Goal: Transaction & Acquisition: Purchase product/service

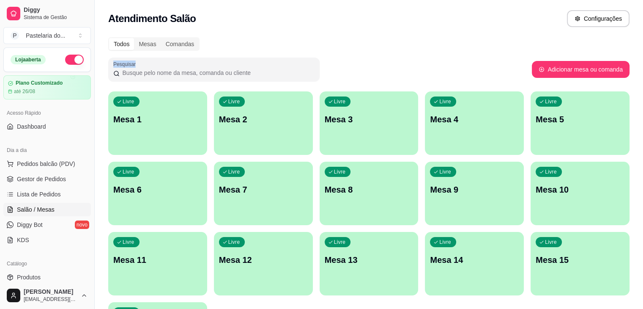
drag, startPoint x: 449, startPoint y: 49, endPoint x: 482, endPoint y: 51, distance: 32.6
click at [482, 51] on div "Todos Mesas Comandas Pesquisar Adicionar mesa ou comanda Livre Mesa 1 Livre Mes…" at bounding box center [369, 203] width 548 height 343
drag, startPoint x: 336, startPoint y: 19, endPoint x: 339, endPoint y: 36, distance: 17.1
click at [337, 25] on div "Atendimento Salão Configurações" at bounding box center [368, 18] width 521 height 17
drag, startPoint x: 115, startPoint y: 33, endPoint x: 108, endPoint y: 31, distance: 7.0
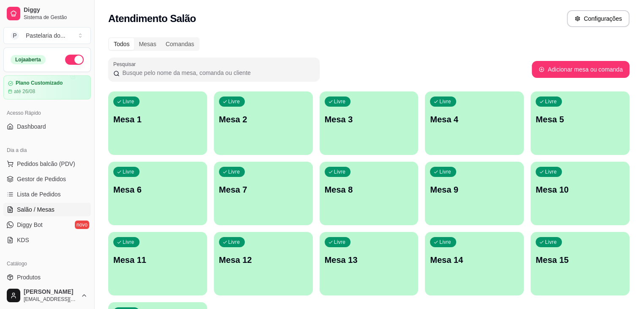
drag, startPoint x: 108, startPoint y: 31, endPoint x: 115, endPoint y: 30, distance: 6.9
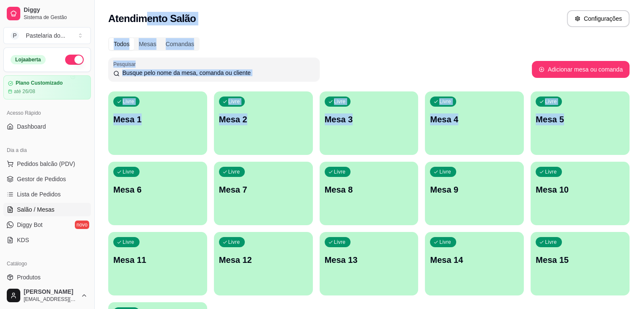
drag, startPoint x: 115, startPoint y: 30, endPoint x: 649, endPoint y: 293, distance: 595.6
click at [643, 293] on html "Diggy Sistema de Gestão P Pastelaria do ... Loja aberta Plano Customizado até 2…" at bounding box center [321, 154] width 643 height 309
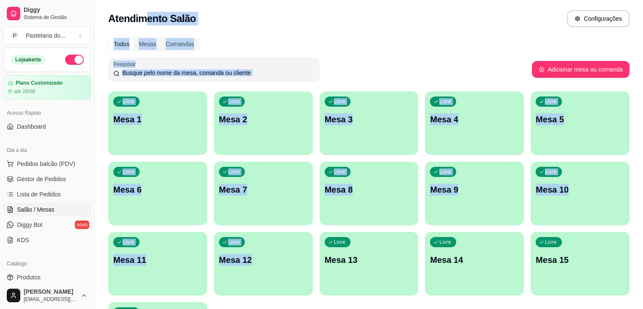
drag, startPoint x: 566, startPoint y: 249, endPoint x: 334, endPoint y: 118, distance: 267.4
drag, startPoint x: 333, startPoint y: 116, endPoint x: 614, endPoint y: 247, distance: 310.6
drag, startPoint x: 614, startPoint y: 247, endPoint x: 368, endPoint y: 62, distance: 308.3
click at [368, 62] on div "Pesquisar" at bounding box center [320, 70] width 424 height 24
click at [296, 36] on div "Todos Mesas Comandas Pesquisar Adicionar mesa ou comanda Livre Mesa 1 Livre Mes…" at bounding box center [369, 203] width 548 height 343
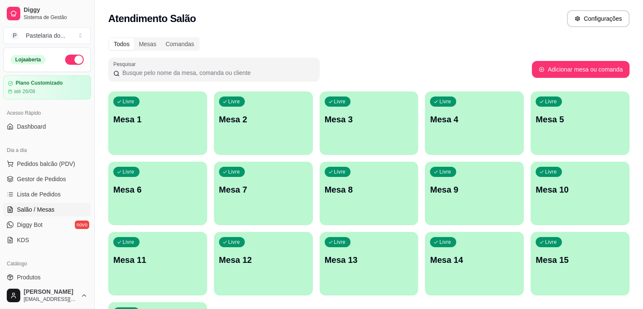
click at [296, 37] on div "Todos Mesas Comandas Pesquisar Adicionar mesa ou comanda Livre Mesa 1 Livre Mes…" at bounding box center [369, 203] width 548 height 343
click at [231, 121] on p "Mesa 2" at bounding box center [263, 119] width 89 height 12
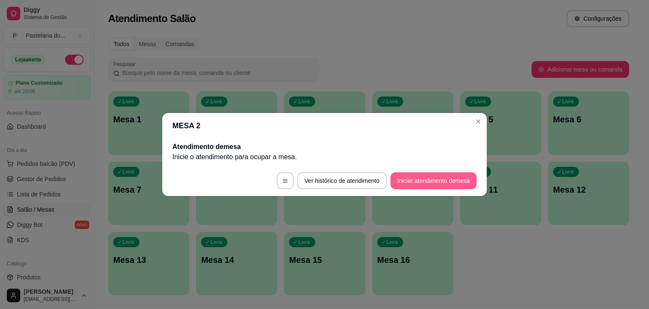
click at [400, 181] on button "Iniciar atendimento de mesa" at bounding box center [434, 180] width 86 height 17
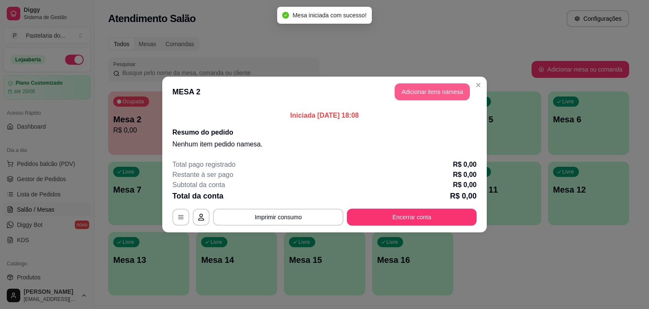
click at [410, 90] on button "Adicionar itens na mesa" at bounding box center [432, 91] width 75 height 17
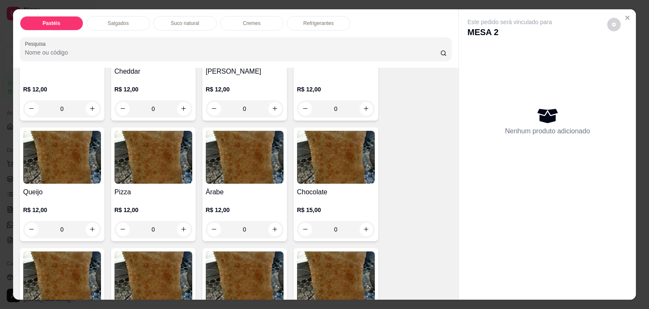
scroll to position [507, 0]
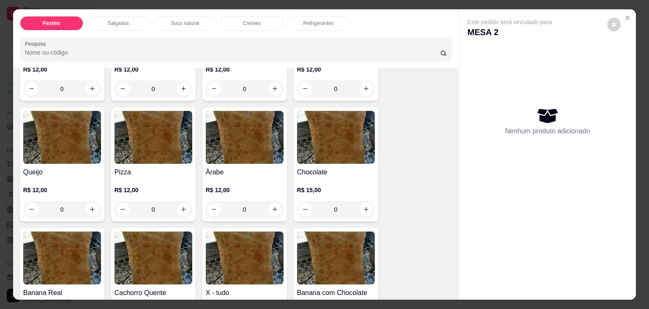
click at [89, 201] on div "0" at bounding box center [62, 209] width 78 height 17
click at [92, 201] on div "0" at bounding box center [62, 209] width 78 height 17
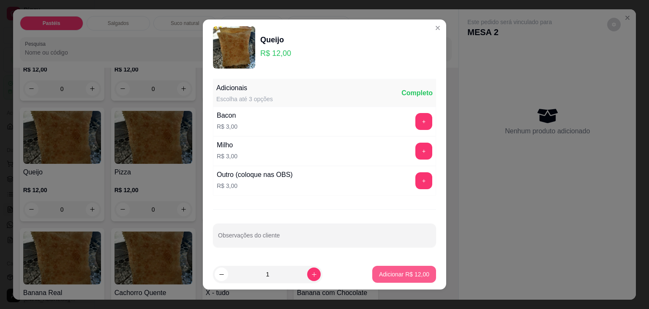
click at [389, 276] on p "Adicionar R$ 12,00" at bounding box center [404, 274] width 50 height 8
click at [389, 276] on div "Carne e Queijo R$ 12,00 0 Carne R$ 12,00 0 Carne e Catupiry R$ 12,00 0 Carne e …" at bounding box center [236, 38] width 433 height 847
type input "1"
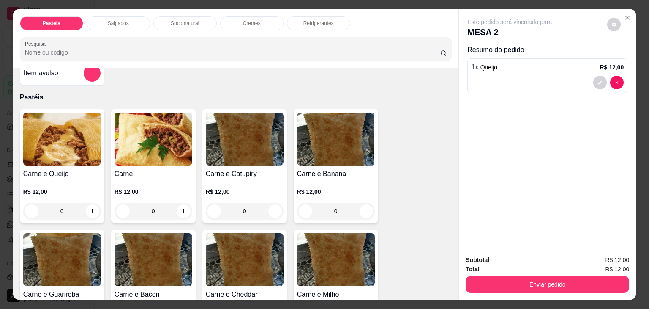
scroll to position [0, 0]
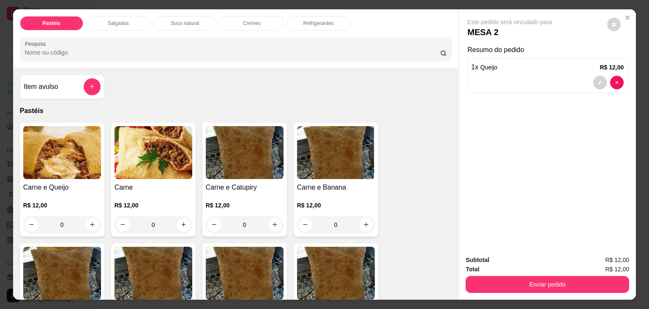
click at [179, 220] on div "0" at bounding box center [154, 224] width 78 height 17
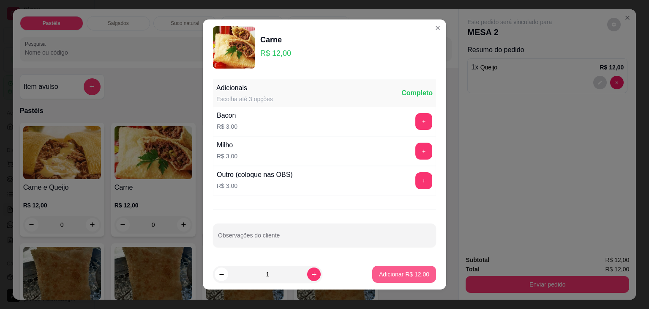
click at [397, 273] on p "Adicionar R$ 12,00" at bounding box center [404, 274] width 50 height 8
type input "1"
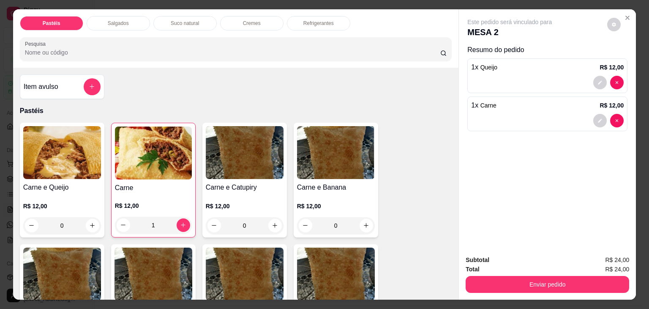
click at [315, 20] on p "Refrigerantes" at bounding box center [319, 23] width 30 height 7
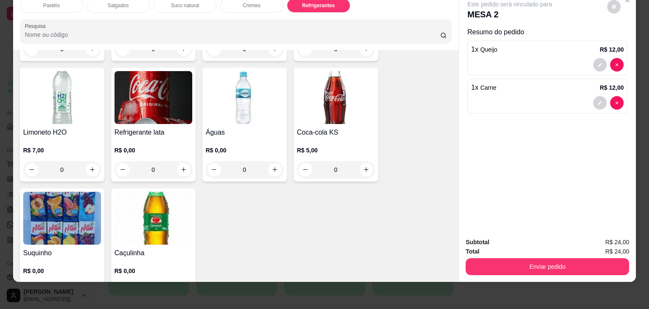
scroll to position [2336, 0]
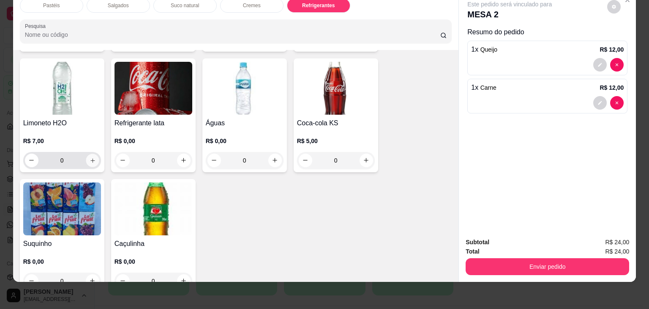
click at [89, 157] on icon "increase-product-quantity" at bounding box center [92, 160] width 6 height 6
type input "1"
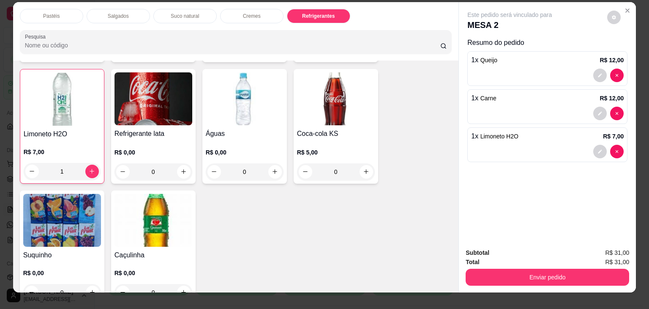
scroll to position [0, 0]
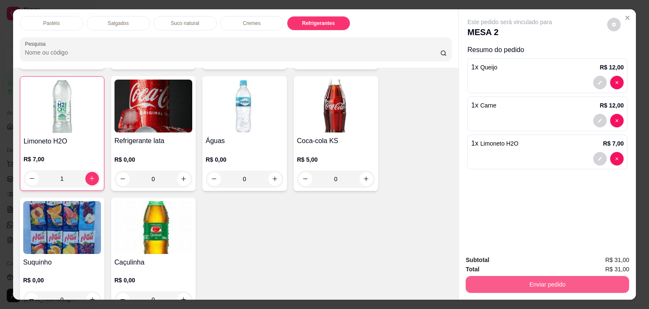
click at [519, 279] on button "Enviar pedido" at bounding box center [548, 284] width 164 height 17
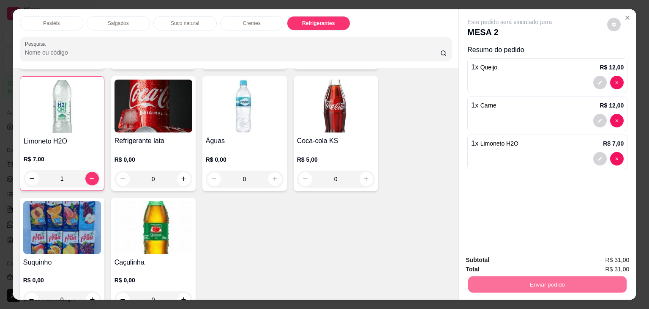
click at [542, 263] on button "Não registrar e enviar pedido" at bounding box center [520, 260] width 88 height 16
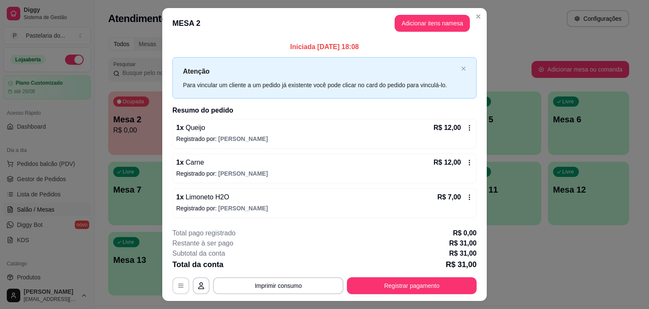
click at [178, 284] on icon "button" at bounding box center [181, 285] width 7 height 7
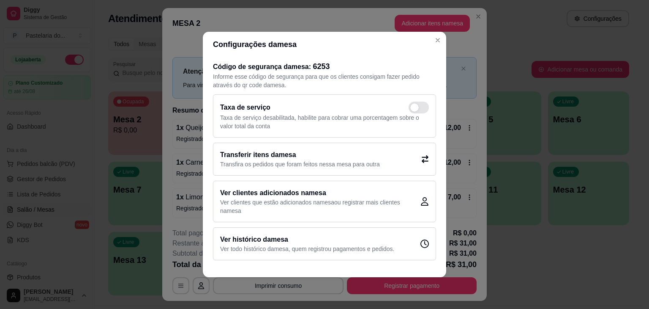
click at [241, 167] on p "Transfira os pedidos que foram feitos nessa mesa para outra" at bounding box center [300, 164] width 160 height 8
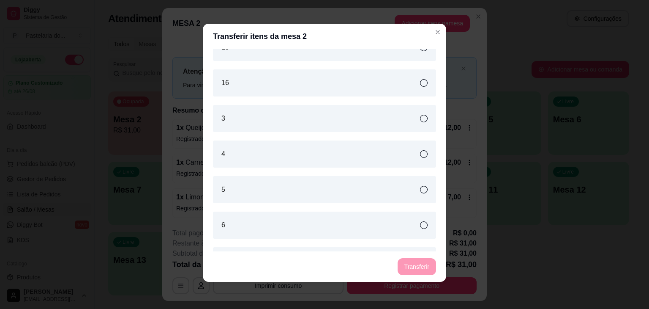
scroll to position [160, 0]
click at [420, 190] on icon at bounding box center [424, 190] width 8 height 8
click at [411, 266] on button "Transferir" at bounding box center [417, 266] width 38 height 17
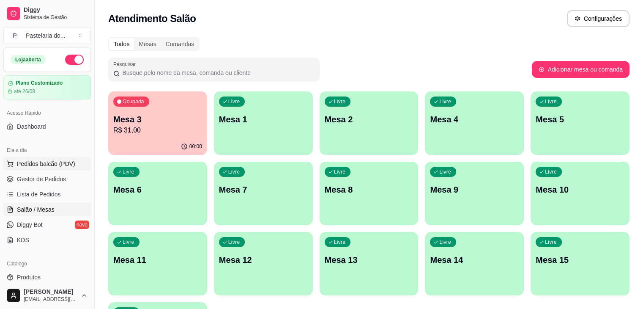
click at [19, 159] on span "Pedidos balcão (PDV)" at bounding box center [46, 163] width 58 height 8
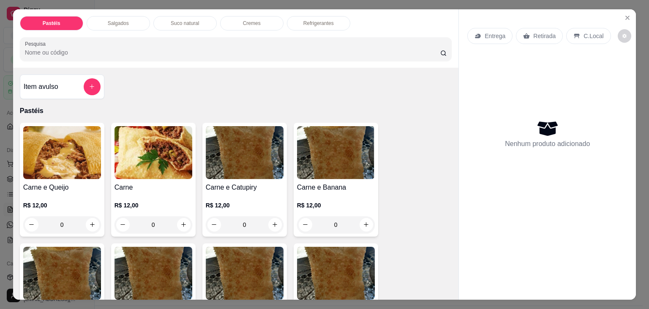
click at [121, 24] on div "Salgados" at bounding box center [118, 23] width 63 height 14
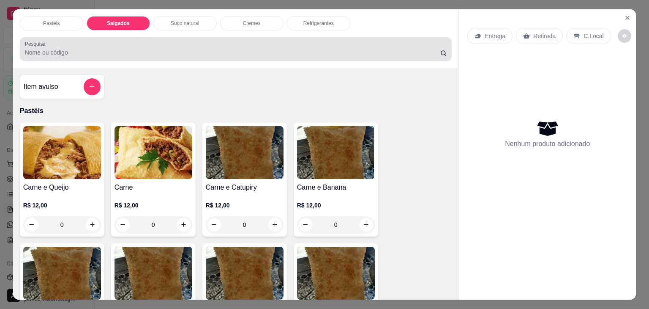
scroll to position [21, 0]
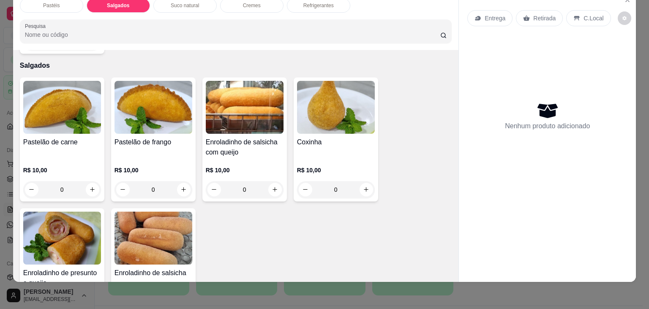
click at [68, 137] on div "Pastelão de carne" at bounding box center [62, 147] width 78 height 20
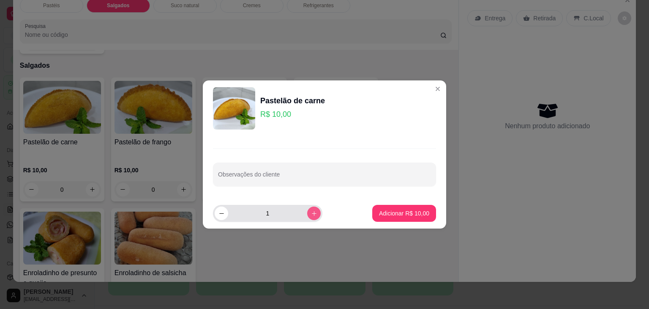
click at [307, 212] on button "increase-product-quantity" at bounding box center [314, 213] width 14 height 14
type input "2"
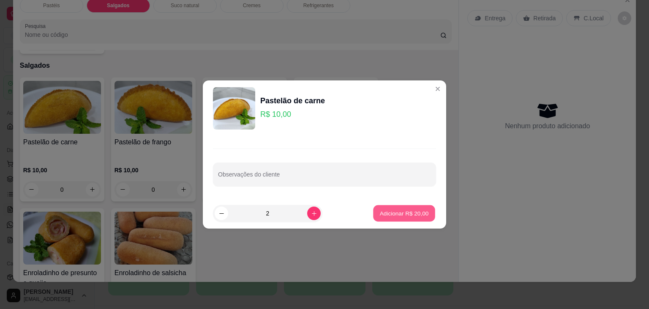
click at [408, 215] on p "Adicionar R$ 20,00" at bounding box center [404, 213] width 49 height 8
type input "2"
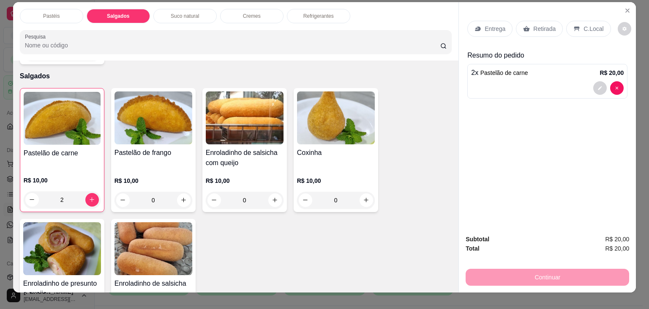
scroll to position [0, 0]
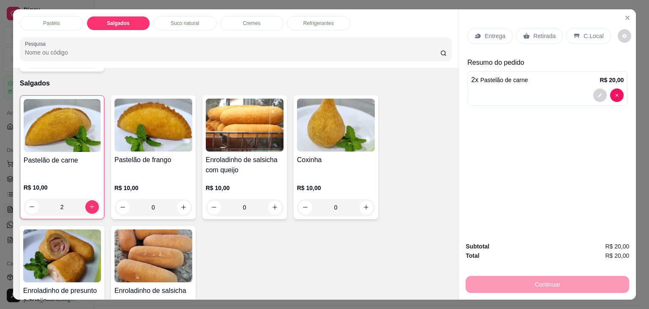
click at [325, 20] on p "Refrigerantes" at bounding box center [319, 23] width 30 height 7
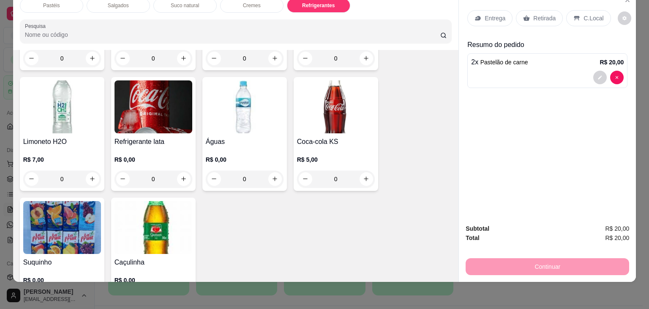
scroll to position [2341, 0]
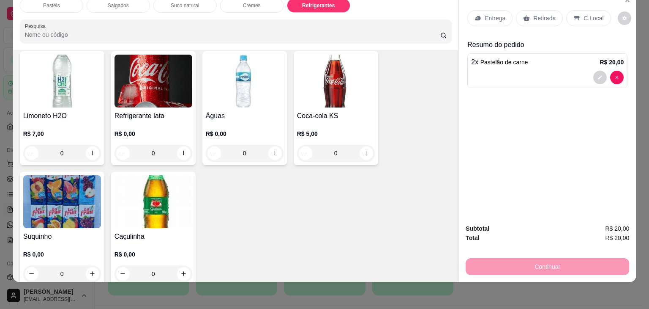
click at [96, 175] on img at bounding box center [62, 201] width 78 height 53
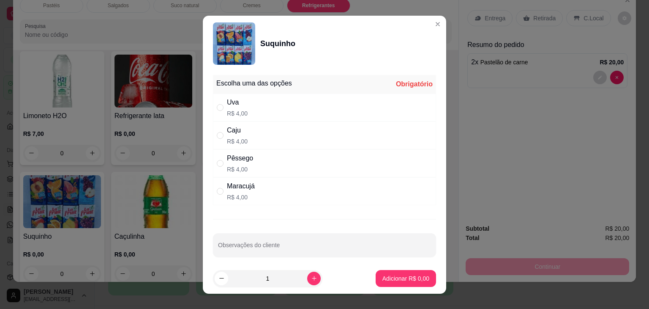
click at [342, 112] on div "Uva R$ 4,00" at bounding box center [324, 107] width 223 height 28
radio input "true"
click at [396, 277] on p "Adicionar R$ 4,00" at bounding box center [406, 278] width 47 height 8
type input "1"
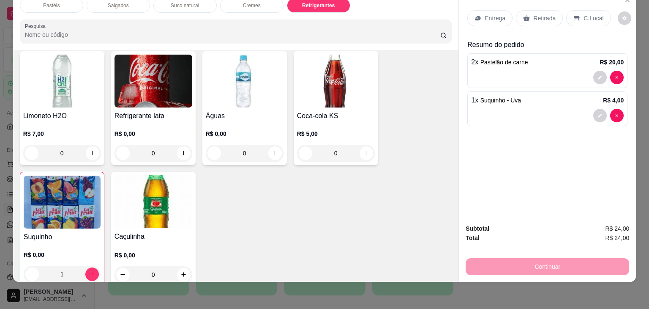
click at [550, 16] on div "Retirada" at bounding box center [539, 18] width 47 height 16
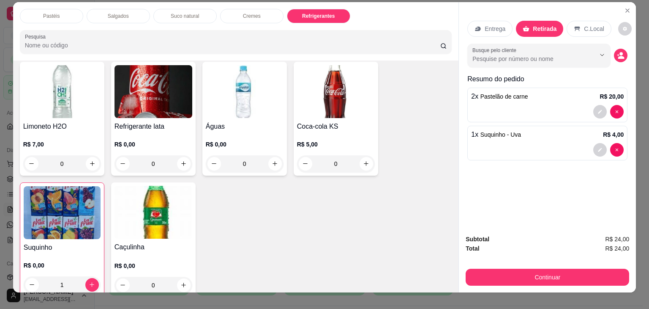
scroll to position [0, 0]
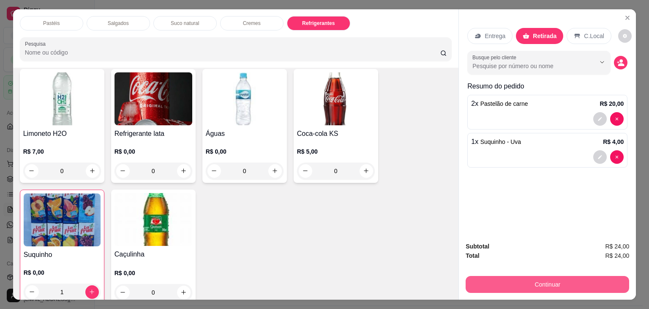
click at [559, 288] on button "Continuar" at bounding box center [548, 284] width 164 height 17
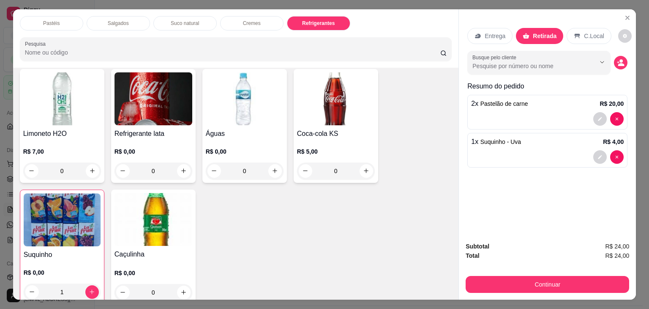
click at [506, 290] on div "Subtotal R$ 24,00 Total R$ 24,00 Continuar" at bounding box center [547, 267] width 177 height 65
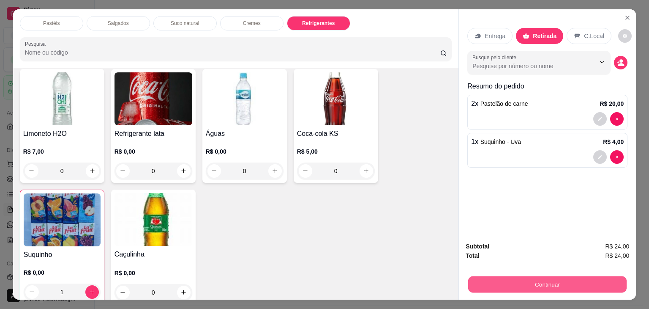
click at [538, 276] on button "Continuar" at bounding box center [547, 284] width 159 height 16
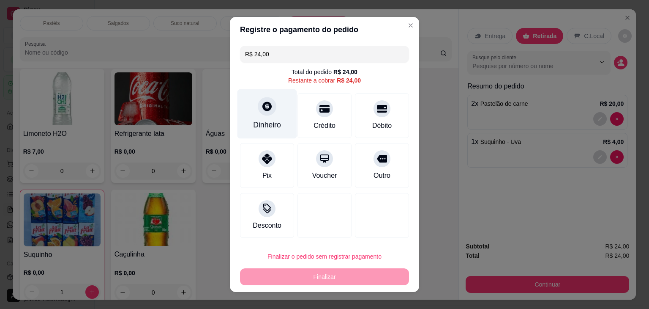
click at [268, 95] on div "Dinheiro" at bounding box center [268, 113] width 60 height 49
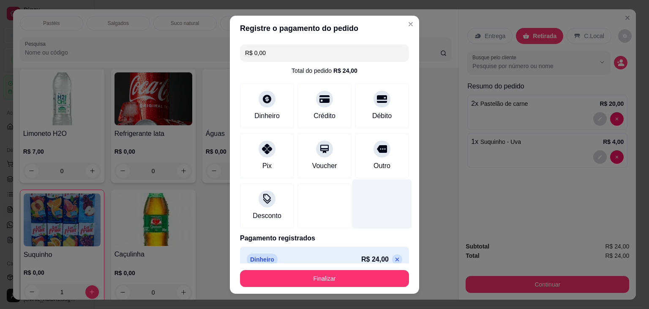
type input "R$ 0,00"
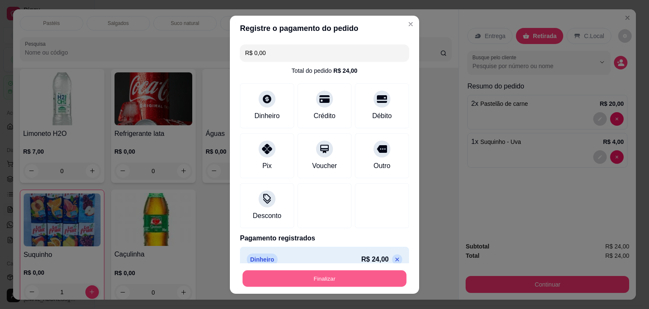
click at [353, 281] on button "Finalizar" at bounding box center [325, 278] width 164 height 16
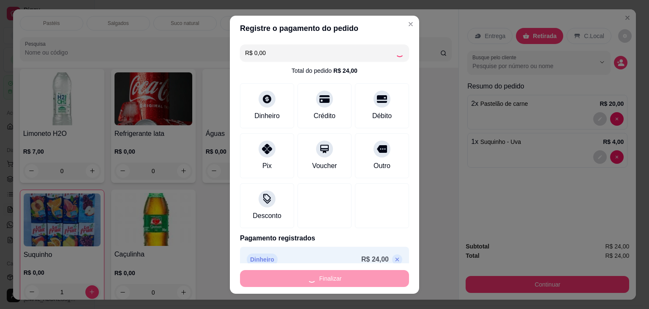
type input "0"
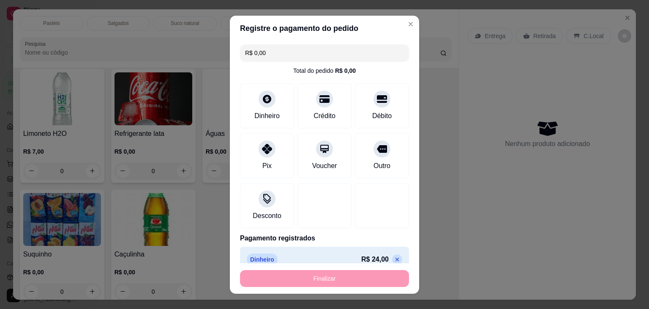
type input "-R$ 24,00"
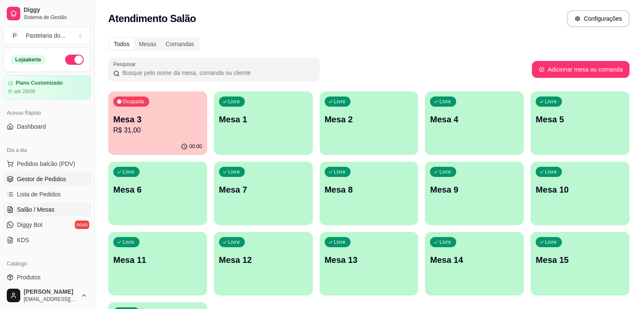
click at [56, 175] on span "Gestor de Pedidos" at bounding box center [41, 179] width 49 height 8
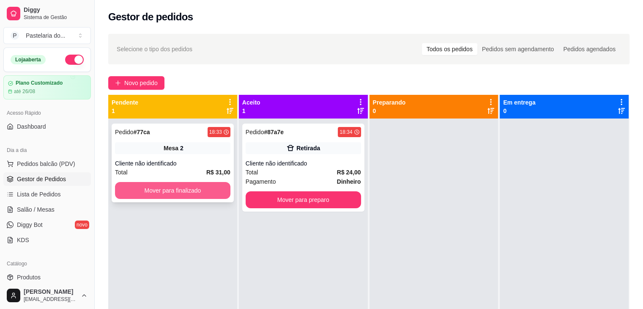
click at [149, 189] on button "Mover para finalizado" at bounding box center [172, 190] width 115 height 17
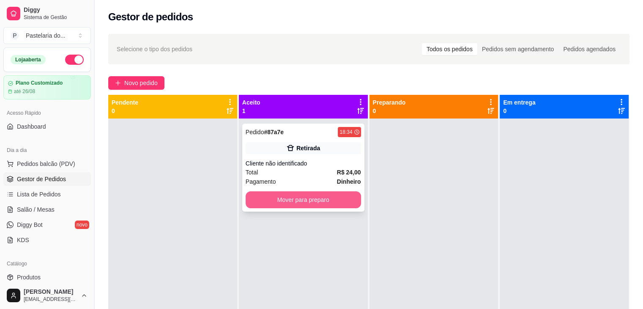
click at [285, 201] on button "Mover para preparo" at bounding box center [303, 199] width 115 height 17
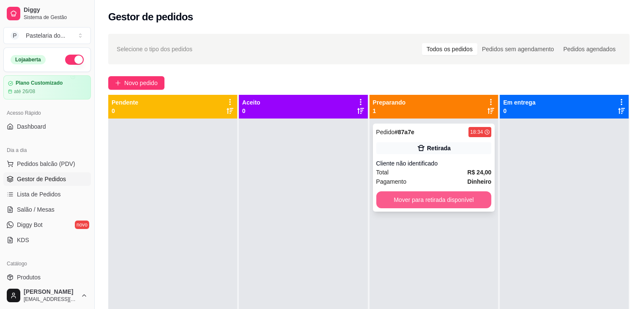
click at [404, 203] on button "Mover para retirada disponível" at bounding box center [433, 199] width 115 height 17
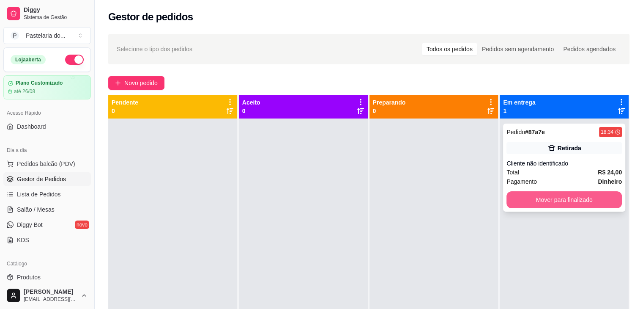
click at [553, 200] on button "Mover para finalizado" at bounding box center [564, 199] width 115 height 17
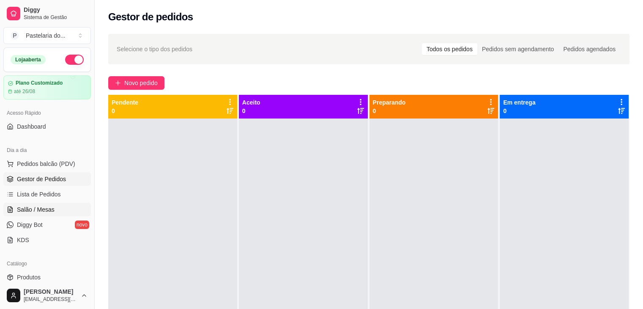
click at [43, 210] on span "Salão / Mesas" at bounding box center [36, 209] width 38 height 8
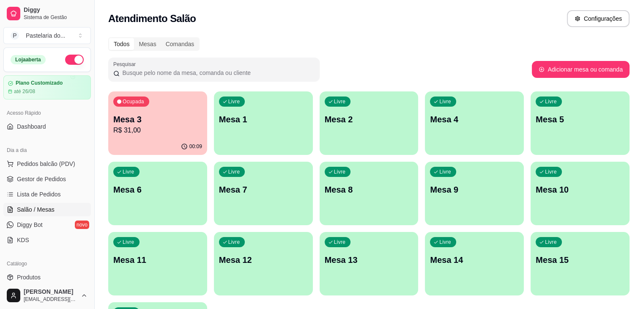
click at [179, 138] on div "00:09" at bounding box center [157, 146] width 99 height 16
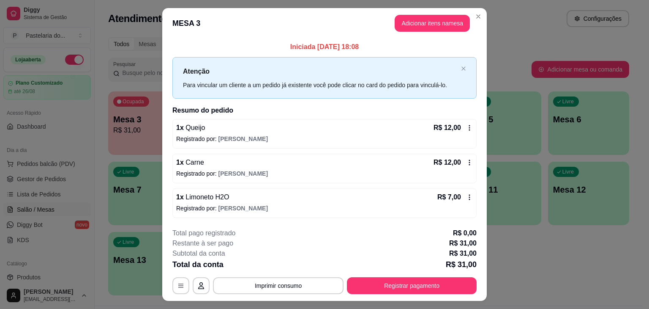
scroll to position [19, 0]
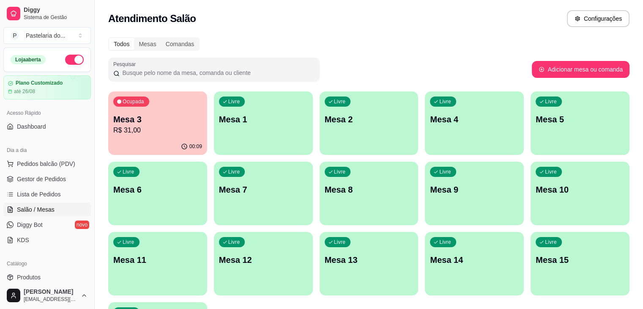
click at [184, 142] on div "00:09" at bounding box center [157, 146] width 99 height 16
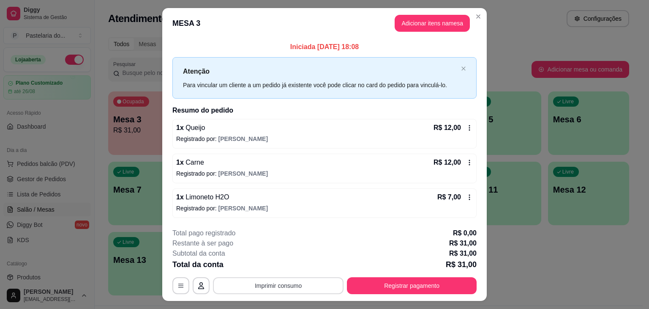
click at [268, 282] on button "Imprimir consumo" at bounding box center [278, 285] width 131 height 17
click at [282, 260] on button "IMPRESSORA" at bounding box center [277, 264] width 59 height 13
click at [371, 282] on button "Registrar pagamento" at bounding box center [412, 285] width 130 height 17
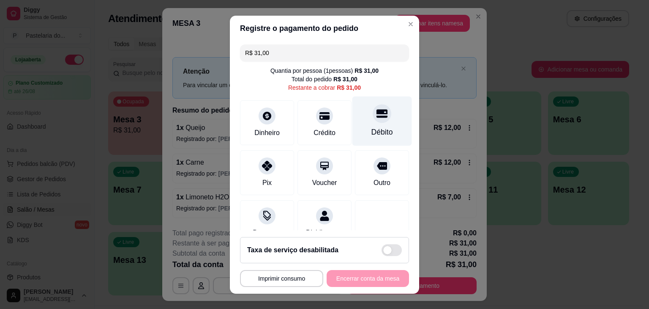
click at [357, 114] on div "Débito" at bounding box center [383, 120] width 60 height 49
type input "R$ 0,00"
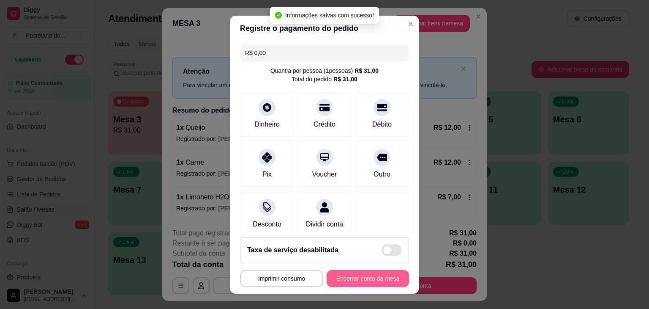
click at [365, 273] on button "Encerrar conta da mesa" at bounding box center [368, 278] width 82 height 17
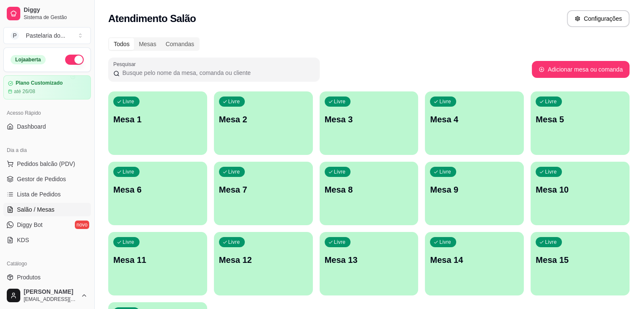
click at [536, 118] on p "Mesa 5" at bounding box center [580, 119] width 89 height 12
drag, startPoint x: 196, startPoint y: 137, endPoint x: 135, endPoint y: 201, distance: 88.2
click at [532, 195] on div "Livre Mesa 10" at bounding box center [580, 188] width 96 height 52
click at [531, 195] on div "Livre Mesa 10" at bounding box center [580, 188] width 99 height 53
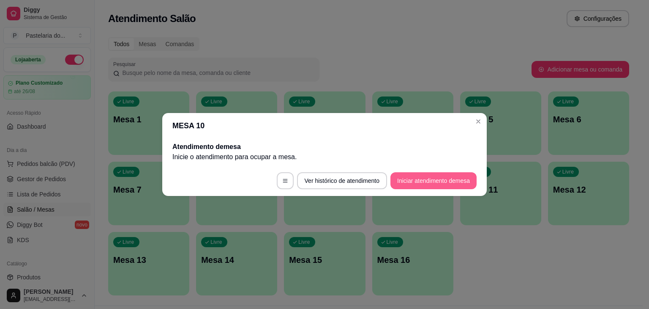
click at [446, 186] on button "Iniciar atendimento de mesa" at bounding box center [434, 180] width 86 height 17
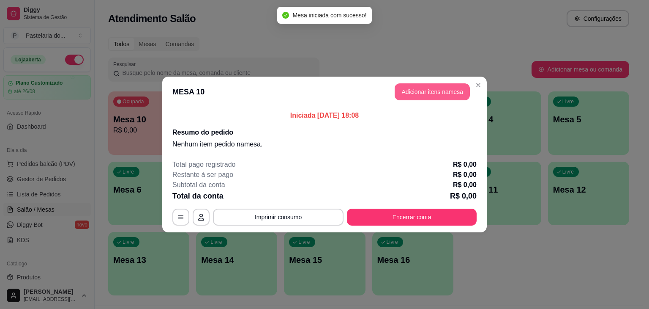
click at [435, 88] on button "Adicionar itens na mesa" at bounding box center [432, 91] width 75 height 17
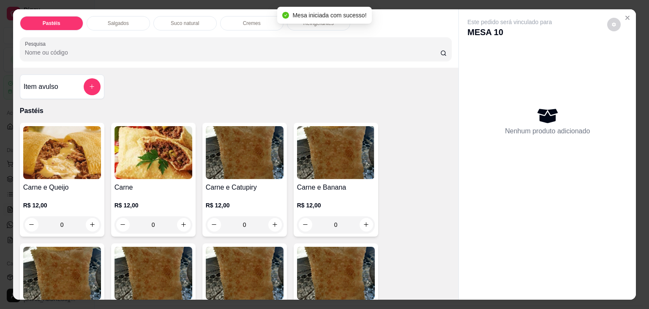
click at [138, 16] on div "Salgados" at bounding box center [118, 23] width 63 height 14
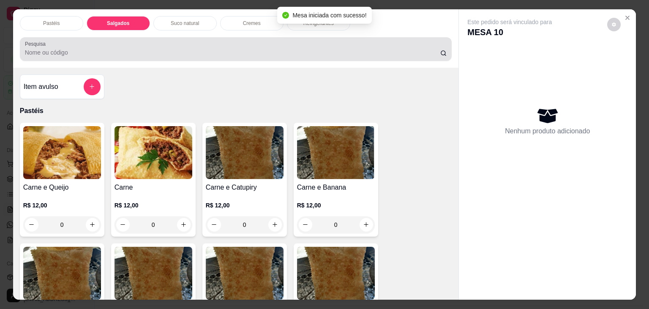
scroll to position [21, 0]
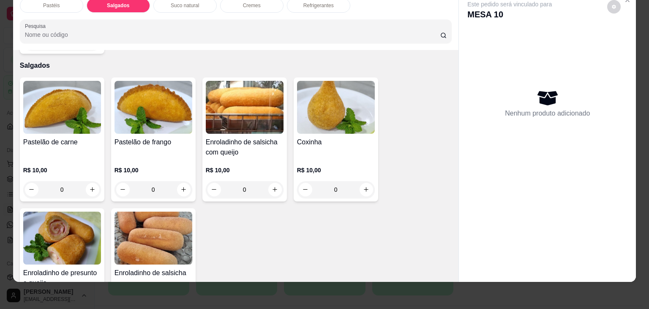
click at [386, 102] on div "Pastelão de carne R$ 10,00 0 Pastelão de frango R$ 10,00 0 Enroladinho de salsi…" at bounding box center [236, 204] width 433 height 255
click at [376, 105] on div "Pastelão de carne R$ 10,00 0 Pastelão de frango R$ 10,00 0 Enroladinho de salsi…" at bounding box center [236, 204] width 433 height 255
click at [345, 116] on img at bounding box center [336, 107] width 78 height 53
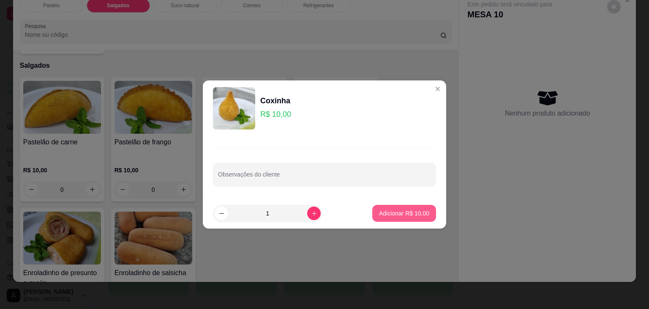
click at [423, 209] on p "Adicionar R$ 10,00" at bounding box center [404, 213] width 50 height 8
type input "1"
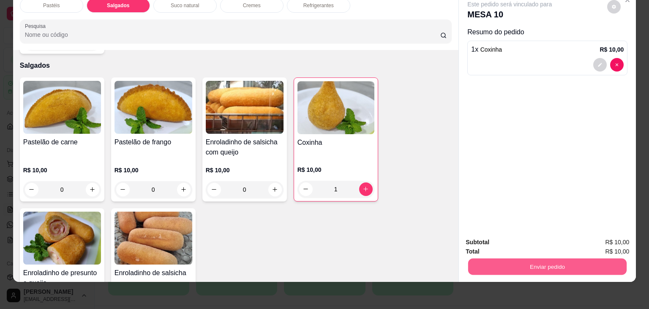
click at [502, 261] on button "Enviar pedido" at bounding box center [547, 266] width 159 height 16
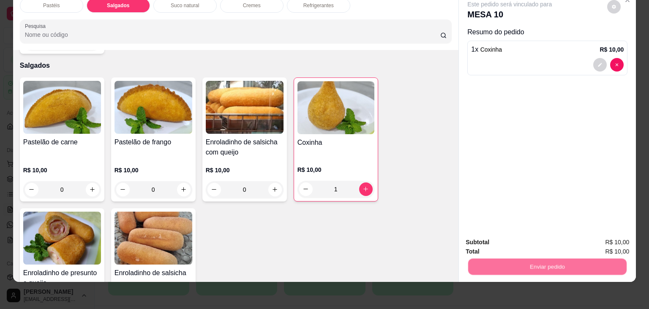
click at [504, 242] on button "Não registrar e enviar pedido" at bounding box center [520, 239] width 88 height 16
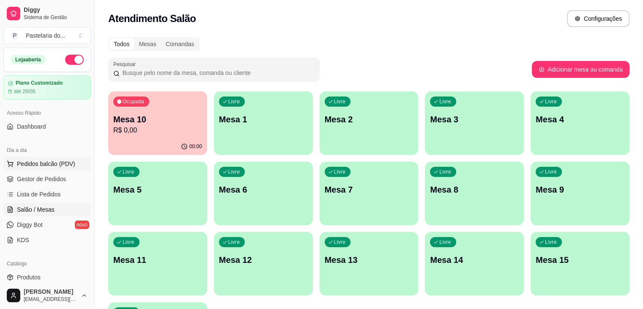
click at [73, 167] on button "Pedidos balcão (PDV)" at bounding box center [47, 164] width 88 height 14
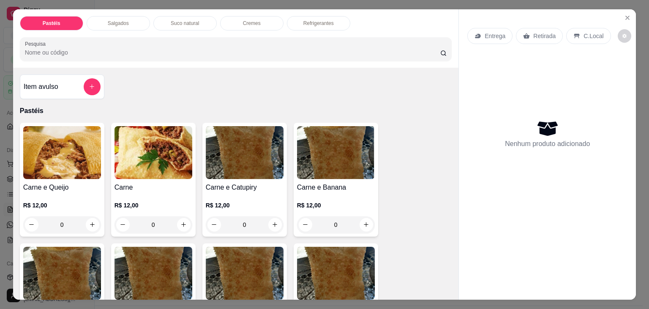
click at [112, 21] on p "Salgados" at bounding box center [118, 23] width 21 height 7
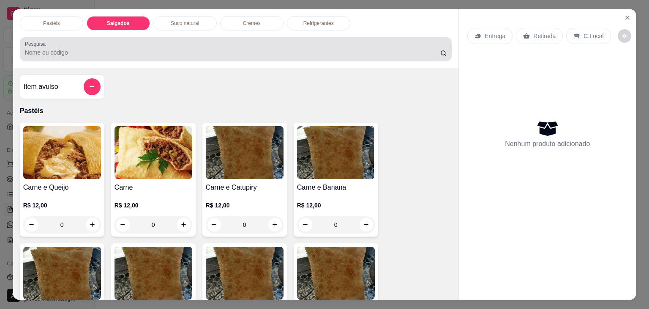
scroll to position [21, 0]
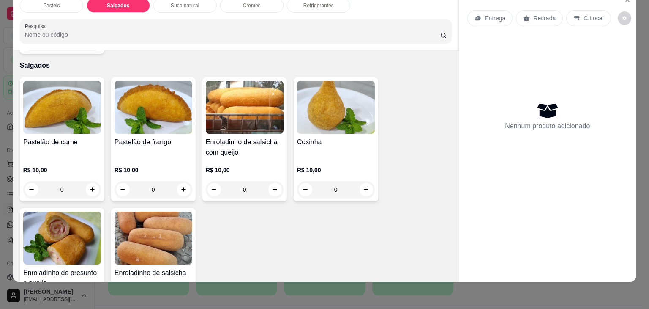
click at [79, 211] on img at bounding box center [62, 237] width 78 height 53
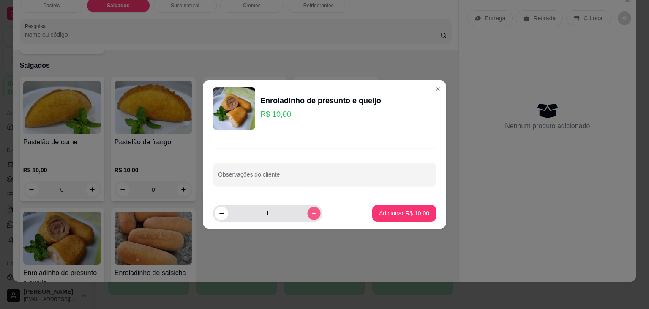
click at [307, 214] on button "increase-product-quantity" at bounding box center [313, 212] width 13 height 13
type input "2"
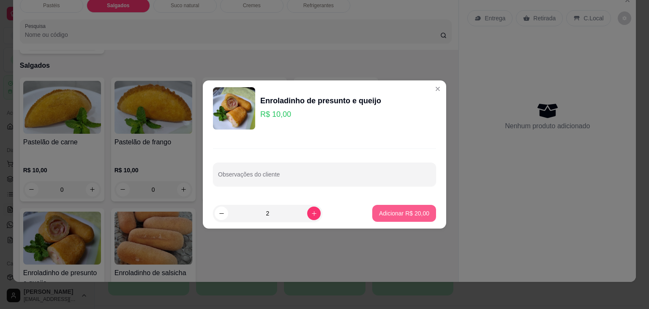
click at [373, 210] on button "Adicionar R$ 20,00" at bounding box center [405, 213] width 64 height 17
type input "2"
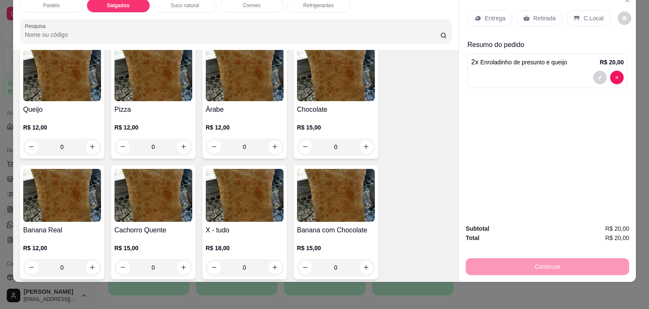
scroll to position [560, 0]
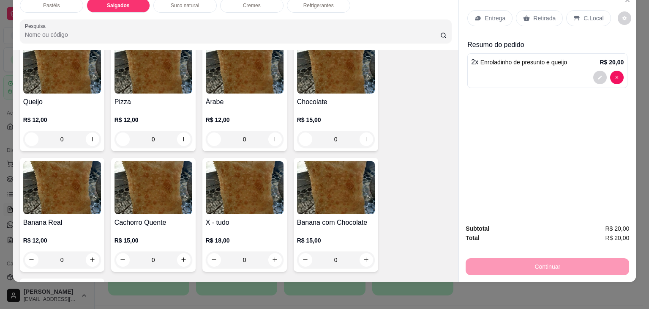
click at [225, 68] on img at bounding box center [245, 67] width 78 height 53
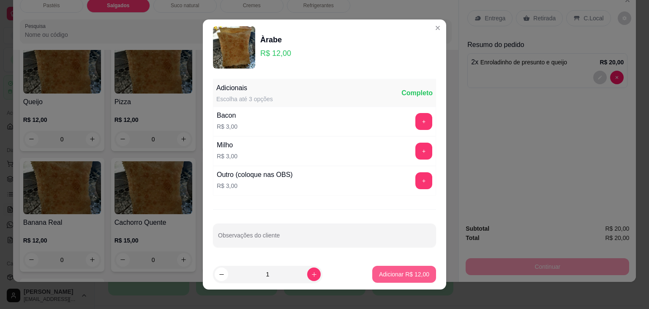
click at [410, 272] on p "Adicionar R$ 12,00" at bounding box center [404, 274] width 50 height 8
type input "1"
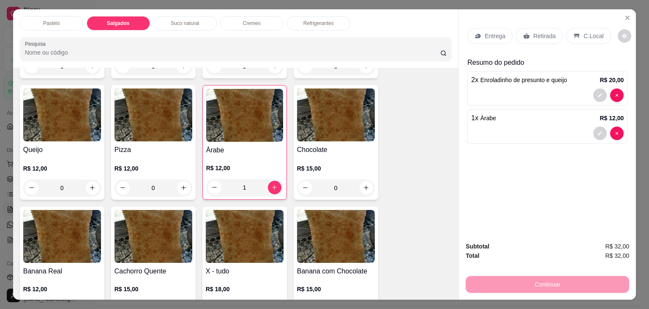
scroll to position [518, 0]
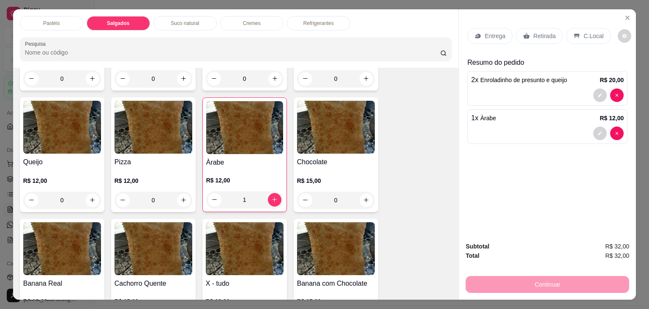
click at [311, 12] on div "Pastéis Salgados Suco natural Cremes Refrigerantes Pesquisa" at bounding box center [236, 38] width 446 height 58
click at [311, 16] on div "Refrigerantes" at bounding box center [318, 23] width 63 height 14
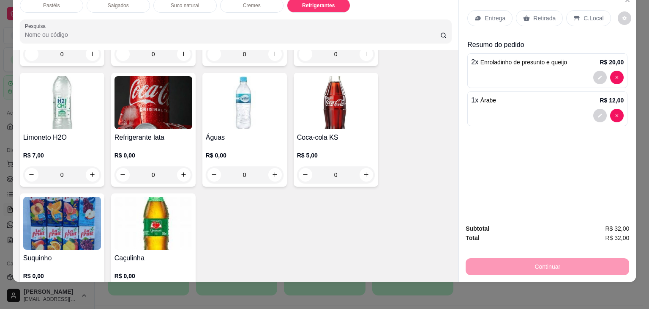
scroll to position [2336, 0]
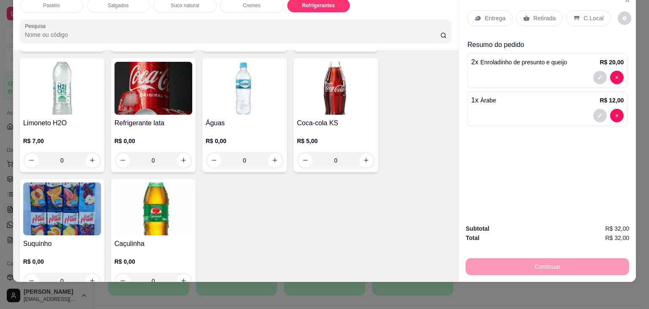
click at [159, 203] on img at bounding box center [154, 208] width 78 height 53
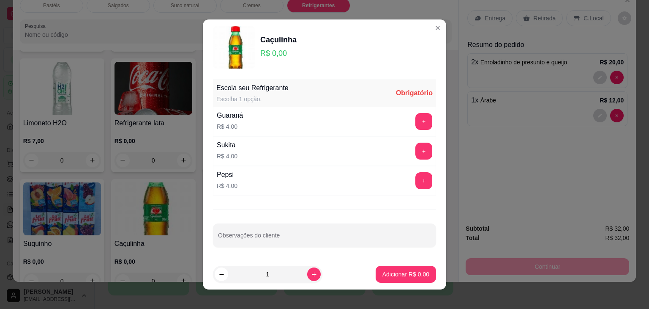
click at [400, 110] on div "Guaraná R$ 4,00 +" at bounding box center [324, 122] width 223 height 30
click at [416, 120] on button "+" at bounding box center [424, 121] width 17 height 17
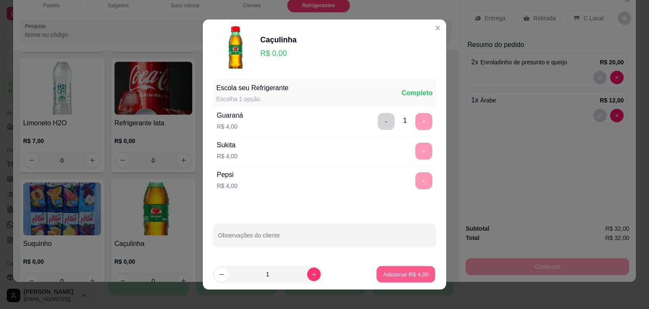
click at [419, 271] on p "Adicionar R$ 4,00" at bounding box center [406, 274] width 46 height 8
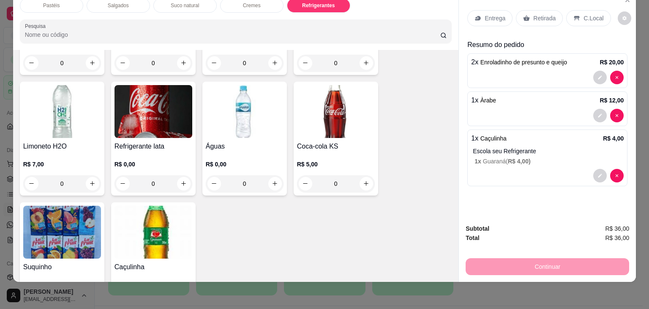
scroll to position [2293, 0]
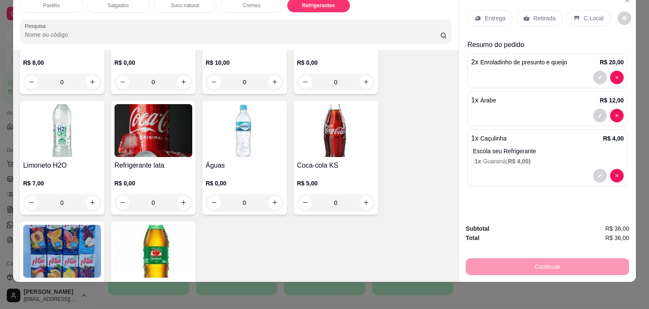
click at [337, 170] on div "R$ 5,00 0" at bounding box center [336, 190] width 78 height 41
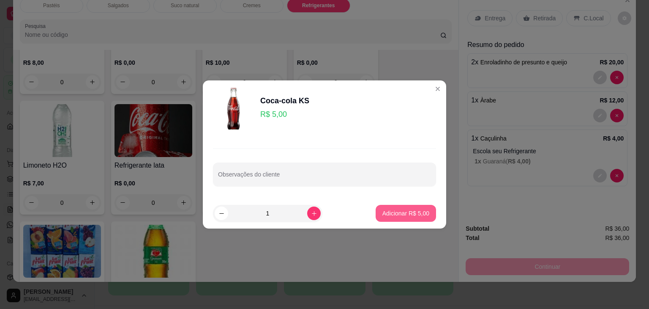
click at [386, 219] on button "Adicionar R$ 5,00" at bounding box center [406, 213] width 60 height 17
type input "1"
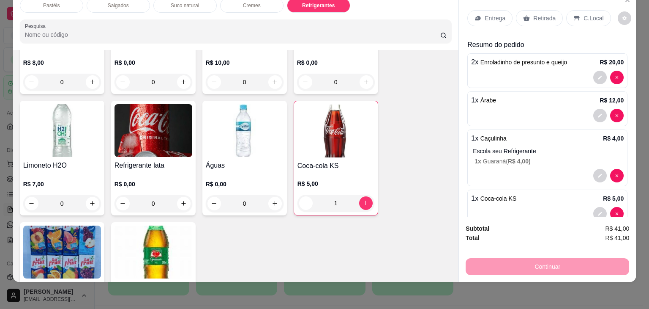
click at [595, 14] on p "C.Local" at bounding box center [594, 18] width 20 height 8
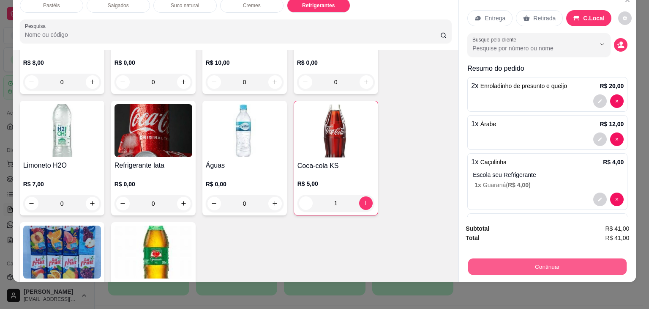
click at [529, 264] on button "Continuar" at bounding box center [547, 266] width 159 height 16
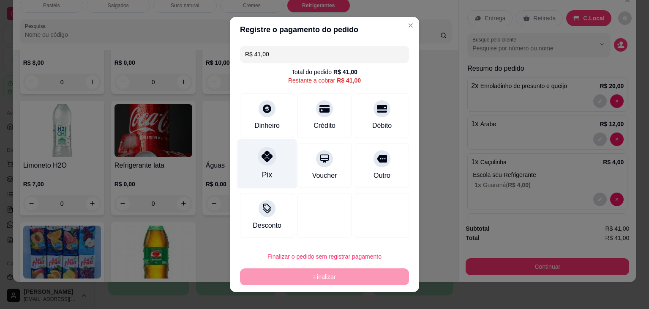
click at [263, 159] on icon at bounding box center [267, 156] width 11 height 11
type input "R$ 0,00"
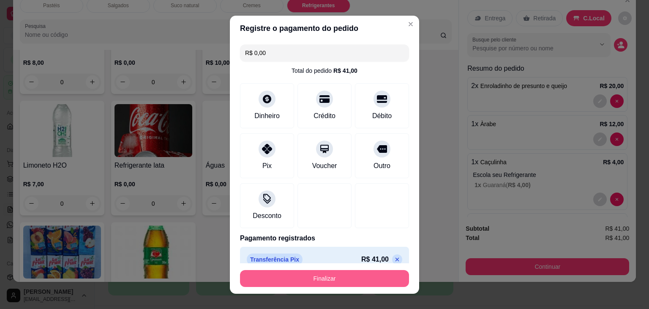
click at [317, 283] on button "Finalizar" at bounding box center [324, 278] width 169 height 17
click at [317, 283] on div "Finalizar" at bounding box center [324, 278] width 169 height 17
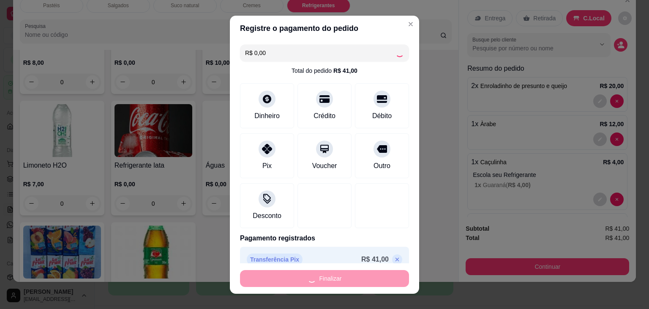
type input "0"
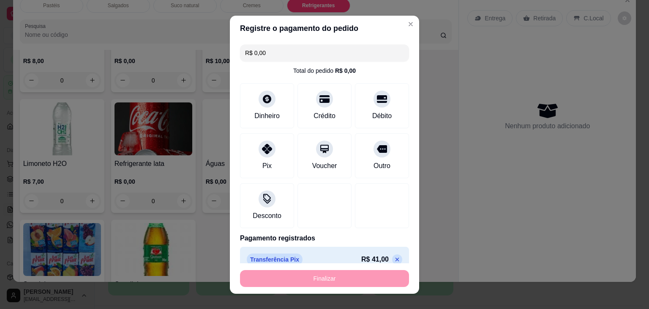
type input "-R$ 41,00"
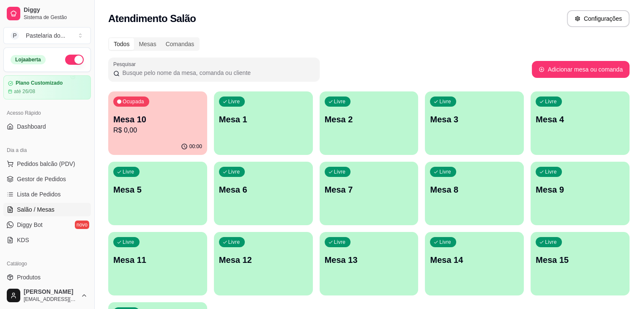
click at [145, 121] on p "Mesa 10" at bounding box center [157, 119] width 89 height 12
click at [140, 136] on div "Ocupada Mesa 10 R$ 10,00" at bounding box center [157, 114] width 99 height 47
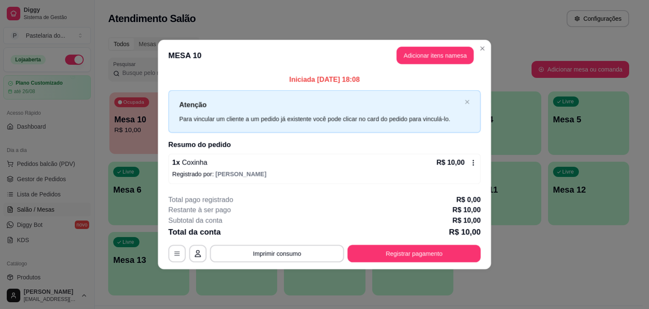
click at [140, 136] on body "Diggy Sistema de Gestão P Pastelaria do ... Loja aberta Plano Customizado até 2…" at bounding box center [321, 154] width 643 height 309
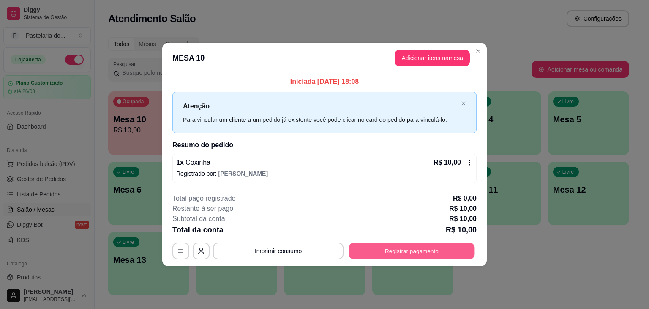
click at [445, 249] on button "Registrar pagamento" at bounding box center [412, 250] width 126 height 16
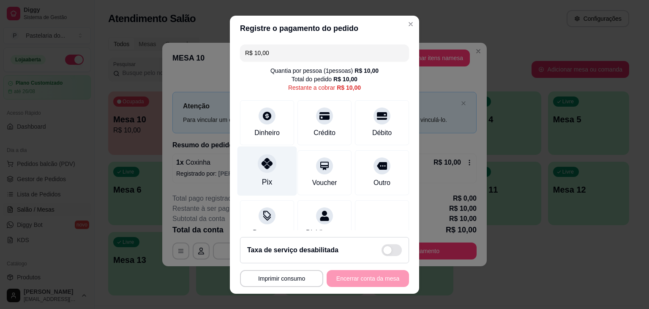
click at [257, 173] on div "Pix" at bounding box center [268, 170] width 60 height 49
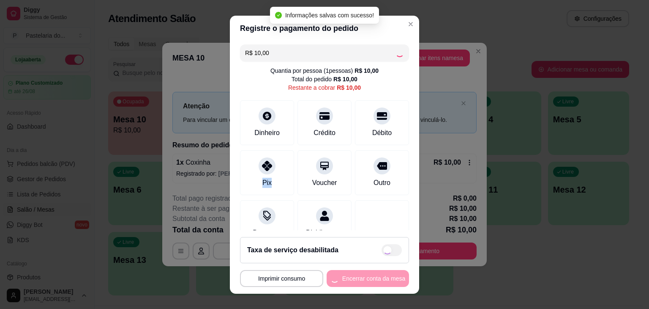
type input "R$ 0,00"
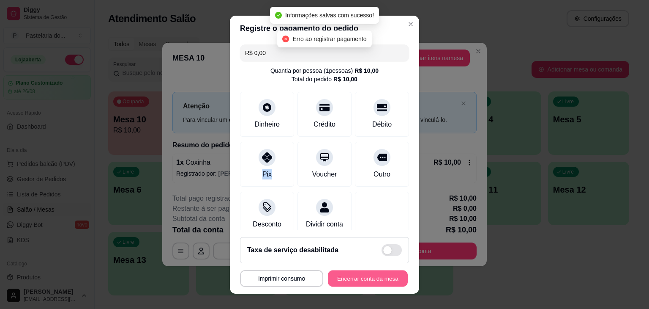
click at [351, 281] on button "Encerrar conta da mesa" at bounding box center [368, 278] width 80 height 16
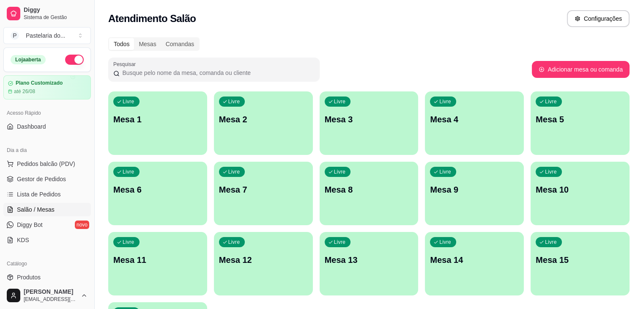
click at [320, 131] on div "Livre Mesa 3" at bounding box center [369, 117] width 99 height 53
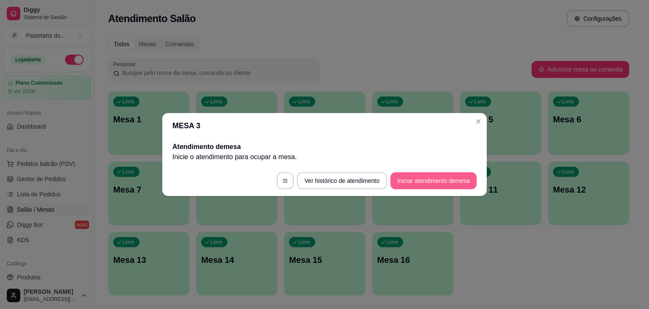
click at [435, 181] on button "Iniciar atendimento de mesa" at bounding box center [434, 180] width 86 height 17
click at [435, 181] on footer "Ver histórico de atendimento Iniciar atendimento de mesa" at bounding box center [324, 180] width 325 height 30
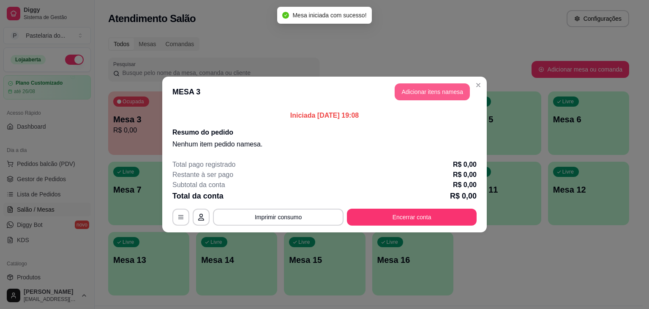
click at [410, 97] on button "Adicionar itens na mesa" at bounding box center [432, 91] width 75 height 17
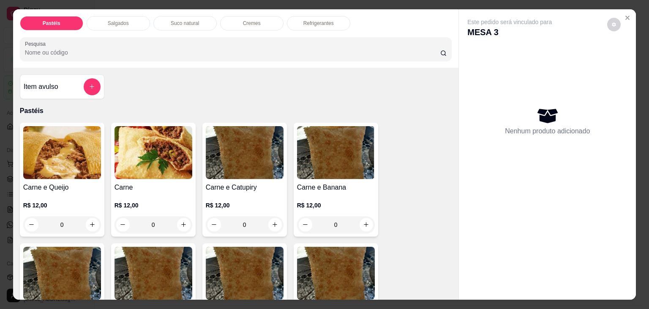
click at [90, 220] on div "0" at bounding box center [62, 224] width 78 height 17
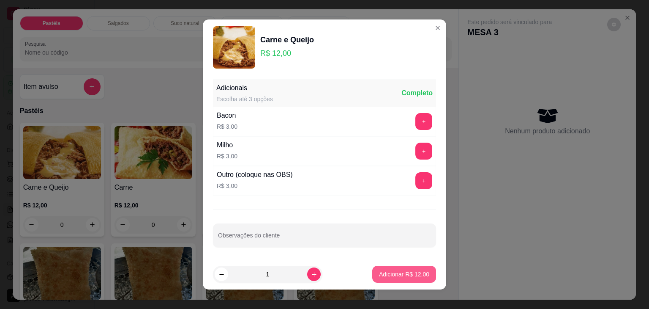
click at [411, 276] on p "Adicionar R$ 12,00" at bounding box center [404, 274] width 50 height 8
type input "1"
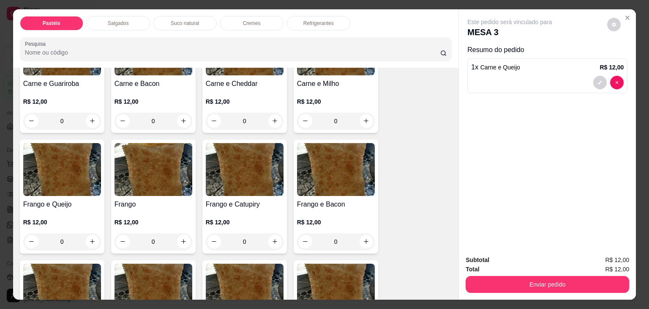
scroll to position [296, 0]
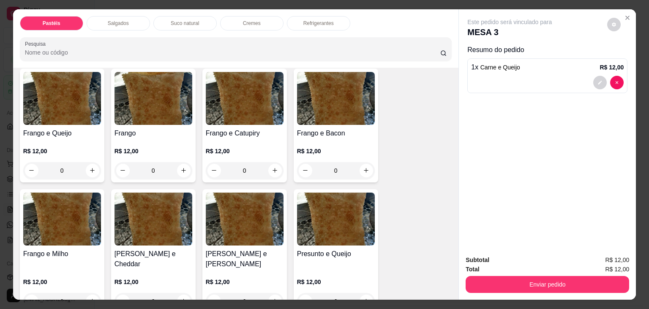
click at [268, 168] on div "0" at bounding box center [245, 170] width 78 height 17
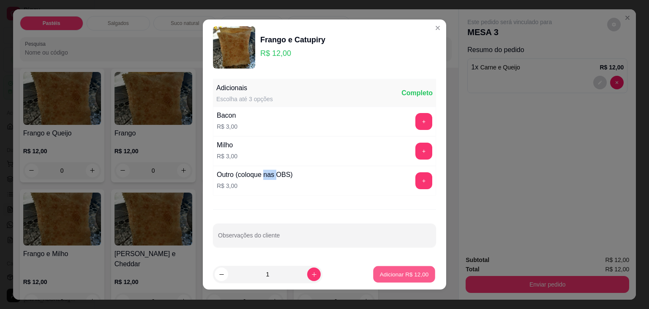
click at [380, 273] on p "Adicionar R$ 12,00" at bounding box center [404, 274] width 49 height 8
type input "1"
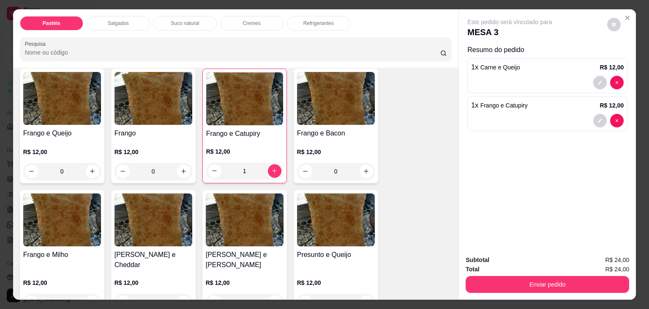
click at [320, 21] on p "Refrigerantes" at bounding box center [319, 23] width 30 height 7
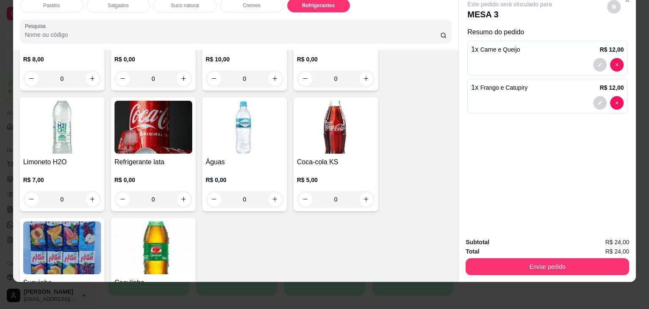
scroll to position [2342, 0]
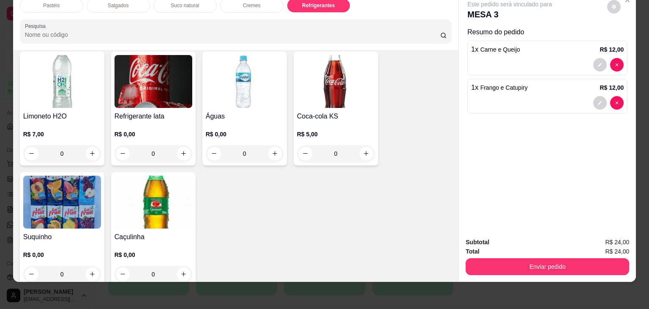
click at [184, 145] on div "0" at bounding box center [154, 153] width 78 height 17
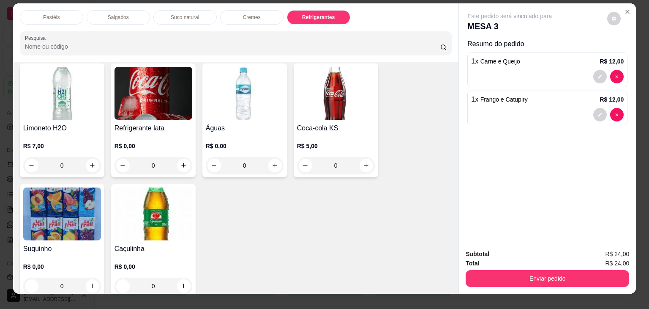
click at [180, 157] on div "0" at bounding box center [154, 165] width 78 height 17
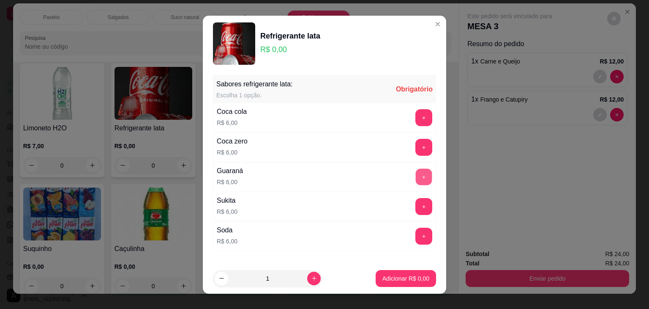
click at [416, 174] on button "+" at bounding box center [424, 176] width 16 height 16
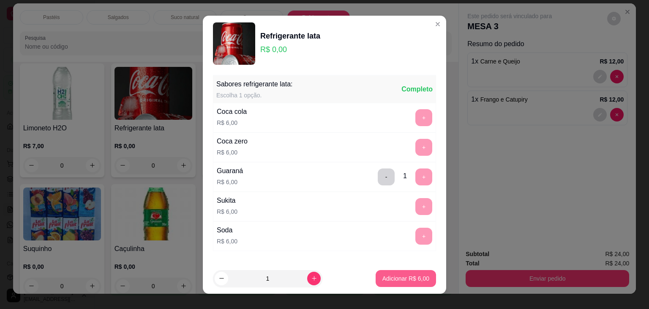
click at [392, 278] on p "Adicionar R$ 6,00" at bounding box center [406, 278] width 47 height 8
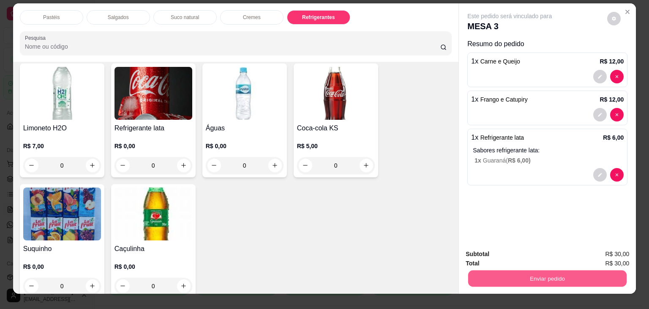
click at [529, 270] on button "Enviar pedido" at bounding box center [547, 278] width 159 height 16
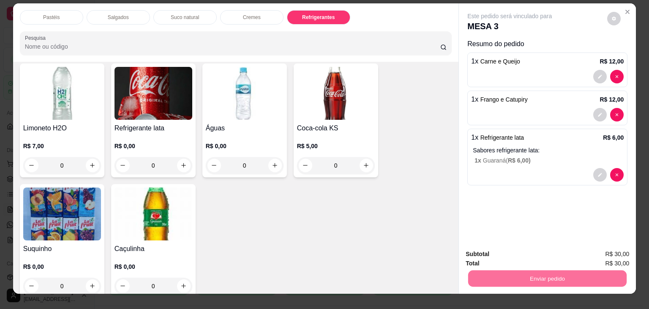
click at [526, 251] on button "Não registrar e enviar pedido" at bounding box center [519, 254] width 85 height 16
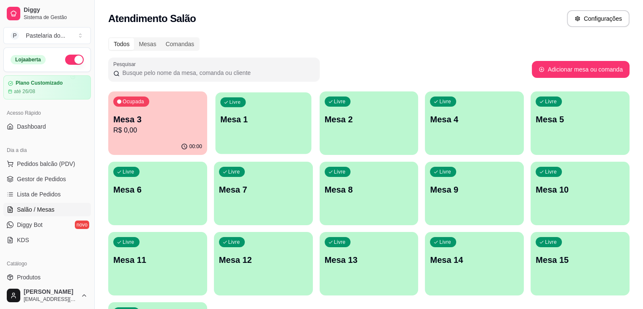
click at [245, 131] on div "Livre Mesa 1" at bounding box center [263, 118] width 96 height 52
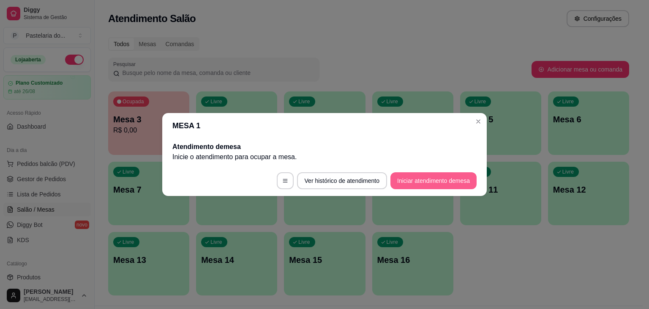
click at [431, 181] on button "Iniciar atendimento de mesa" at bounding box center [434, 180] width 86 height 17
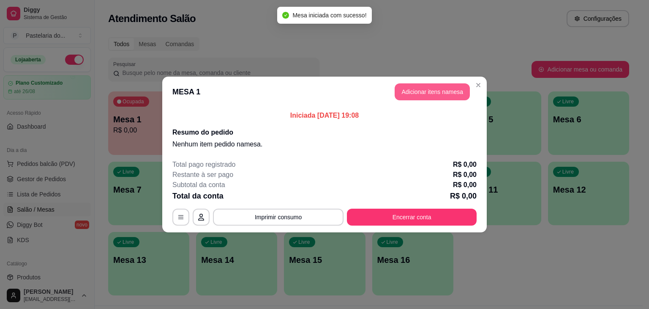
click at [437, 90] on button "Adicionar itens na mesa" at bounding box center [432, 91] width 75 height 17
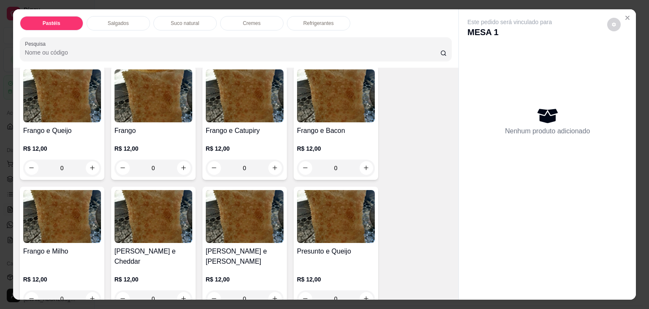
scroll to position [296, 0]
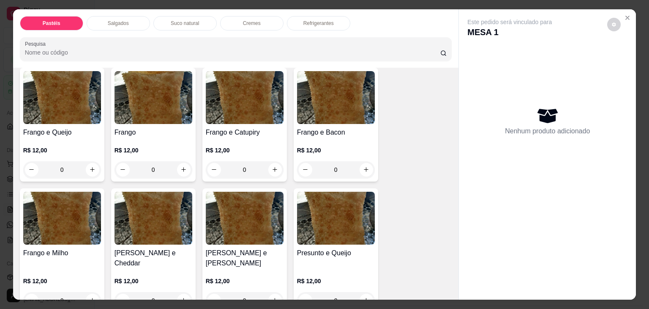
click at [272, 166] on div "0" at bounding box center [245, 169] width 78 height 17
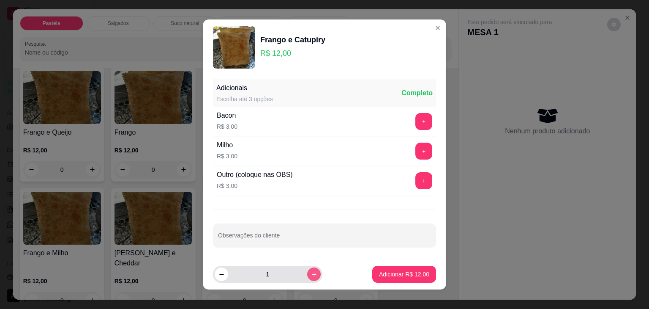
click at [311, 271] on icon "increase-product-quantity" at bounding box center [314, 274] width 6 height 6
type input "2"
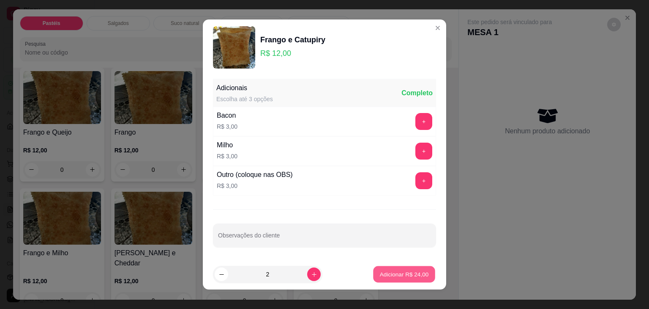
click at [392, 270] on p "Adicionar R$ 24,00" at bounding box center [404, 274] width 49 height 8
type input "2"
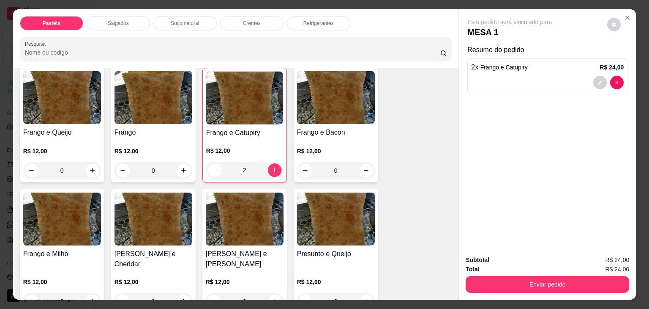
click at [123, 20] on p "Salgados" at bounding box center [118, 23] width 21 height 7
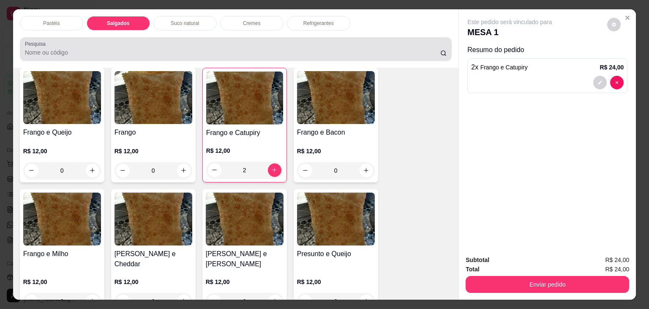
scroll to position [21, 0]
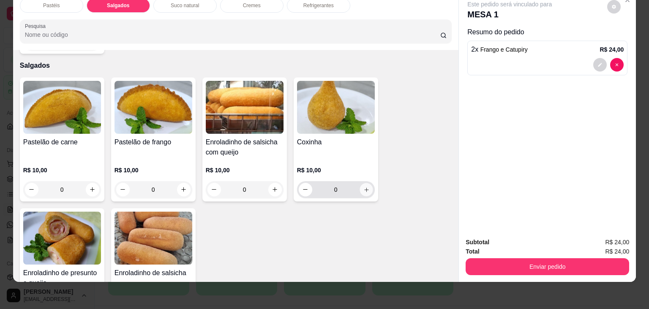
click at [364, 183] on button "increase-product-quantity" at bounding box center [366, 189] width 13 height 13
type input "1"
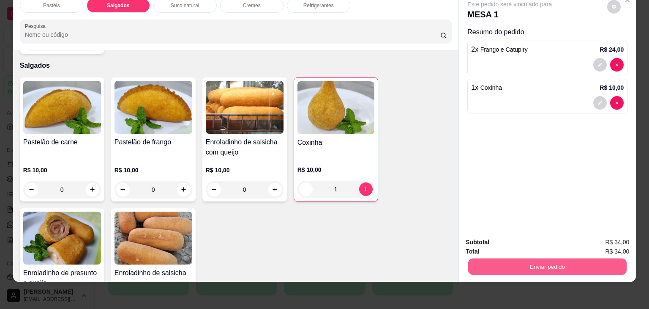
click at [529, 260] on button "Enviar pedido" at bounding box center [547, 266] width 159 height 16
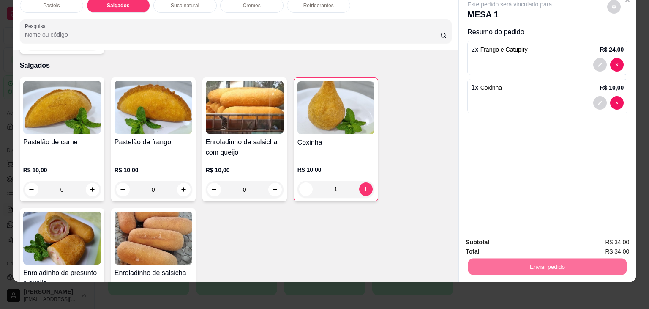
click at [520, 241] on button "Não registrar e enviar pedido" at bounding box center [519, 239] width 85 height 16
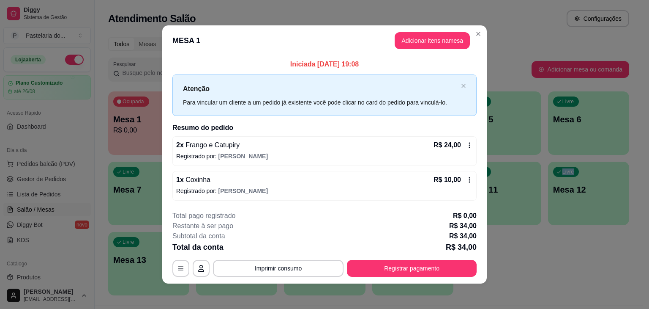
click at [518, 265] on div "Ocupada Mesa 1 R$ 0,00 00:00 Ocupada Mesa 3 R$ 30,00 00:00 Livre Mesa 2 Livre M…" at bounding box center [368, 193] width 521 height 204
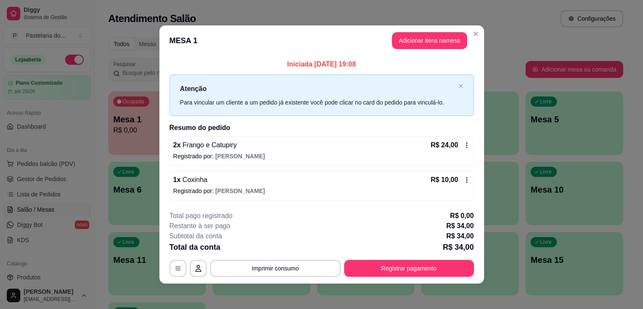
click at [518, 265] on div "Ocupada Mesa 1 R$ 0,00 00:00 Ocupada Mesa 3 R$ 30,00 00:00 Livre Mesa 2 Livre M…" at bounding box center [365, 228] width 515 height 274
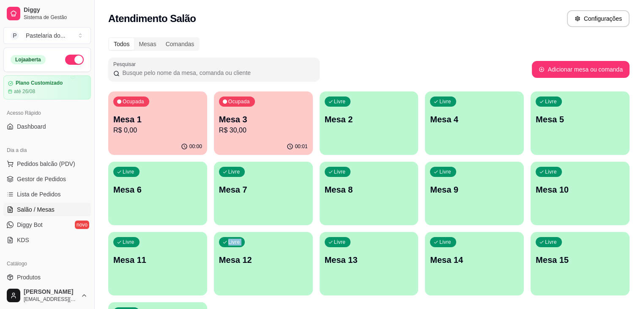
click at [202, 184] on p "Mesa 6" at bounding box center [157, 190] width 89 height 12
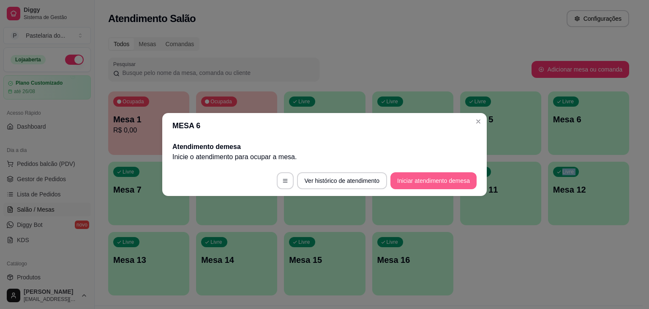
click at [453, 184] on button "Iniciar atendimento de mesa" at bounding box center [434, 180] width 86 height 17
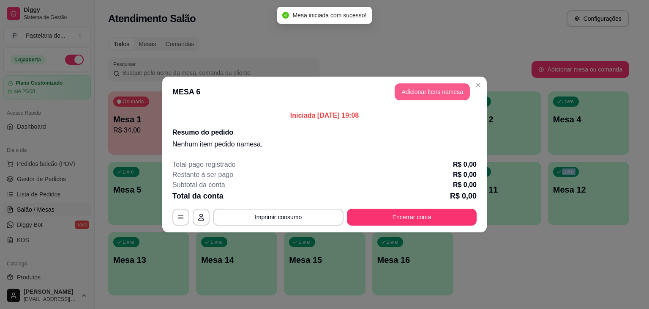
click at [429, 93] on button "Adicionar itens na mesa" at bounding box center [432, 91] width 75 height 17
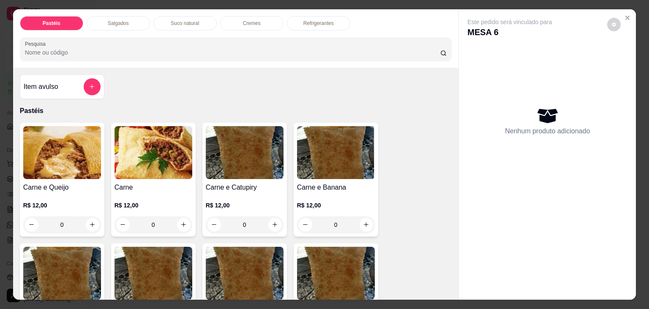
click at [132, 19] on div "Salgados" at bounding box center [118, 23] width 63 height 14
click at [132, 41] on div at bounding box center [236, 49] width 422 height 17
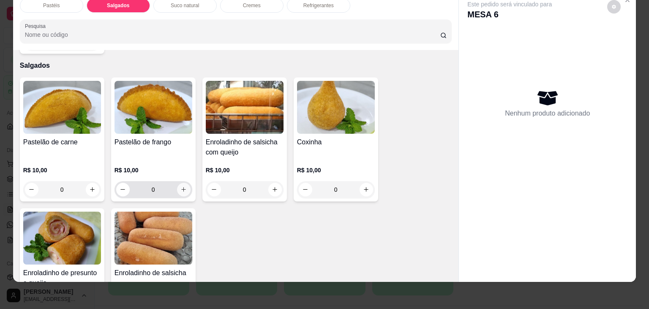
click at [181, 186] on icon "increase-product-quantity" at bounding box center [184, 189] width 6 height 6
type input "1"
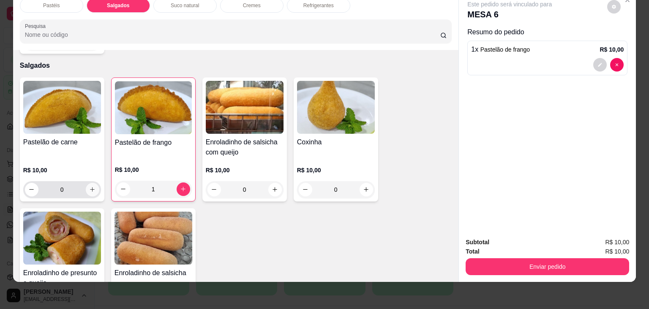
click at [90, 186] on icon "increase-product-quantity" at bounding box center [92, 189] width 6 height 6
type input "2"
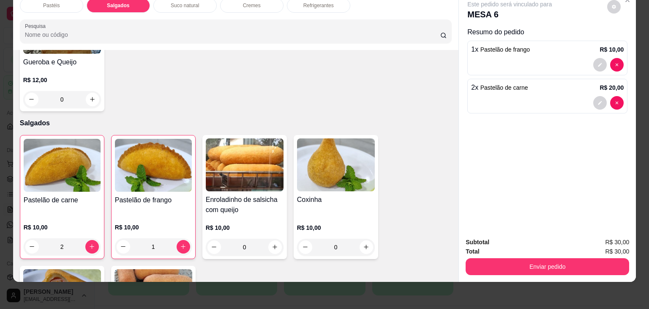
scroll to position [729, 0]
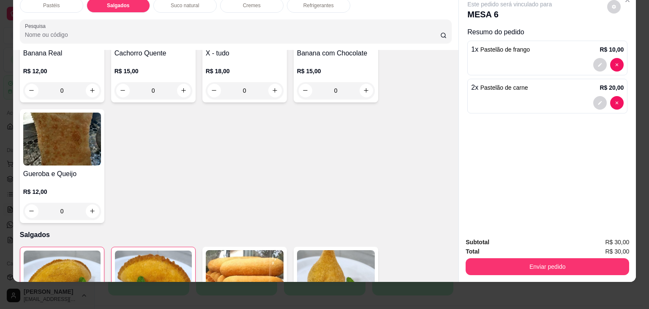
click at [49, 2] on p "Pastéis" at bounding box center [51, 5] width 16 height 7
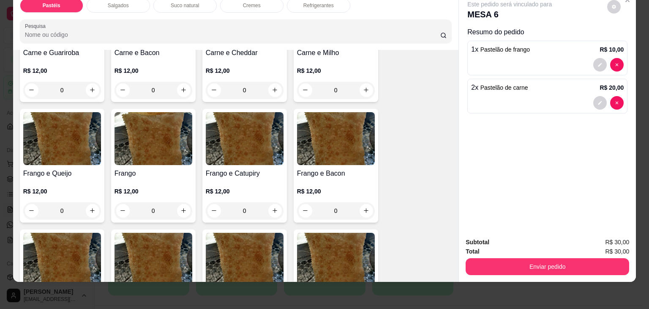
scroll to position [291, 0]
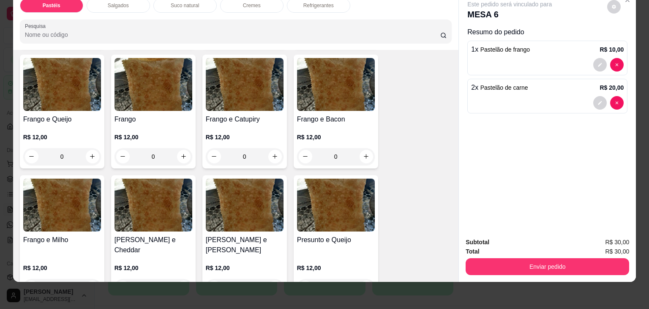
click at [85, 149] on div "0" at bounding box center [62, 156] width 78 height 17
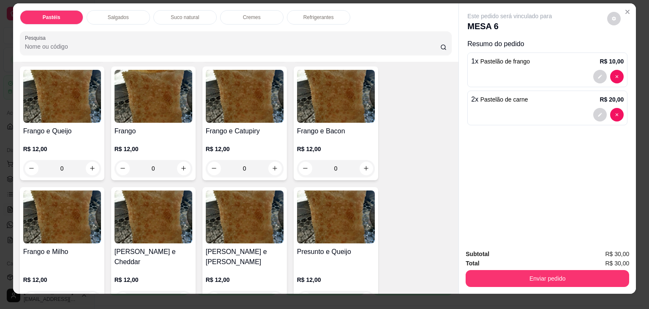
click at [90, 164] on div "0" at bounding box center [62, 168] width 78 height 17
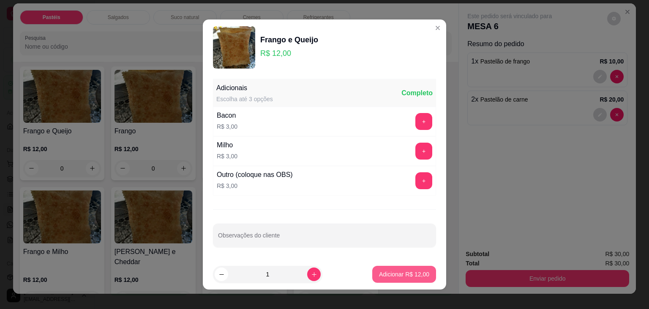
click at [393, 278] on button "Adicionar R$ 12,00" at bounding box center [405, 274] width 64 height 17
type input "1"
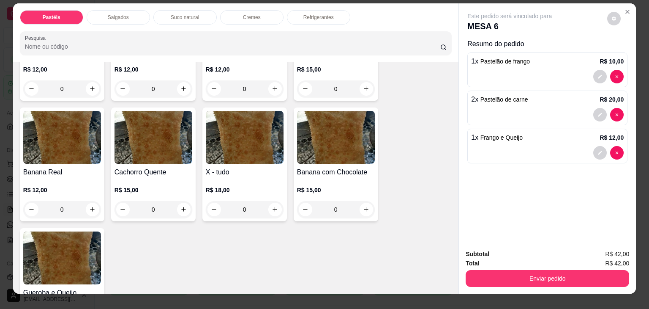
scroll to position [630, 0]
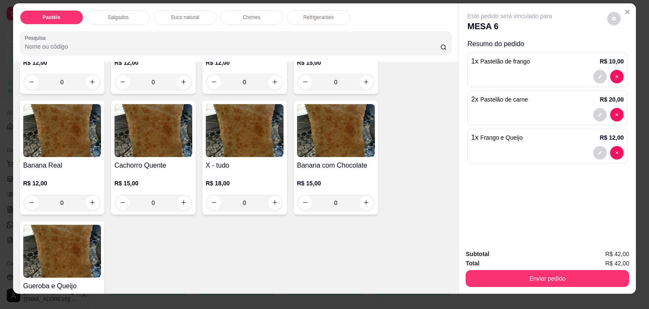
click at [268, 194] on div "0" at bounding box center [245, 202] width 78 height 17
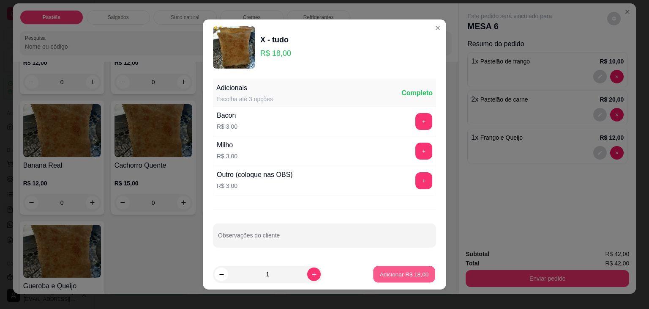
click at [380, 275] on p "Adicionar R$ 18,00" at bounding box center [404, 274] width 49 height 8
type input "1"
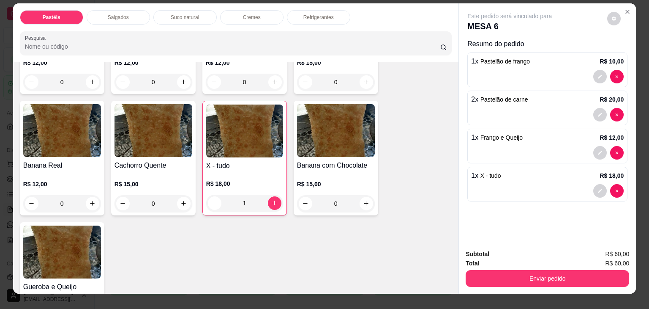
click at [295, 19] on div "Refrigerantes" at bounding box center [318, 17] width 63 height 14
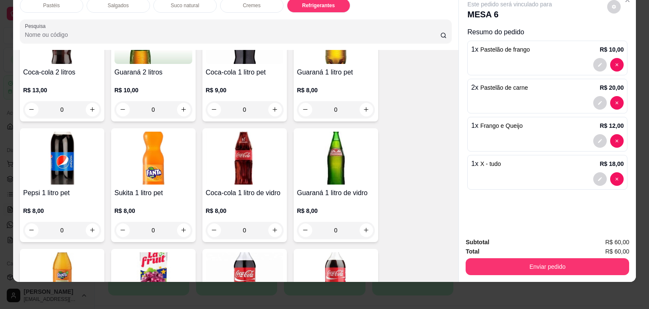
scroll to position [2040, 0]
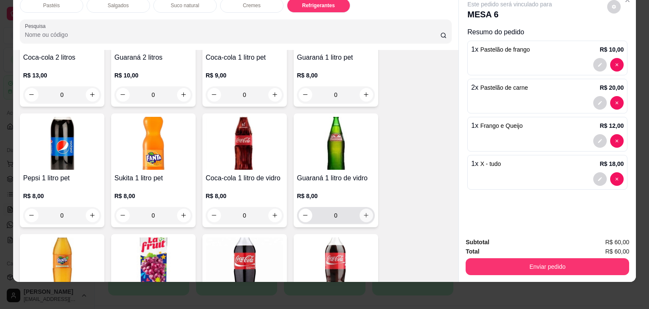
click at [363, 212] on icon "increase-product-quantity" at bounding box center [366, 215] width 6 height 6
type input "1"
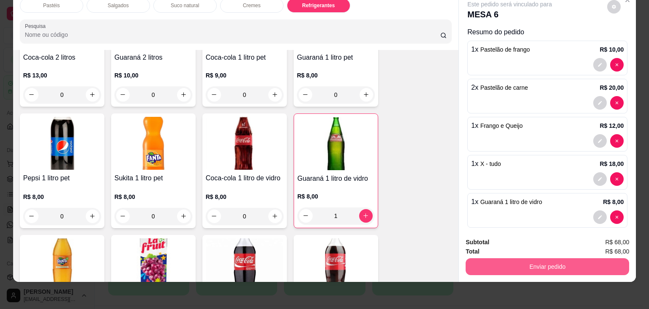
click at [538, 261] on button "Enviar pedido" at bounding box center [548, 266] width 164 height 17
click at [538, 261] on button "Enviar pedido" at bounding box center [547, 266] width 159 height 16
click at [536, 258] on button "Enviar pedido" at bounding box center [547, 266] width 159 height 16
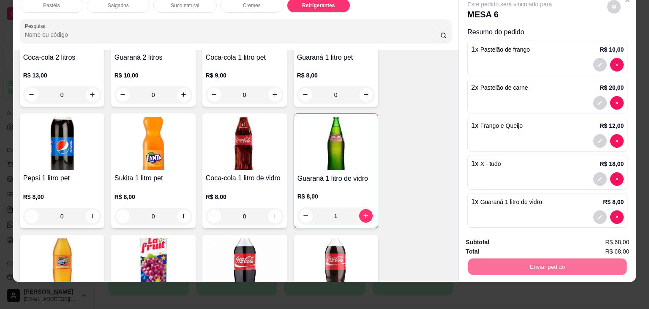
click at [535, 242] on button "Não registrar e enviar pedido" at bounding box center [519, 239] width 85 height 16
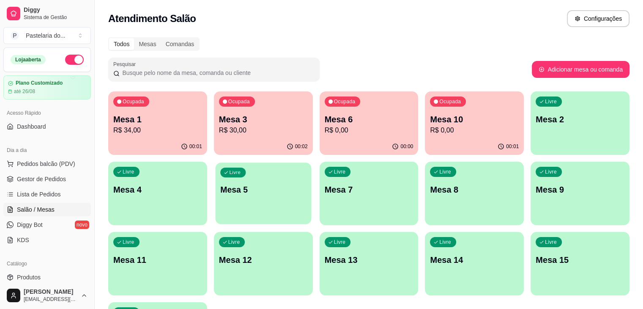
click at [220, 193] on p "Mesa 5" at bounding box center [263, 189] width 86 height 11
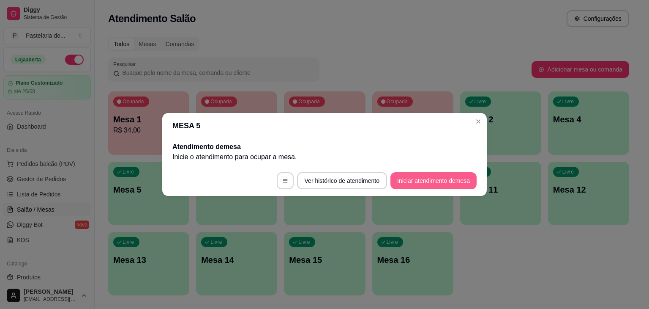
click at [410, 180] on button "Iniciar atendimento de mesa" at bounding box center [434, 180] width 86 height 17
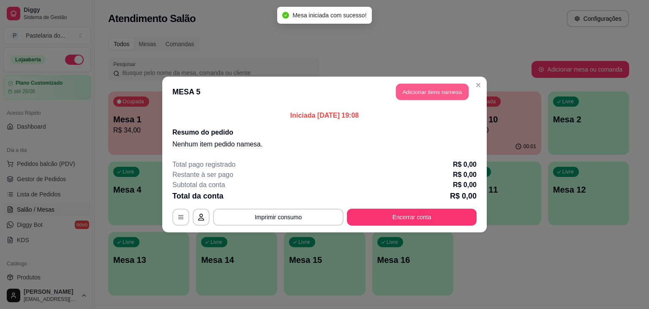
click at [422, 85] on button "Adicionar itens na mesa" at bounding box center [432, 92] width 73 height 16
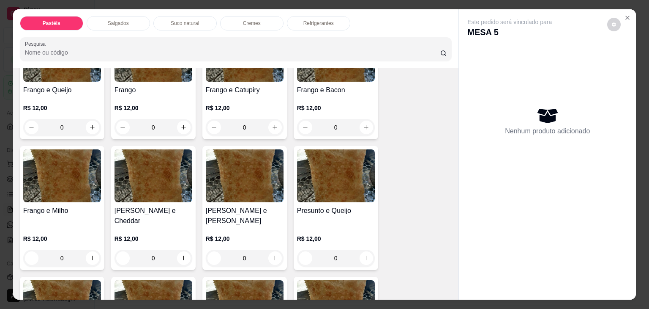
scroll to position [254, 0]
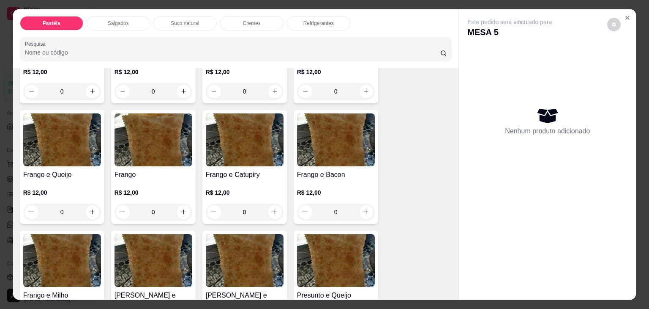
click at [270, 208] on div "0" at bounding box center [245, 211] width 78 height 17
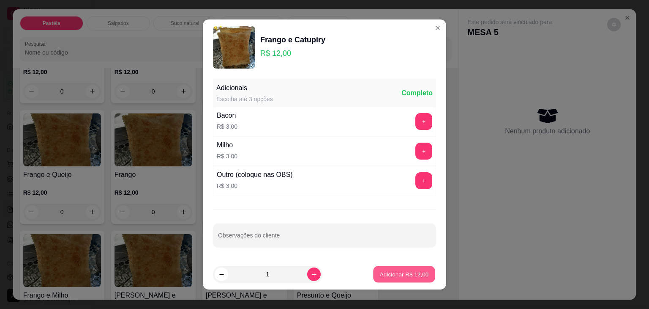
click at [384, 272] on p "Adicionar R$ 12,00" at bounding box center [404, 274] width 49 height 8
type input "1"
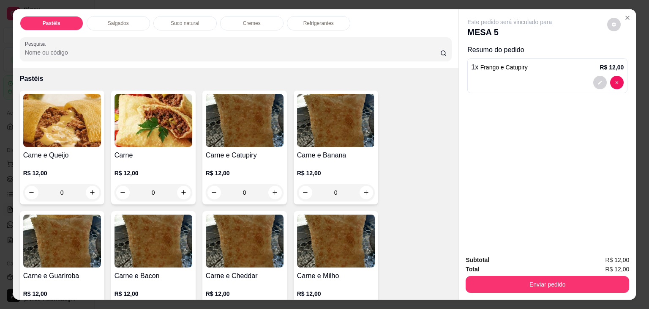
scroll to position [0, 0]
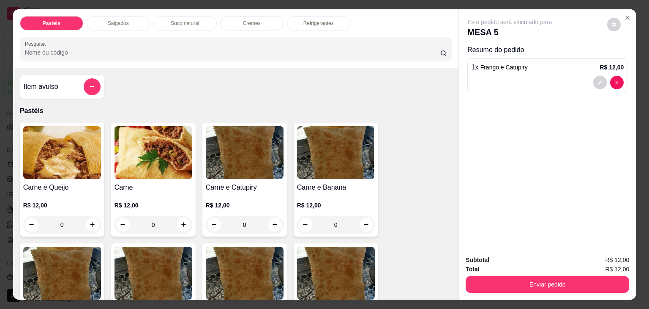
click at [89, 218] on div "0" at bounding box center [62, 224] width 78 height 17
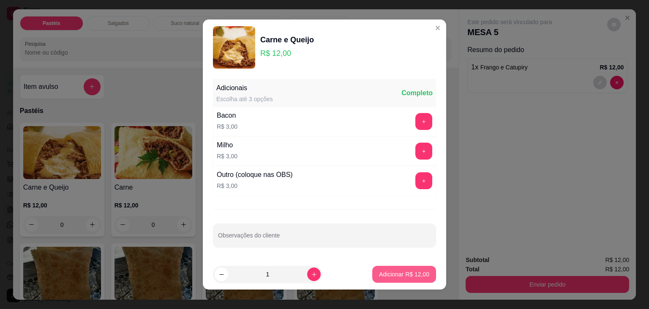
click at [389, 276] on p "Adicionar R$ 12,00" at bounding box center [404, 274] width 50 height 8
type input "1"
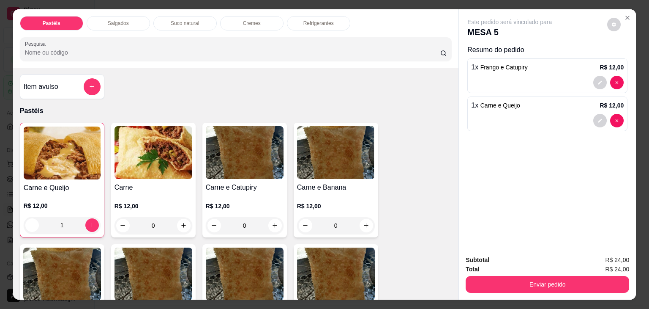
click at [333, 26] on div "Refrigerantes" at bounding box center [318, 23] width 63 height 14
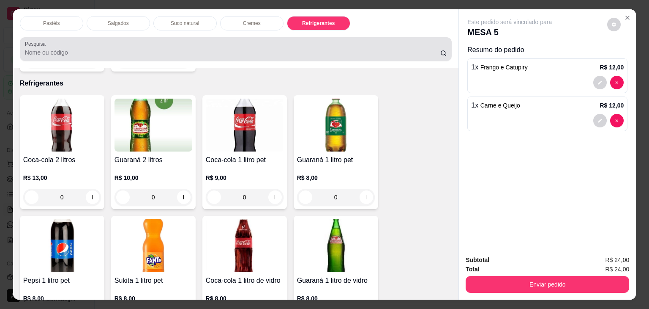
scroll to position [21, 0]
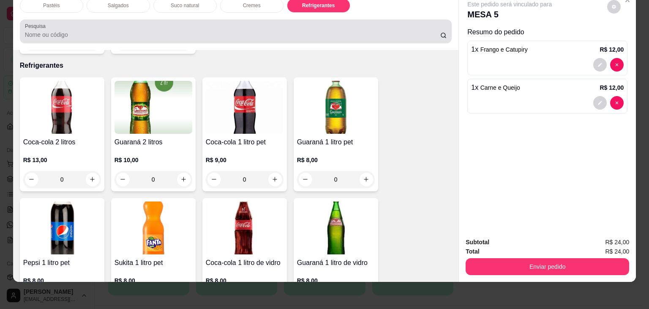
click at [332, 30] on input "Pesquisa" at bounding box center [233, 34] width 416 height 8
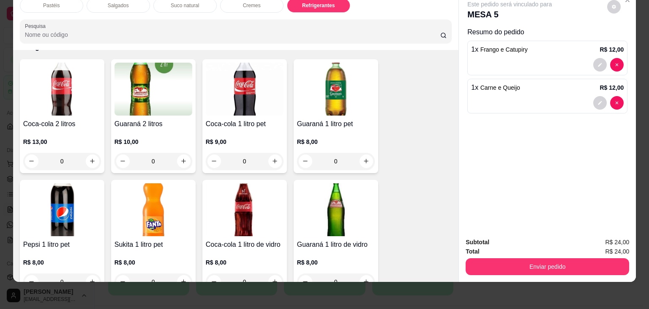
scroll to position [1997, 0]
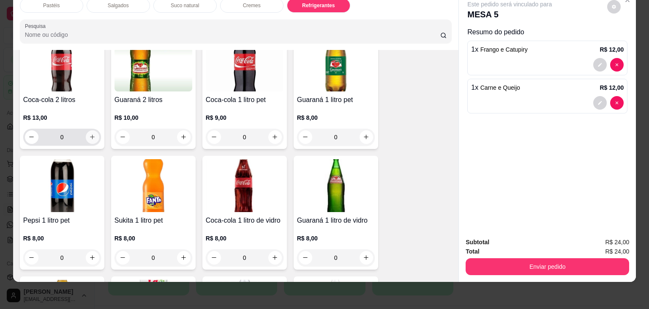
click at [86, 130] on button "increase-product-quantity" at bounding box center [93, 137] width 14 height 14
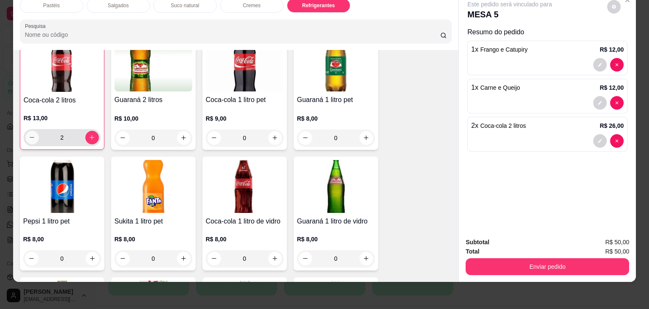
click at [25, 131] on button "decrease-product-quantity" at bounding box center [32, 138] width 14 height 14
type input "1"
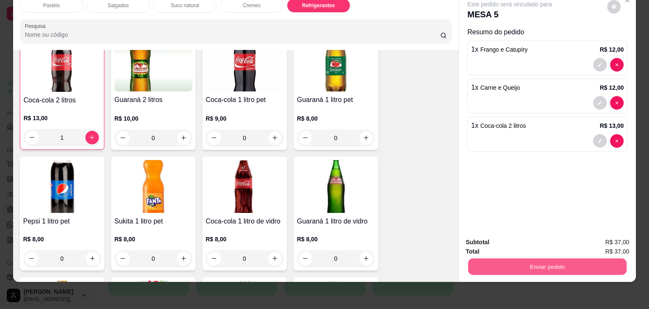
click at [546, 258] on button "Enviar pedido" at bounding box center [547, 266] width 159 height 16
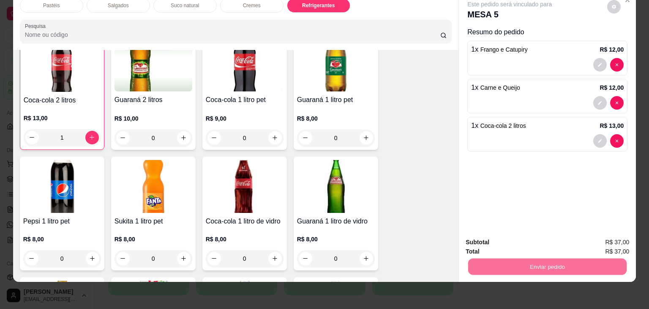
click at [529, 238] on button "Não registrar e enviar pedido" at bounding box center [520, 239] width 88 height 16
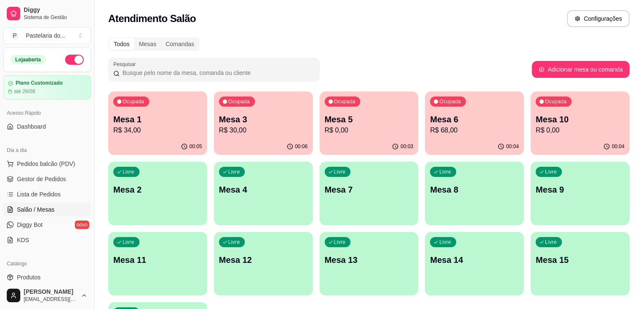
click at [425, 142] on div "00:04" at bounding box center [474, 146] width 99 height 16
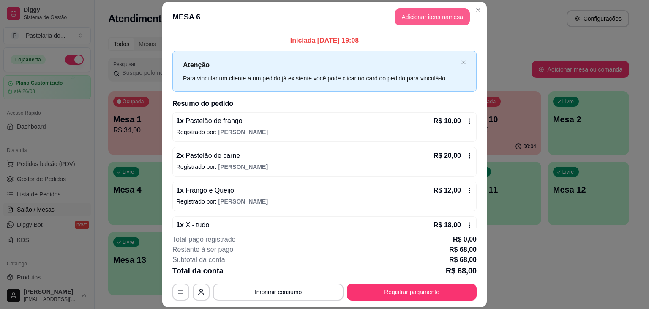
click at [430, 23] on button "Adicionar itens na mesa" at bounding box center [432, 16] width 75 height 17
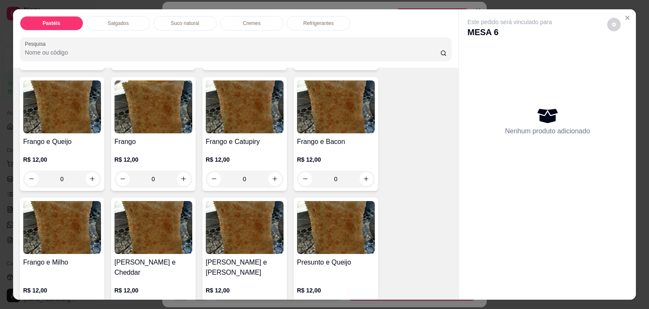
scroll to position [296, 0]
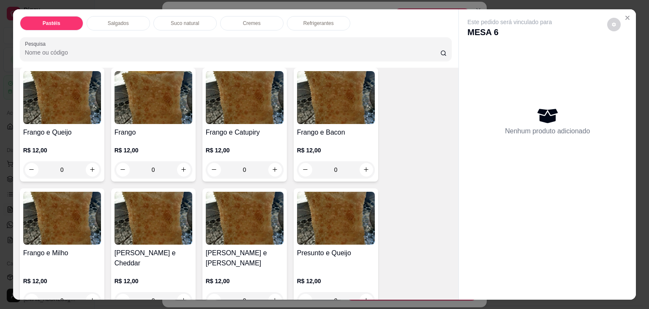
click at [334, 218] on img at bounding box center [336, 218] width 78 height 53
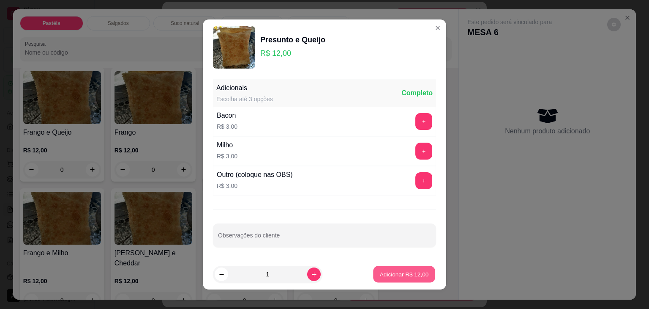
click at [404, 278] on button "Adicionar R$ 12,00" at bounding box center [404, 274] width 62 height 16
type input "1"
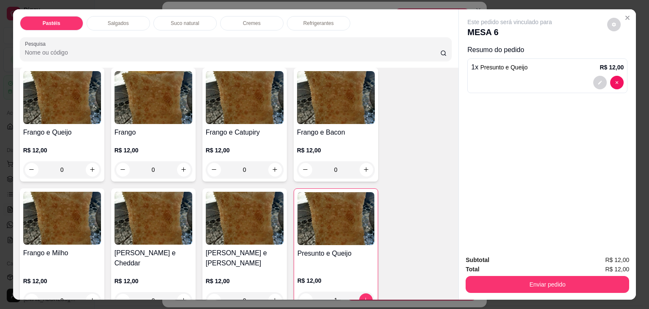
click at [310, 20] on p "Refrigerantes" at bounding box center [319, 23] width 30 height 7
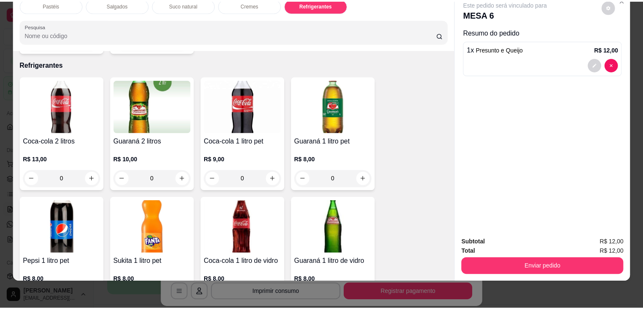
scroll to position [2293, 0]
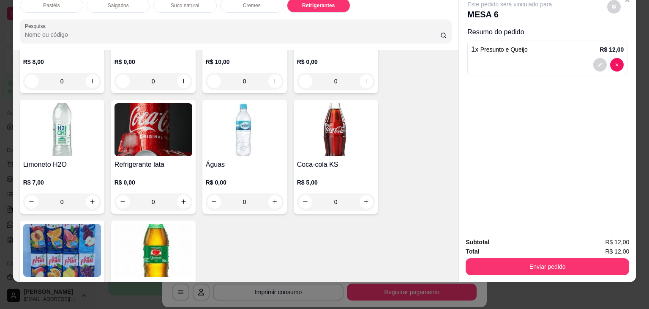
click at [149, 178] on p "R$ 0,00" at bounding box center [154, 182] width 78 height 8
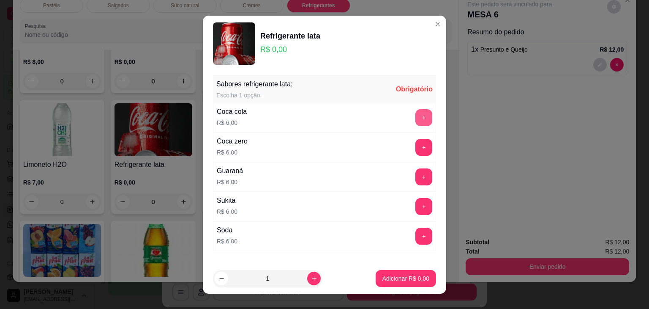
click at [416, 115] on button "+" at bounding box center [424, 117] width 17 height 17
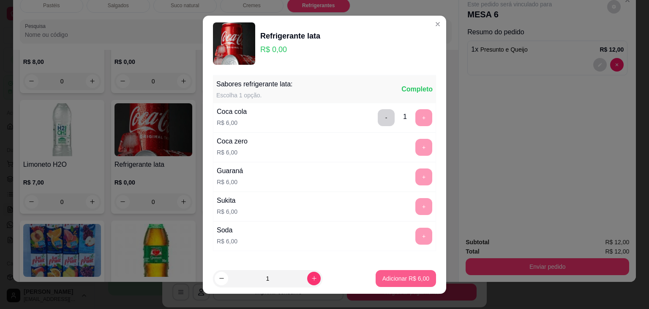
click at [409, 276] on p "Adicionar R$ 6,00" at bounding box center [406, 278] width 47 height 8
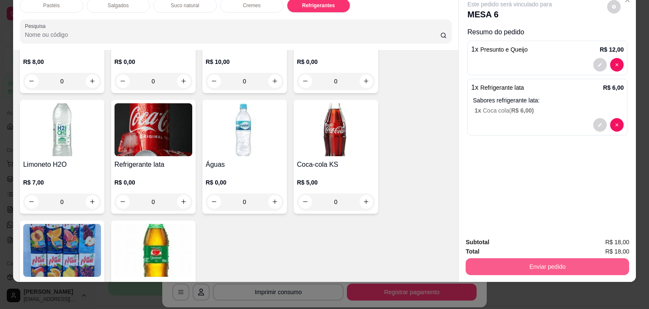
click at [520, 260] on button "Enviar pedido" at bounding box center [548, 266] width 164 height 17
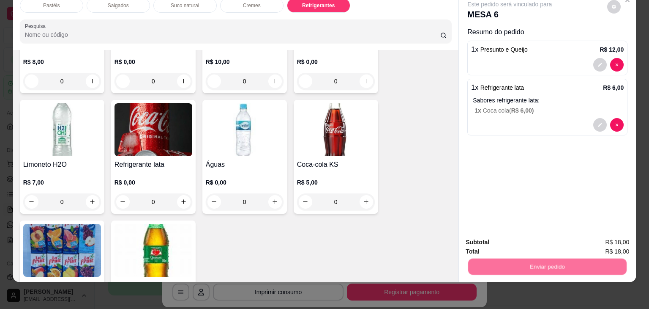
click at [519, 256] on div "Enviar pedido" at bounding box center [548, 265] width 164 height 19
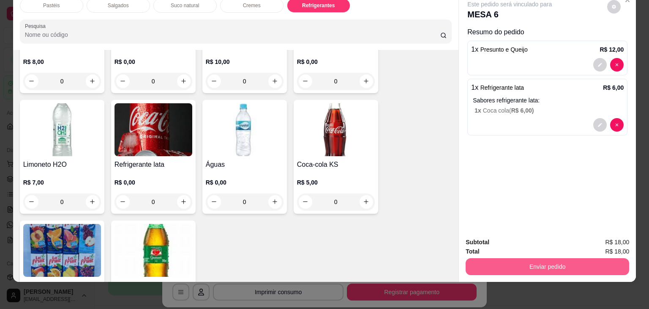
click at [518, 263] on button "Enviar pedido" at bounding box center [548, 266] width 164 height 17
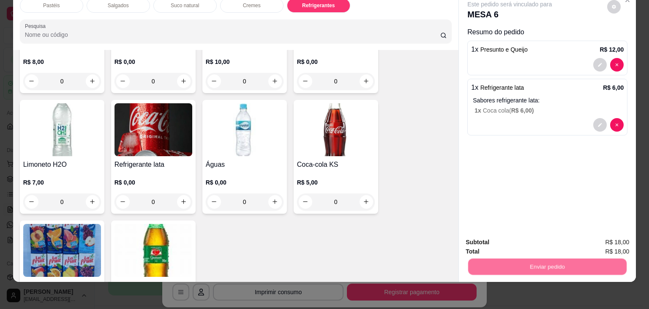
click at [523, 243] on button "Não registrar e enviar pedido" at bounding box center [520, 239] width 88 height 16
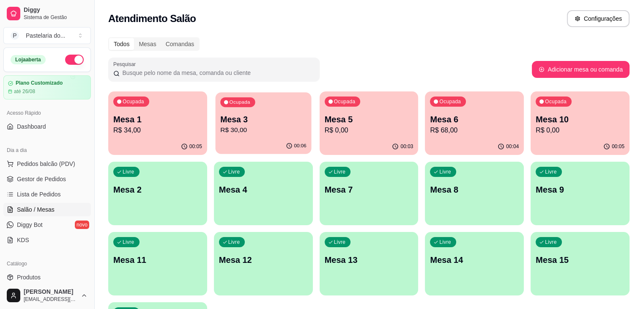
click at [254, 150] on div "00:06" at bounding box center [263, 146] width 96 height 16
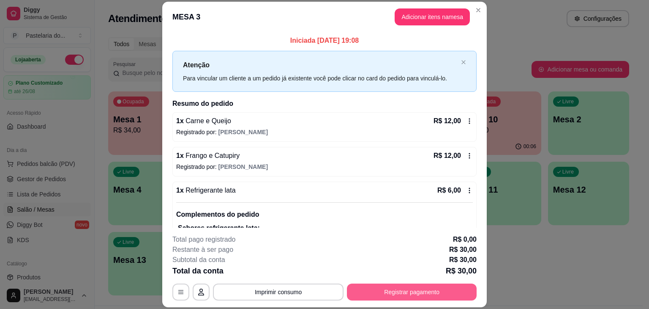
click at [391, 290] on button "Registrar pagamento" at bounding box center [412, 291] width 130 height 17
click at [391, 290] on footer "**********" at bounding box center [325, 263] width 194 height 65
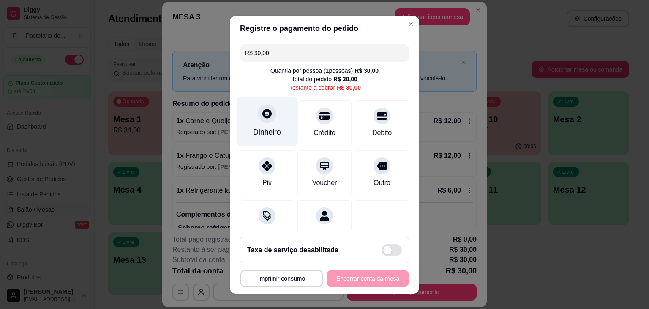
click at [275, 128] on div "Dinheiro" at bounding box center [267, 131] width 28 height 11
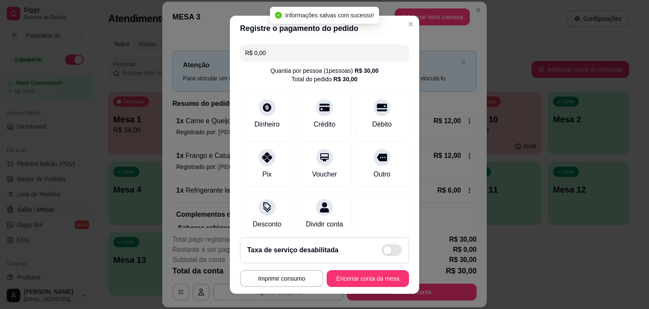
type input "R$ 0,00"
click at [382, 275] on button "Encerrar conta da mesa" at bounding box center [368, 278] width 80 height 16
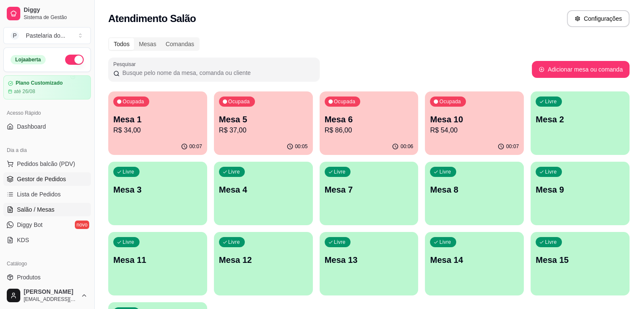
click at [37, 173] on link "Gestor de Pedidos" at bounding box center [47, 179] width 88 height 14
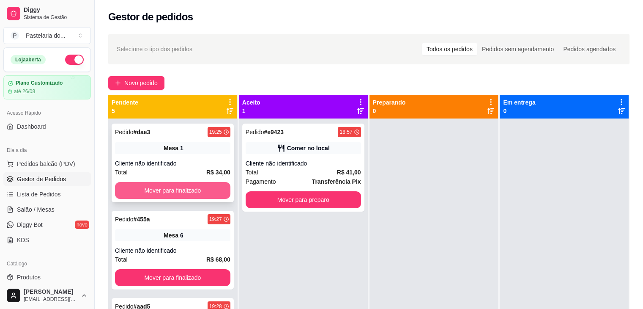
click at [207, 191] on button "Mover para finalizado" at bounding box center [172, 190] width 115 height 17
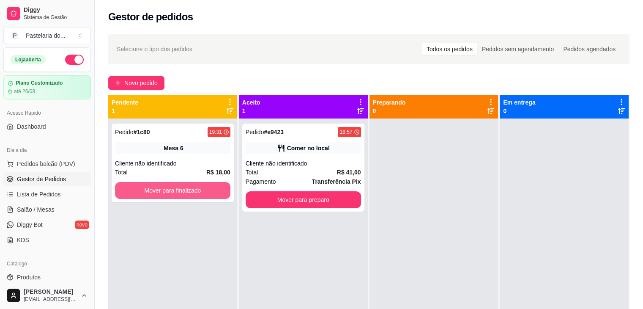
click at [207, 191] on button "Mover para finalizado" at bounding box center [172, 190] width 115 height 17
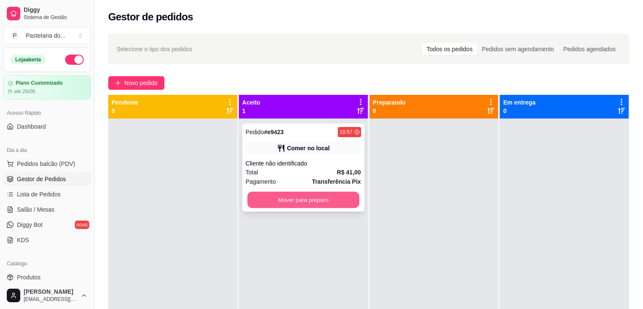
click at [291, 203] on button "Mover para preparo" at bounding box center [303, 200] width 112 height 16
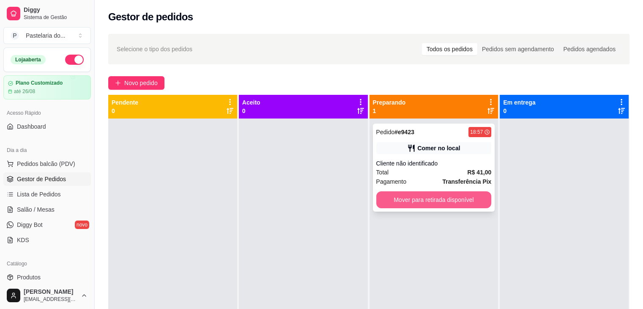
click at [434, 194] on button "Mover para retirada disponível" at bounding box center [433, 199] width 115 height 17
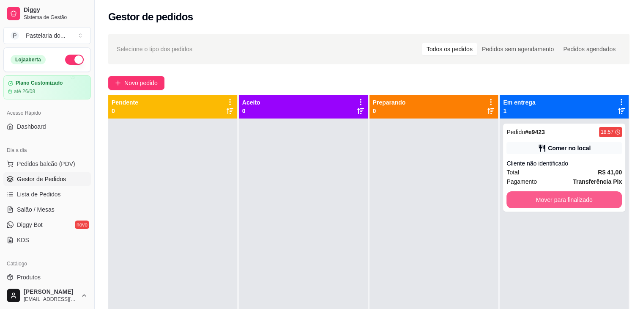
click at [567, 193] on button "Mover para finalizado" at bounding box center [564, 199] width 115 height 17
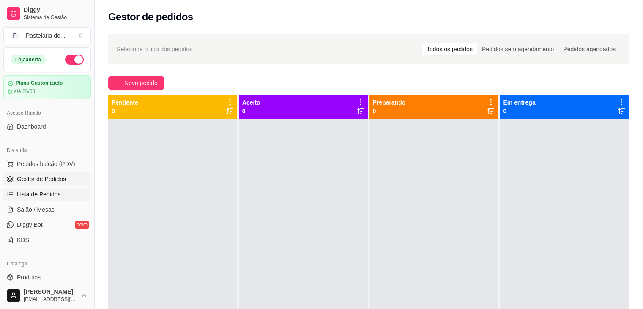
click at [70, 190] on link "Lista de Pedidos" at bounding box center [47, 194] width 88 height 14
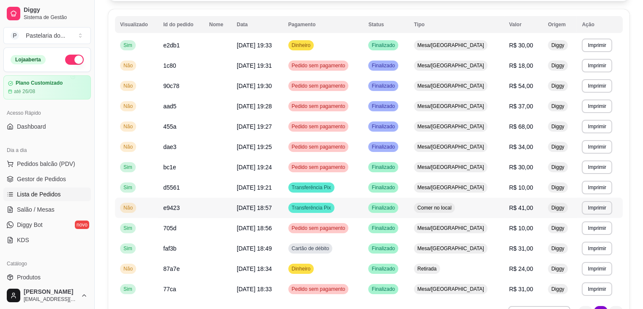
scroll to position [139, 0]
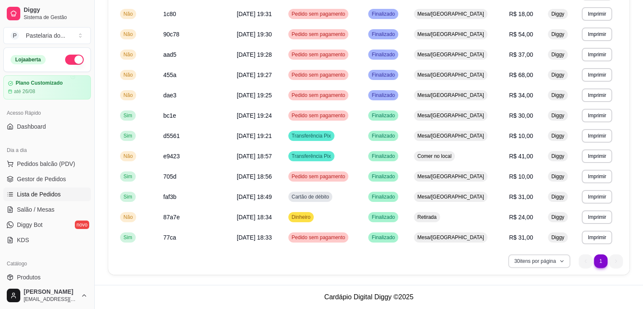
click at [551, 262] on button "30 itens por página" at bounding box center [539, 261] width 62 height 14
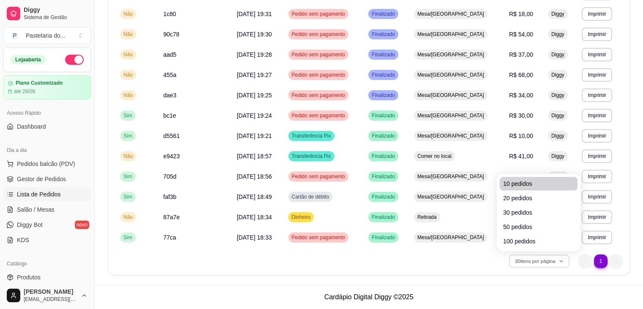
click at [553, 181] on span "10 pedidos" at bounding box center [538, 183] width 71 height 8
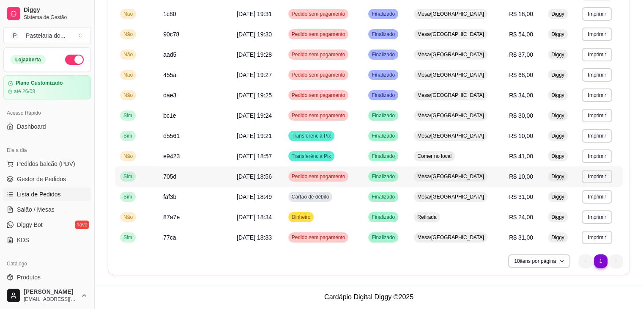
scroll to position [78, 0]
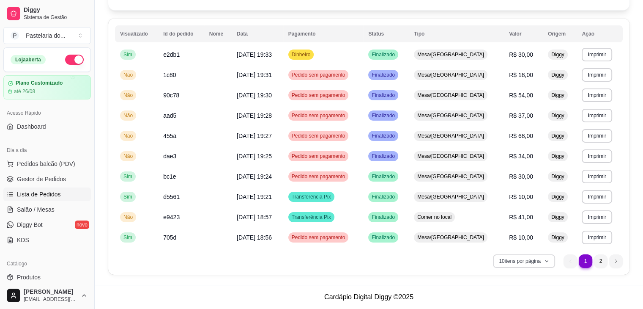
click at [536, 263] on button "10 itens por página" at bounding box center [524, 261] width 62 height 14
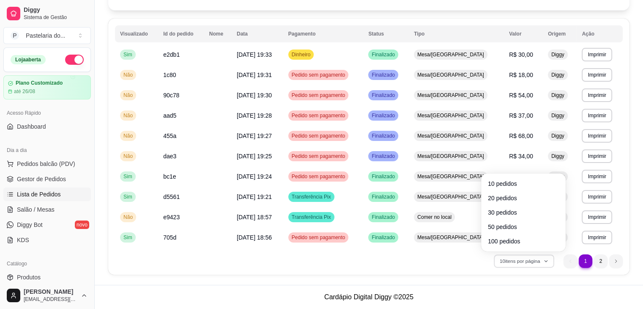
click at [531, 243] on span "100 pedidos" at bounding box center [523, 241] width 71 height 8
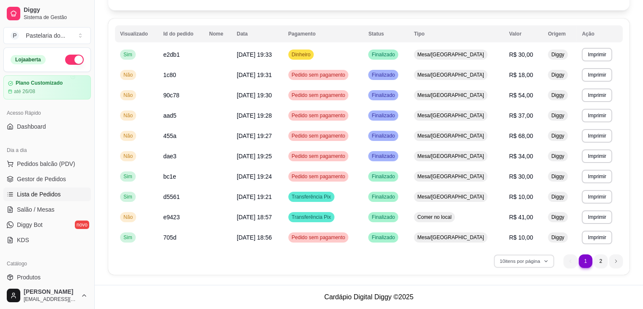
click at [531, 243] on span "100 pedidos" at bounding box center [523, 241] width 68 height 8
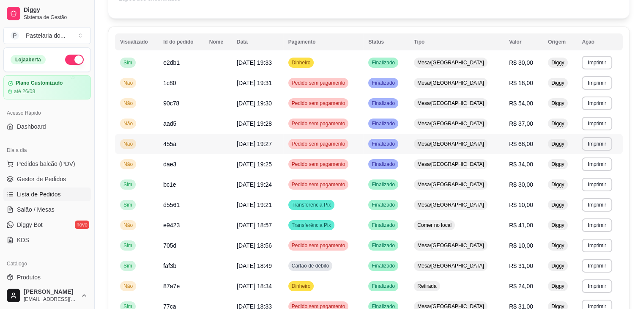
scroll to position [139, 0]
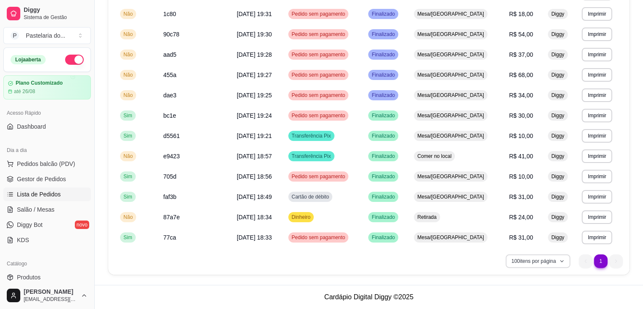
click at [558, 258] on button "100 itens por página" at bounding box center [538, 261] width 65 height 14
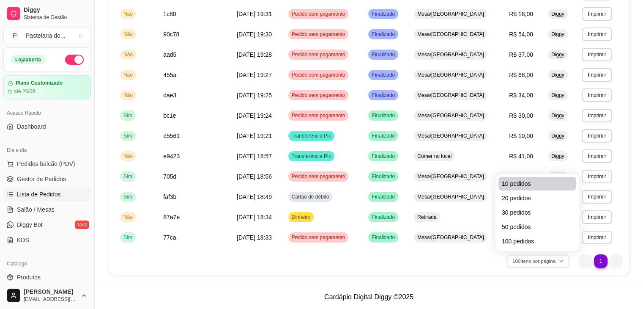
click at [521, 189] on li "10 pedidos" at bounding box center [538, 184] width 78 height 14
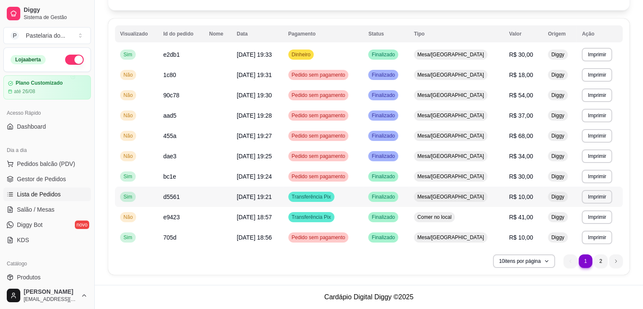
scroll to position [78, 0]
click at [535, 259] on button "10 itens por página" at bounding box center [524, 261] width 62 height 14
click at [512, 262] on button "10 itens por página" at bounding box center [524, 261] width 62 height 14
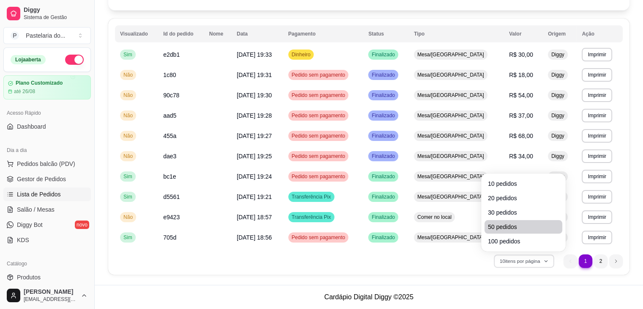
click at [505, 222] on span "50 pedidos" at bounding box center [523, 226] width 71 height 8
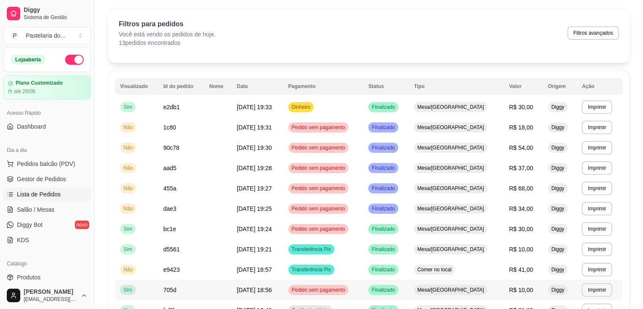
scroll to position [0, 0]
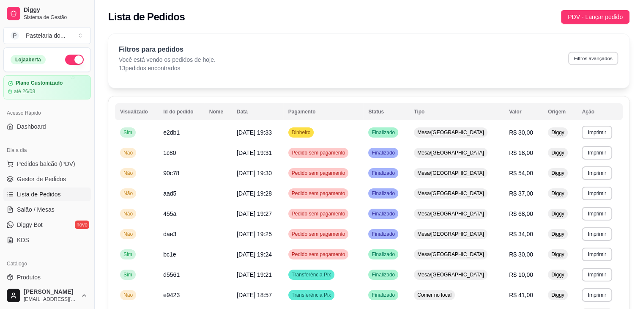
click at [578, 62] on button "Filtros avançados" at bounding box center [593, 58] width 50 height 13
select select "0"
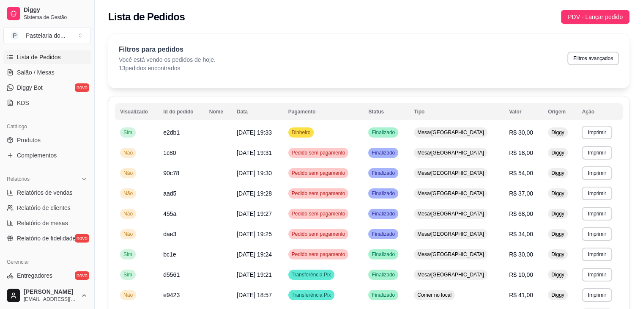
scroll to position [296, 0]
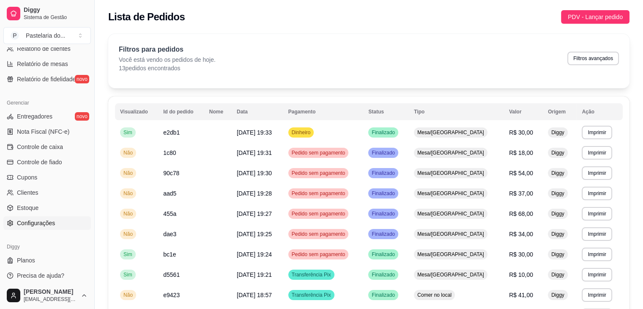
click at [43, 225] on span "Configurações" at bounding box center [36, 223] width 38 height 8
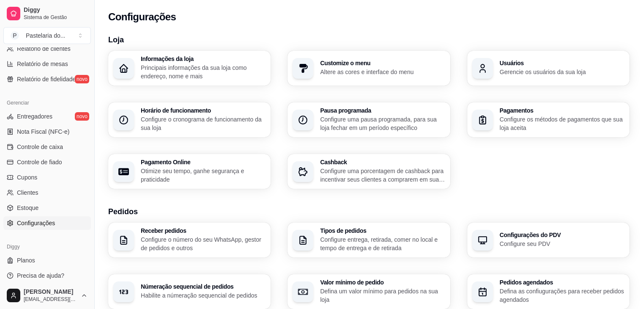
click at [205, 241] on p "Configure o número do seu WhatsApp, gestor de pedidos e outros" at bounding box center [203, 243] width 125 height 17
click at [388, 253] on div "Tipos de pedidos Configure entrega, retirada, comer no local e tempo de entrega…" at bounding box center [369, 240] width 158 height 34
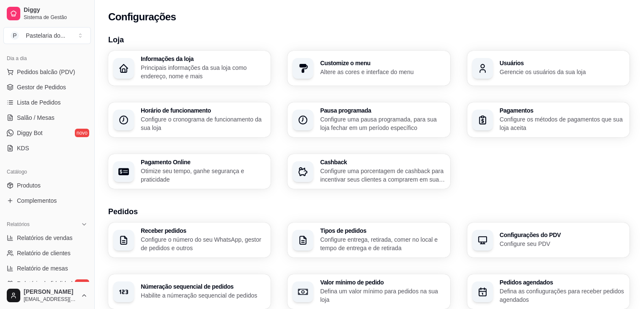
scroll to position [85, 0]
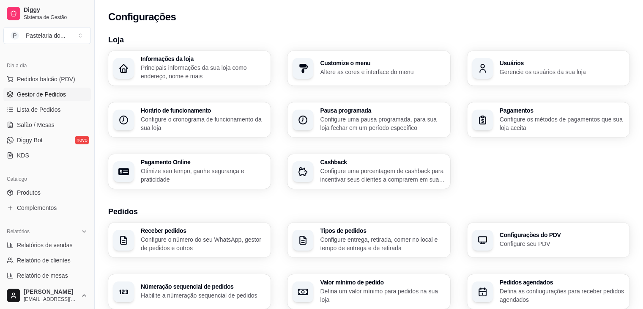
click at [31, 96] on span "Gestor de Pedidos" at bounding box center [41, 94] width 49 height 8
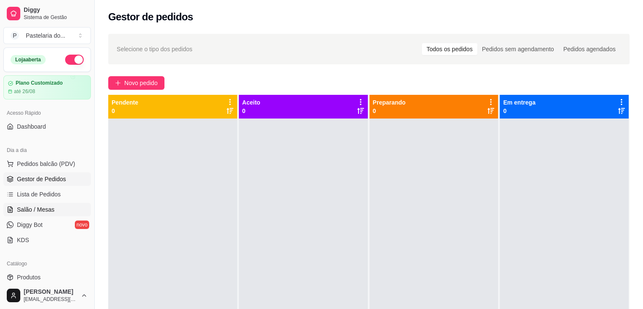
click at [27, 212] on span "Salão / Mesas" at bounding box center [36, 209] width 38 height 8
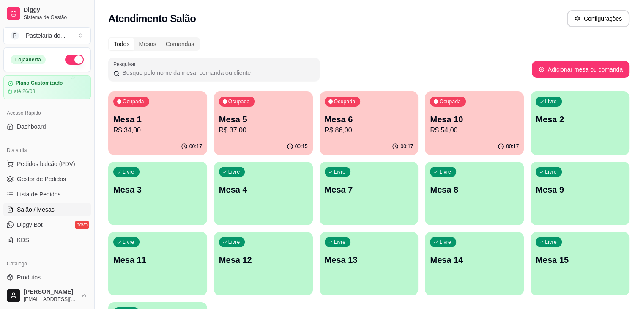
click at [425, 135] on div "Ocupada Mesa 10 R$ 54,00" at bounding box center [474, 114] width 99 height 47
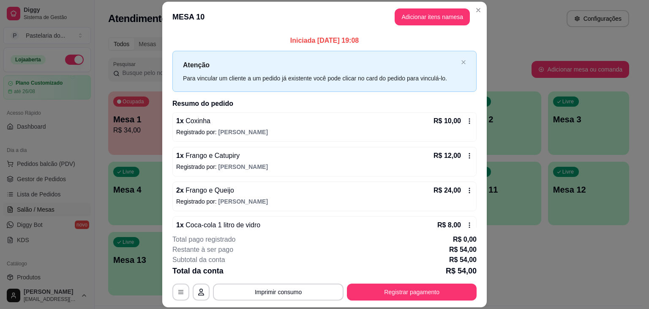
click at [469, 224] on icon at bounding box center [469, 224] width 1 height 5
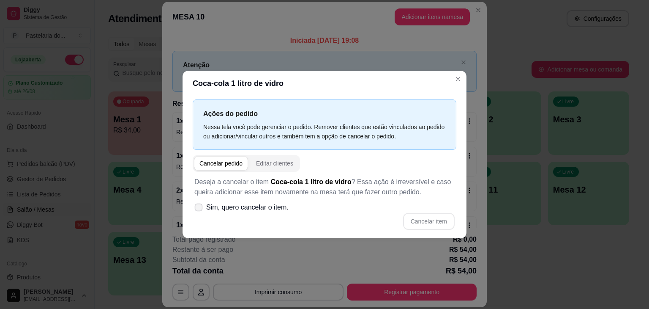
click at [199, 208] on icon at bounding box center [198, 207] width 6 height 5
click at [199, 209] on input "Sim, quero cancelar o item." at bounding box center [196, 211] width 5 height 5
checkbox input "true"
click at [414, 221] on button "Cancelar item" at bounding box center [429, 221] width 50 height 16
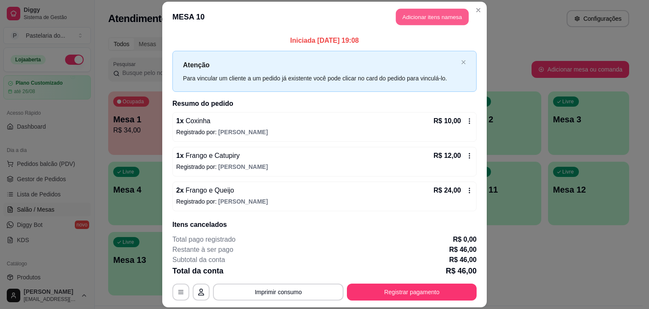
click at [414, 13] on button "Adicionar itens na mesa" at bounding box center [432, 16] width 73 height 16
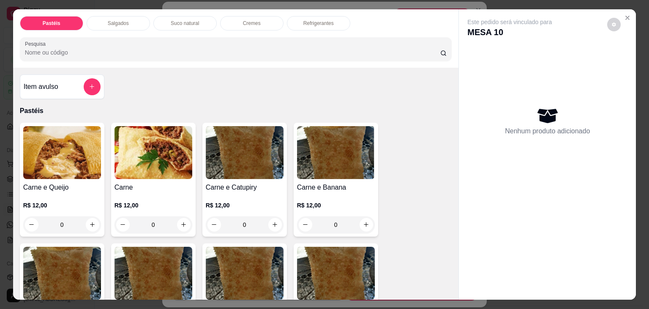
click at [301, 24] on div "Refrigerantes" at bounding box center [318, 23] width 63 height 14
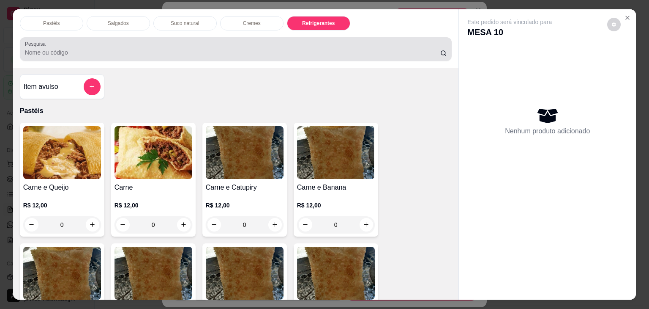
scroll to position [21, 0]
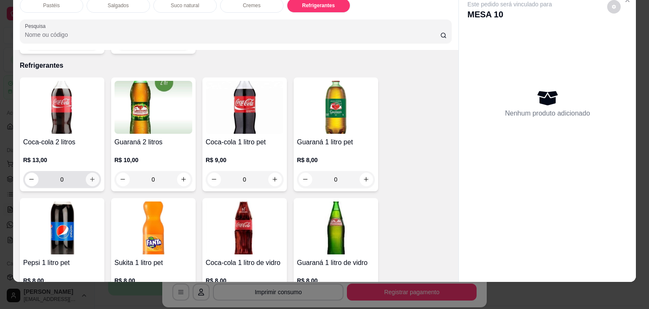
click at [93, 173] on button "increase-product-quantity" at bounding box center [93, 180] width 14 height 14
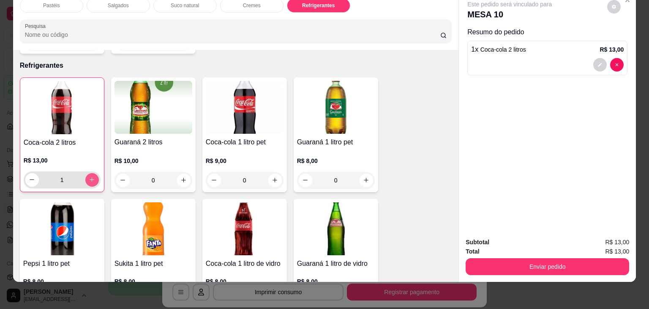
type input "1"
click at [612, 4] on icon "decrease-product-quantity" at bounding box center [614, 6] width 5 height 5
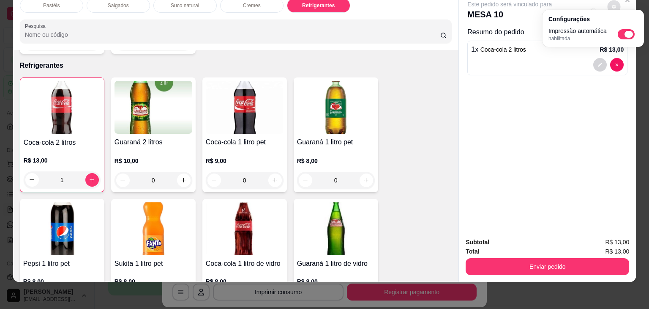
click at [624, 35] on span "Automatic updates" at bounding box center [626, 34] width 17 height 10
click at [623, 35] on input "Automatic updates" at bounding box center [620, 36] width 5 height 5
checkbox input "false"
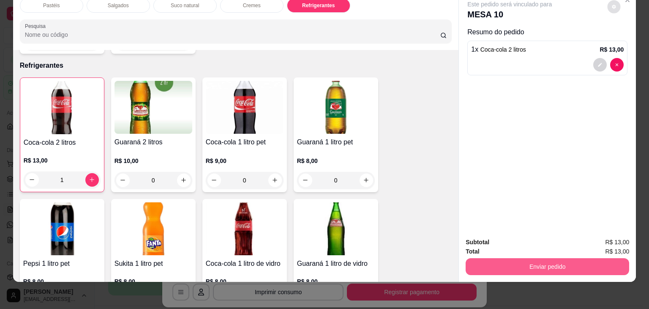
click at [534, 258] on button "Enviar pedido" at bounding box center [548, 266] width 164 height 17
click at [526, 258] on button "Enviar pedido" at bounding box center [547, 266] width 159 height 16
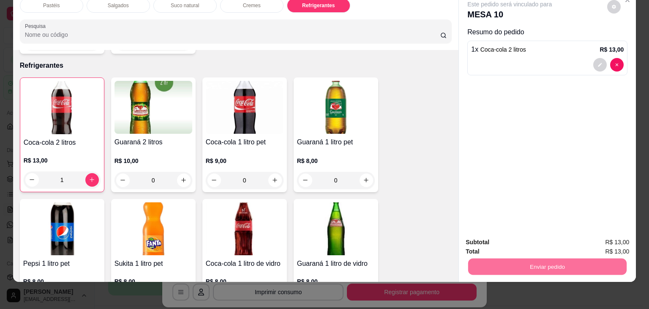
click at [512, 241] on button "Não registrar e enviar pedido" at bounding box center [519, 239] width 85 height 16
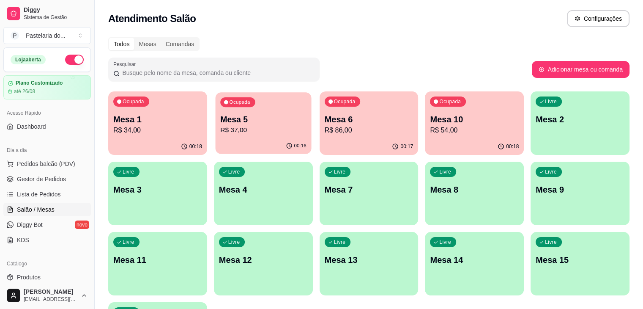
click at [237, 139] on div "00:16" at bounding box center [263, 146] width 96 height 16
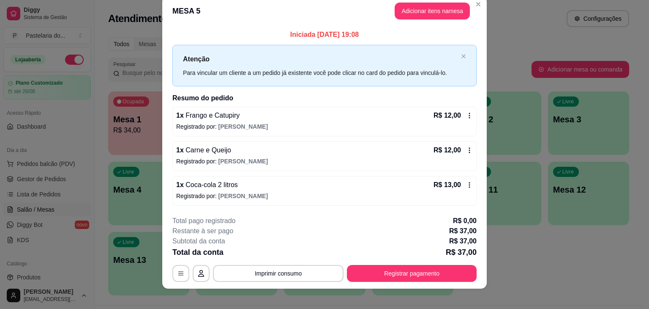
scroll to position [19, 0]
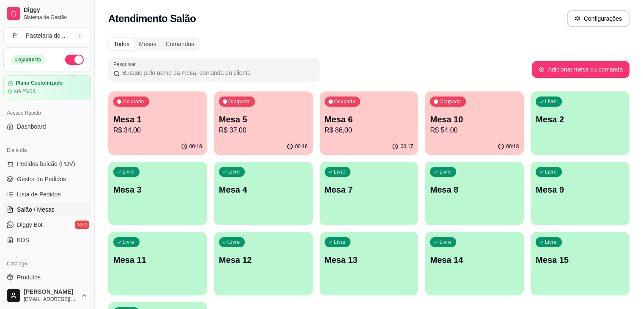
click at [430, 130] on p "R$ 54,00" at bounding box center [474, 130] width 89 height 10
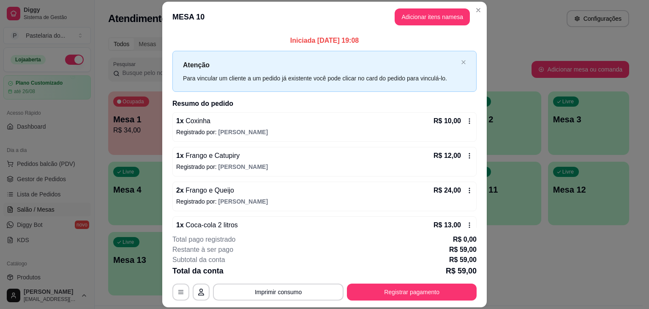
scroll to position [42, 0]
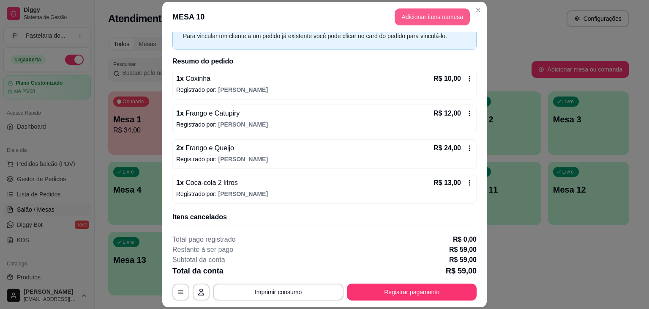
click at [408, 24] on button "Adicionar itens na mesa" at bounding box center [432, 16] width 75 height 17
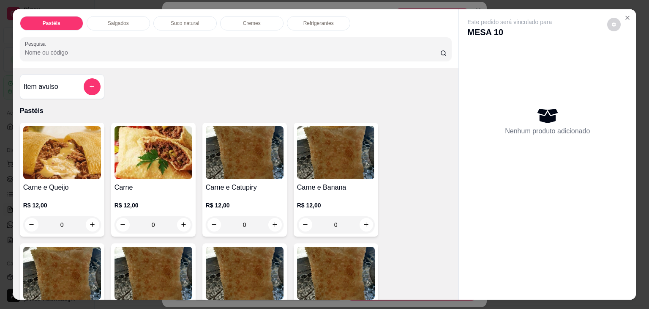
click at [115, 21] on p "Salgados" at bounding box center [118, 23] width 21 height 7
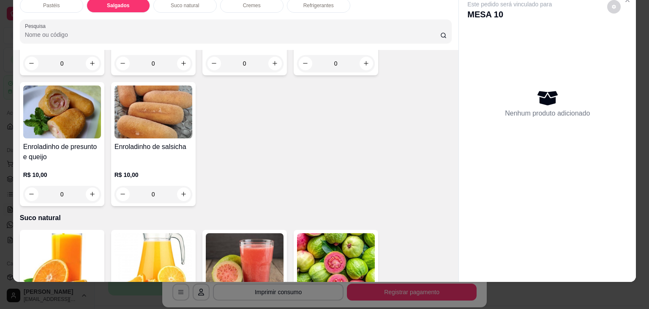
scroll to position [1025, 0]
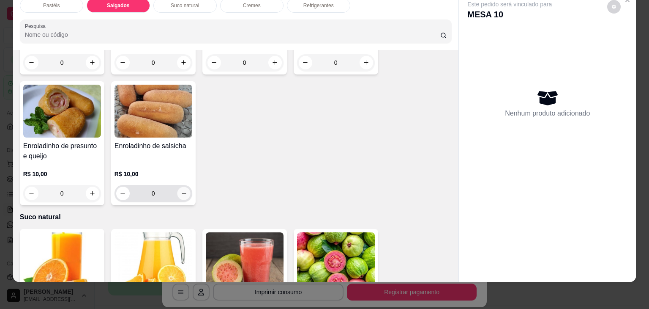
click at [181, 190] on icon "increase-product-quantity" at bounding box center [184, 193] width 6 height 6
type input "1"
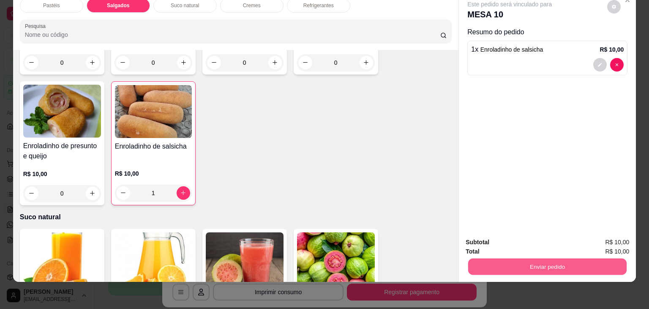
click at [524, 265] on button "Enviar pedido" at bounding box center [547, 266] width 159 height 16
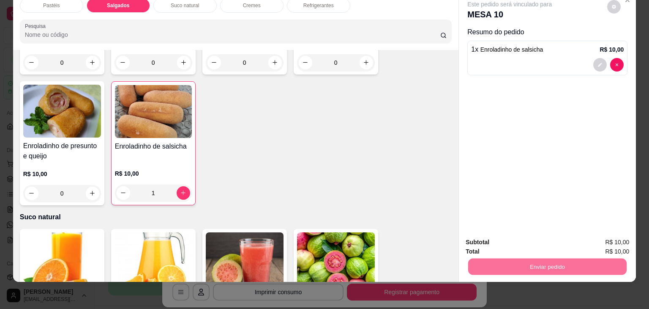
click at [521, 243] on button "Não registrar e enviar pedido" at bounding box center [519, 239] width 85 height 16
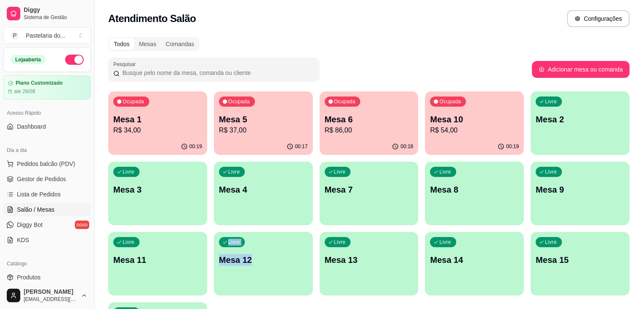
click at [551, 224] on div "Ocupada Mesa 1 R$ 34,00 00:19 Ocupada Mesa 5 R$ 37,00 00:17 Ocupada Mesa 6 R$ 8…" at bounding box center [368, 228] width 521 height 274
click at [555, 289] on div "Ocupada Mesa 1 R$ 34,00 00:19 Ocupada Mesa 5 R$ 37,00 00:17 Ocupada Mesa 6 R$ 8…" at bounding box center [368, 228] width 521 height 274
click at [326, 134] on p "R$ 86,00" at bounding box center [369, 130] width 86 height 10
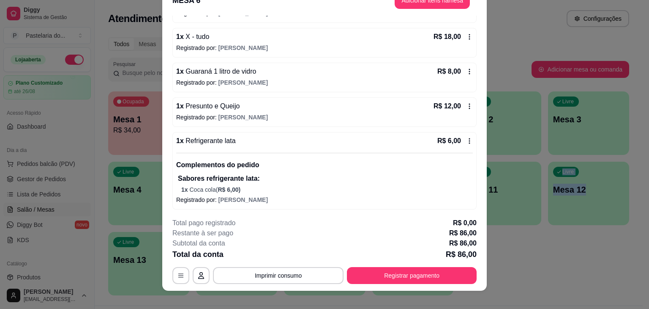
scroll to position [25, 0]
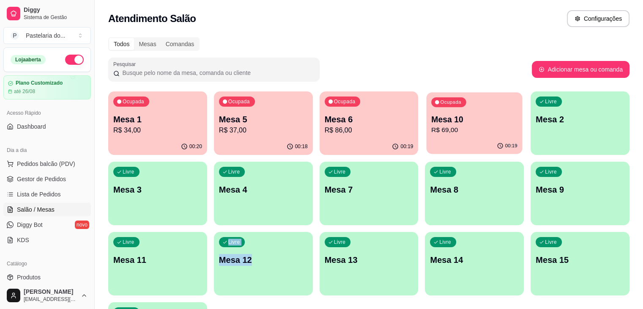
click at [432, 139] on div "00:19" at bounding box center [475, 146] width 96 height 16
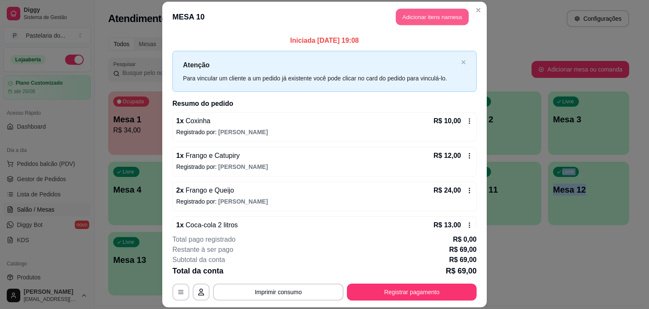
click at [412, 14] on button "Adicionar itens na mesa" at bounding box center [432, 16] width 73 height 16
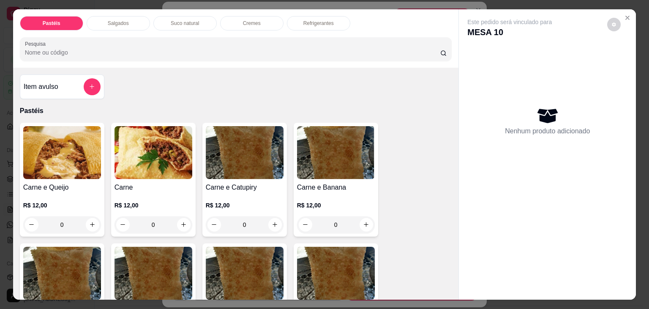
click at [115, 21] on p "Salgados" at bounding box center [118, 23] width 21 height 7
click at [115, 41] on div at bounding box center [236, 49] width 422 height 17
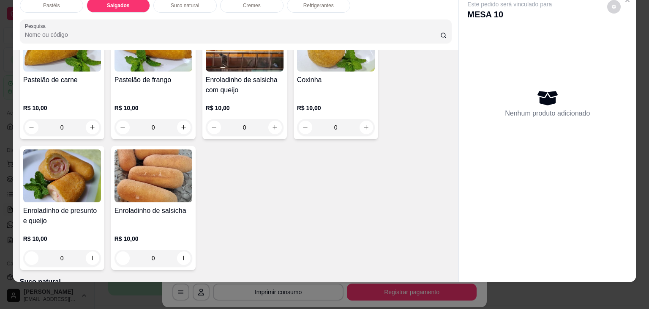
scroll to position [940, 0]
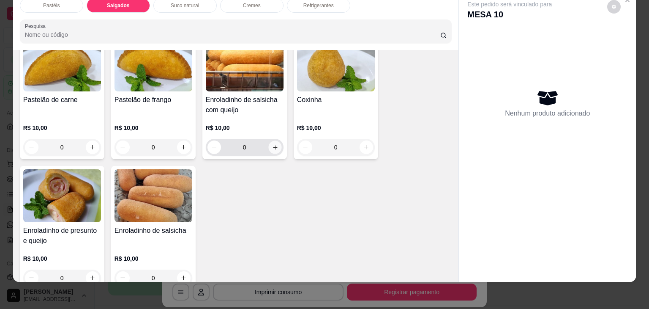
click at [274, 140] on button "increase-product-quantity" at bounding box center [274, 146] width 13 height 13
type input "1"
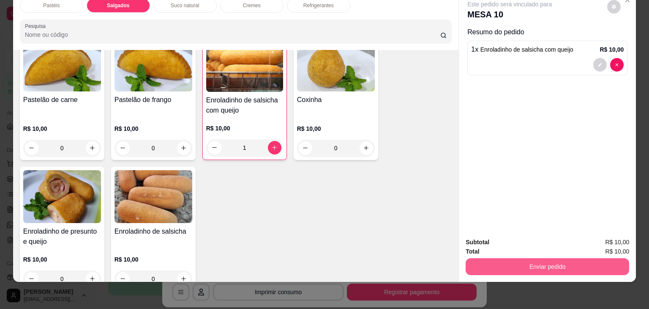
click at [518, 263] on button "Enviar pedido" at bounding box center [548, 266] width 164 height 17
click at [520, 259] on button "Enviar pedido" at bounding box center [548, 266] width 164 height 17
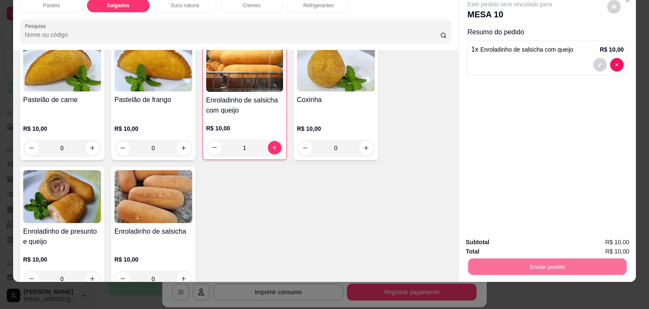
click at [513, 241] on button "Não registrar e enviar pedido" at bounding box center [519, 239] width 85 height 16
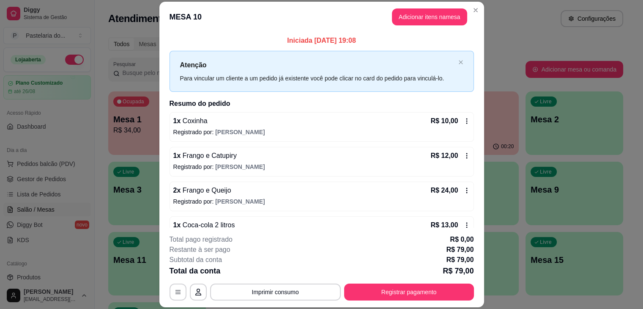
click at [509, 247] on div "Ocupada Mesa 1 R$ 34,00 00:21 Ocupada Mesa 5 R$ 37,00 00:19 Ocupada Mesa 6 R$ 8…" at bounding box center [365, 228] width 515 height 274
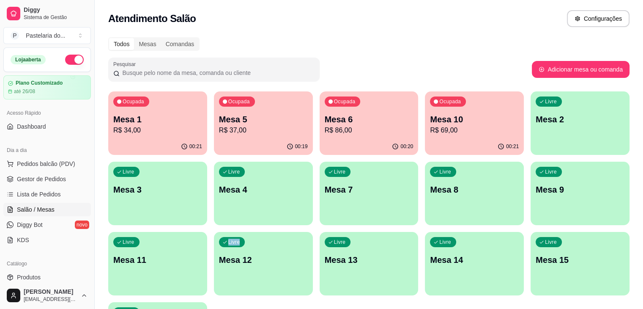
click at [432, 125] on p "R$ 69,00" at bounding box center [474, 130] width 89 height 10
click at [432, 125] on p "R$ 69,00" at bounding box center [475, 130] width 86 height 10
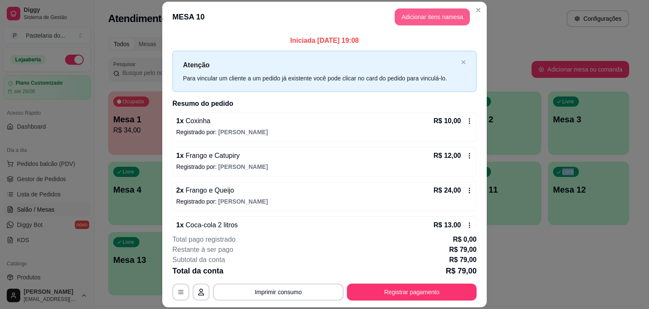
click at [411, 17] on button "Adicionar itens na mesa" at bounding box center [432, 16] width 75 height 17
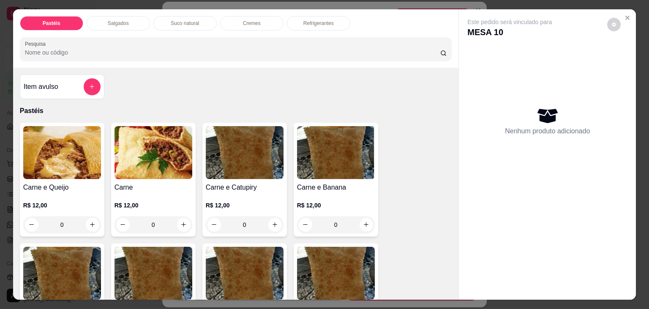
click at [118, 21] on p "Salgados" at bounding box center [118, 23] width 21 height 7
click at [118, 41] on div at bounding box center [236, 49] width 422 height 17
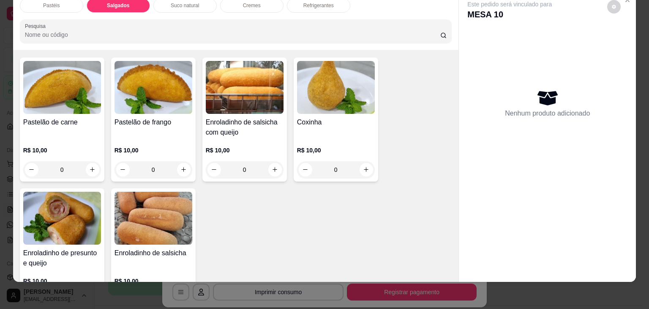
scroll to position [898, 0]
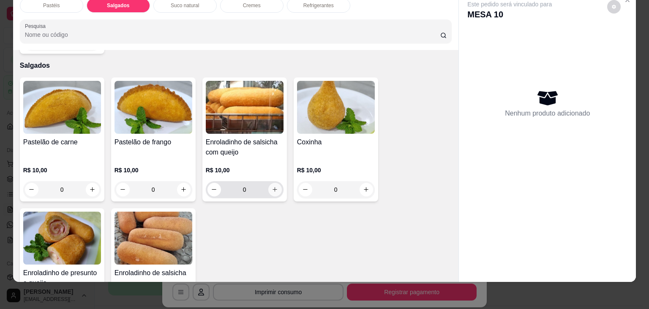
click at [272, 186] on icon "increase-product-quantity" at bounding box center [275, 189] width 6 height 6
type input "1"
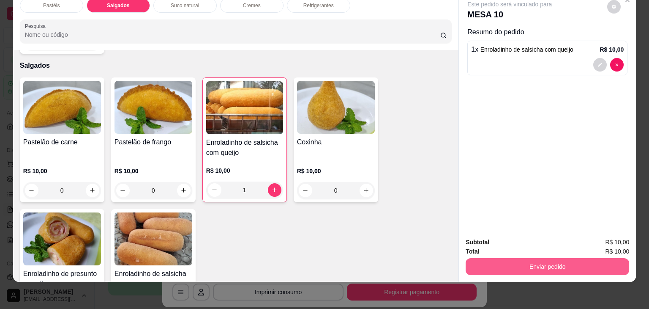
click at [536, 259] on button "Enviar pedido" at bounding box center [548, 266] width 164 height 17
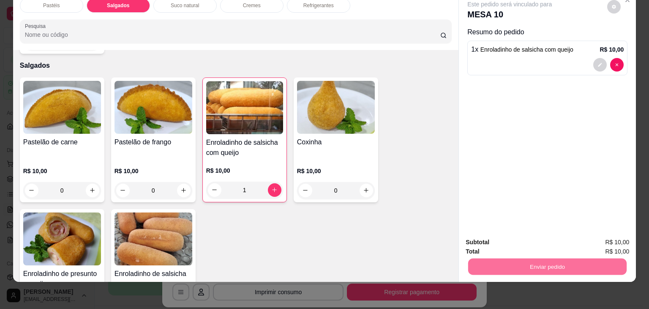
click at [520, 246] on button "Não registrar e enviar pedido" at bounding box center [519, 239] width 85 height 16
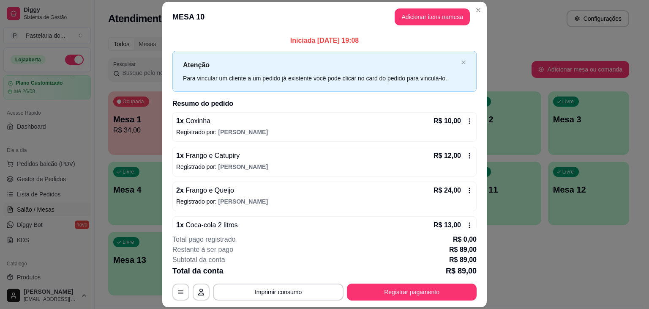
click at [561, 237] on div "Ocupada Mesa 1 R$ 34,00 00:28 Ocupada Mesa 5 R$ 37,00 00:26 Ocupada Mesa 6 R$ 8…" at bounding box center [368, 193] width 521 height 204
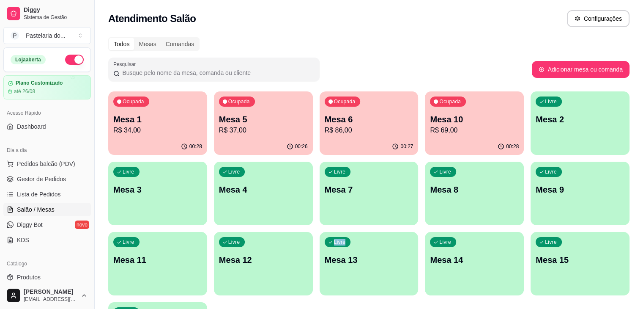
click at [397, 157] on div "Ocupada Mesa 1 R$ 34,00 00:28 Ocupada Mesa 5 R$ 37,00 00:26 Ocupada Mesa 6 R$ 8…" at bounding box center [368, 228] width 521 height 274
click at [432, 119] on p "Mesa 10" at bounding box center [475, 119] width 86 height 11
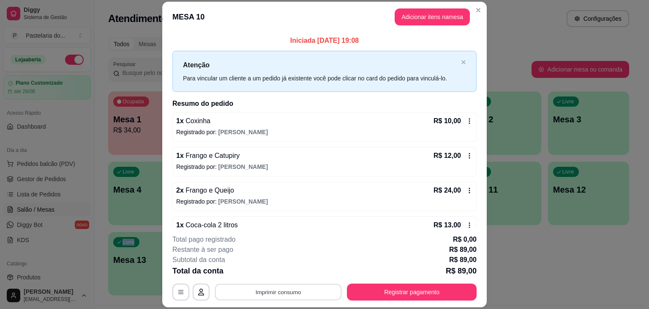
click at [267, 287] on button "Imprimir consumo" at bounding box center [278, 292] width 127 height 16
click at [271, 274] on button "IMPRESSORA" at bounding box center [277, 272] width 59 height 13
click at [504, 178] on div "Livre Mesa 11" at bounding box center [500, 188] width 81 height 53
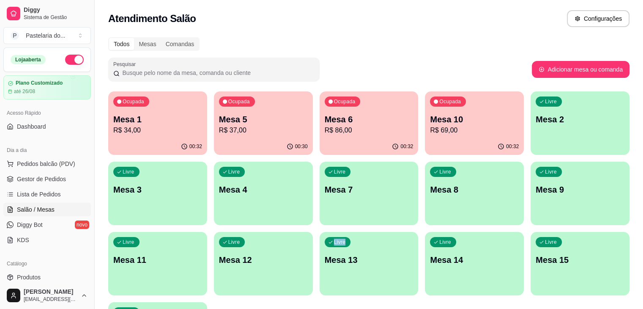
click at [233, 121] on p "Mesa 5" at bounding box center [263, 119] width 89 height 12
click at [233, 121] on body "Diggy Sistema de Gestão P Pastelaria do ... Loja aberta Plano Customizado até 2…" at bounding box center [321, 154] width 643 height 309
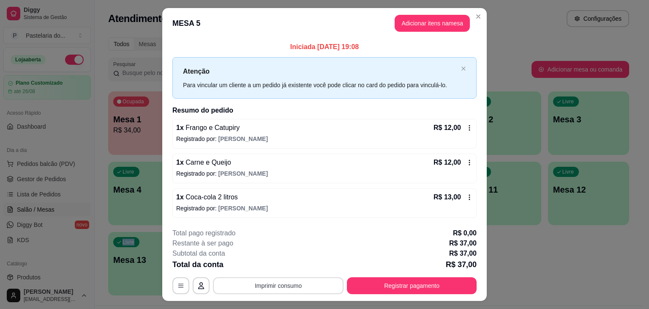
click at [268, 283] on button "Imprimir consumo" at bounding box center [278, 285] width 131 height 17
click at [265, 285] on button "Imprimir consumo" at bounding box center [278, 285] width 131 height 17
click at [265, 285] on button "Imprimir consumo" at bounding box center [278, 285] width 127 height 16
click at [262, 286] on button "Imprimir consumo" at bounding box center [278, 285] width 131 height 17
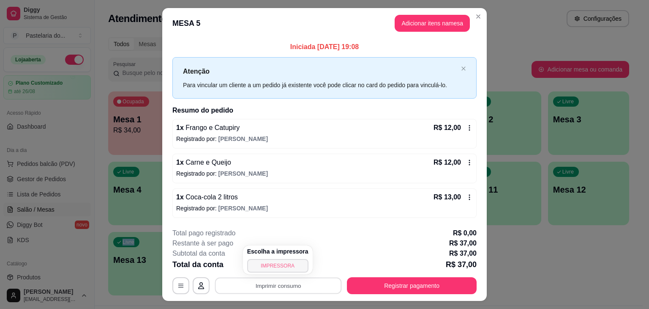
click at [261, 268] on button "IMPRESSORA" at bounding box center [277, 266] width 61 height 14
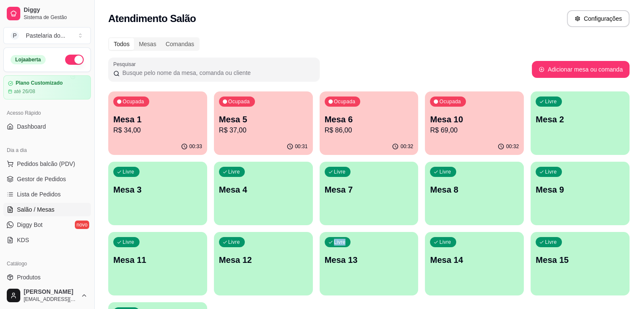
click at [320, 112] on div "Ocupada Mesa 6 R$ 86,00" at bounding box center [369, 114] width 99 height 47
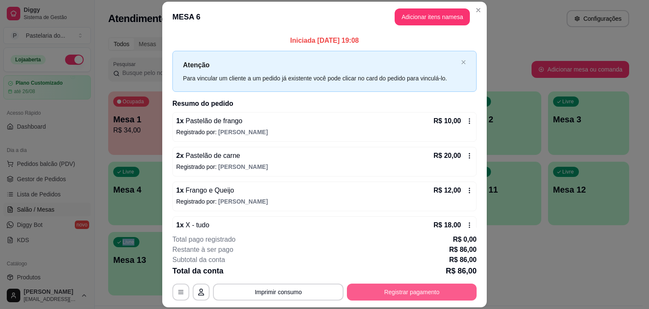
click at [382, 294] on button "Registrar pagamento" at bounding box center [412, 291] width 130 height 17
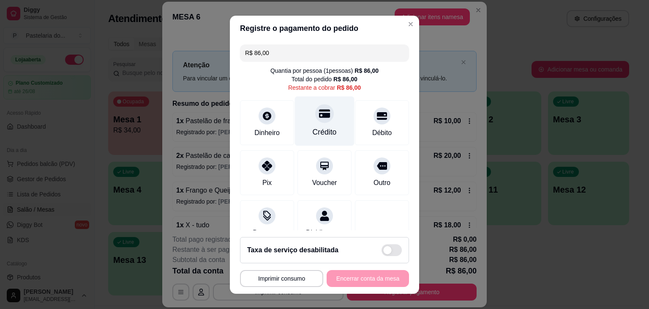
click at [313, 129] on div "Crédito" at bounding box center [325, 131] width 24 height 11
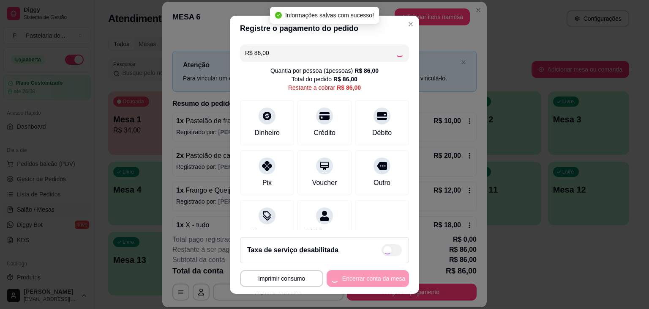
type input "R$ 0,00"
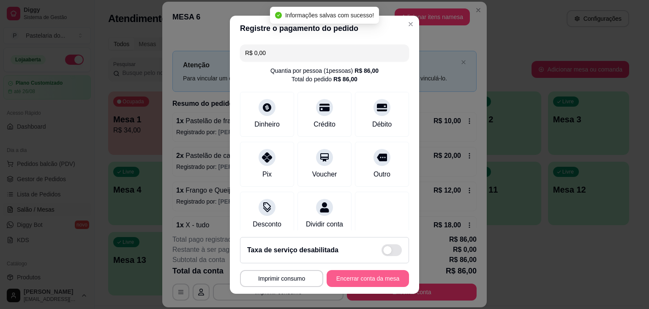
click at [380, 281] on button "Encerrar conta da mesa" at bounding box center [368, 278] width 82 height 17
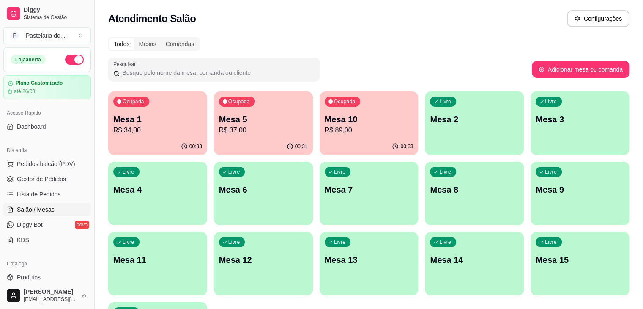
click at [328, 129] on p "R$ 89,00" at bounding box center [369, 130] width 89 height 10
click at [328, 129] on body "Diggy Sistema de Gestão P Pastelaria do ... Loja aberta Plano Customizado até 2…" at bounding box center [321, 154] width 643 height 309
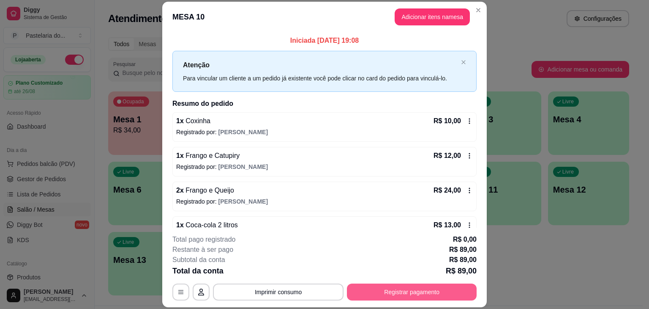
click at [396, 284] on button "Registrar pagamento" at bounding box center [412, 291] width 130 height 17
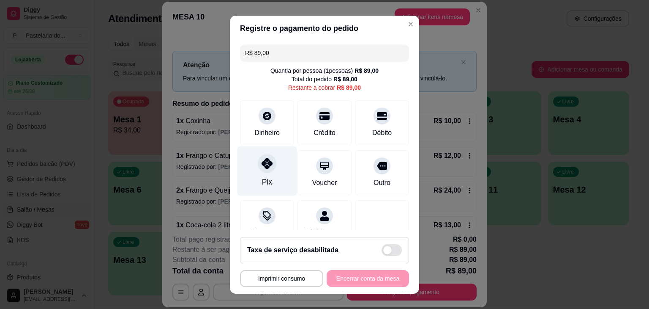
drag, startPoint x: 268, startPoint y: 178, endPoint x: 266, endPoint y: 184, distance: 5.9
click at [268, 179] on div "Pix" at bounding box center [268, 170] width 60 height 49
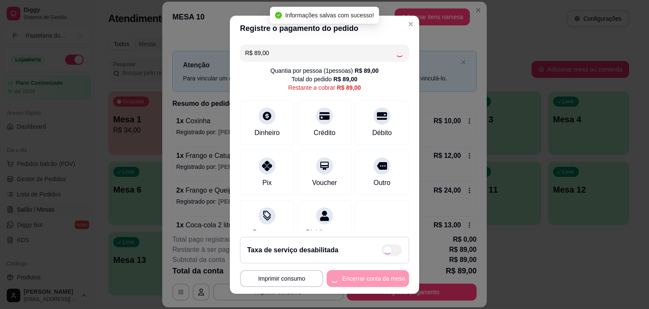
type input "R$ 0,00"
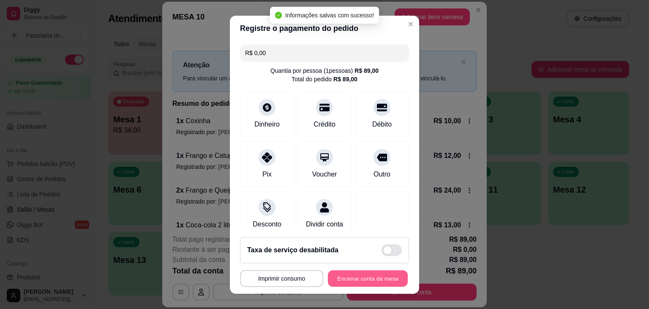
click at [374, 279] on button "Encerrar conta da mesa" at bounding box center [368, 278] width 80 height 16
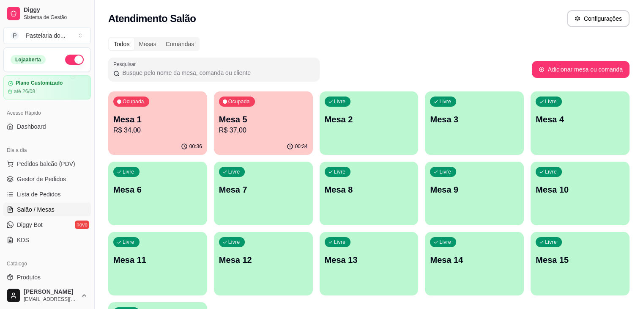
click at [220, 137] on div "Ocupada Mesa 5 R$ 37,00" at bounding box center [263, 114] width 99 height 47
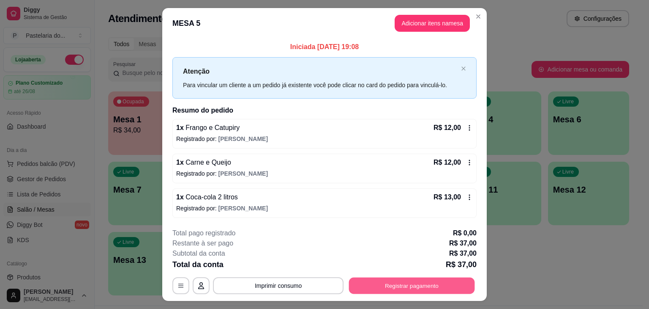
click at [375, 288] on button "Registrar pagamento" at bounding box center [412, 285] width 126 height 16
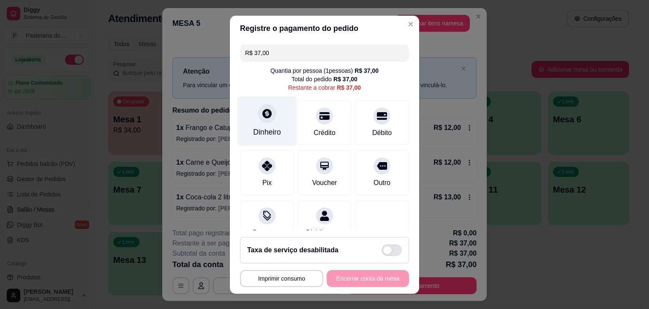
click at [257, 126] on div "Dinheiro" at bounding box center [267, 131] width 28 height 11
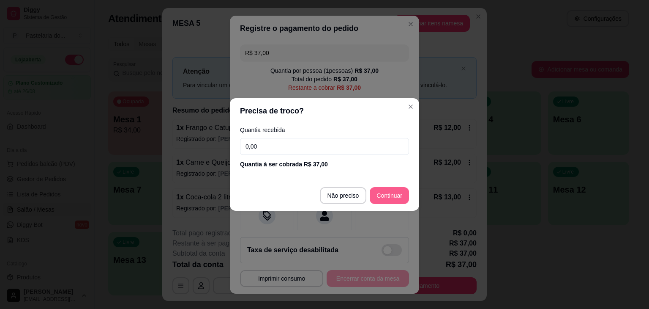
click at [383, 200] on div at bounding box center [382, 222] width 54 height 45
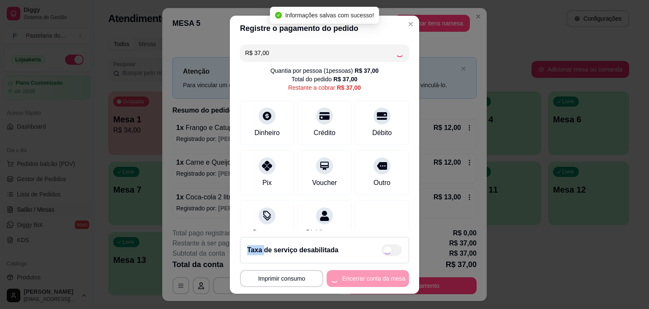
type input "R$ 0,00"
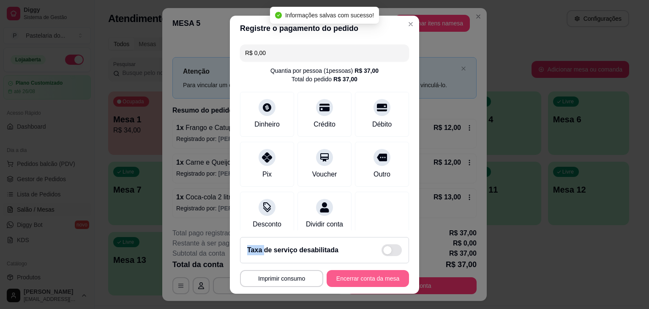
click at [356, 274] on button "Encerrar conta da mesa" at bounding box center [368, 278] width 82 height 17
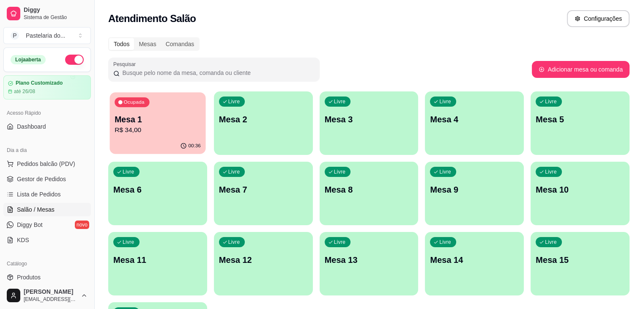
click at [130, 134] on p "R$ 34,00" at bounding box center [158, 130] width 86 height 10
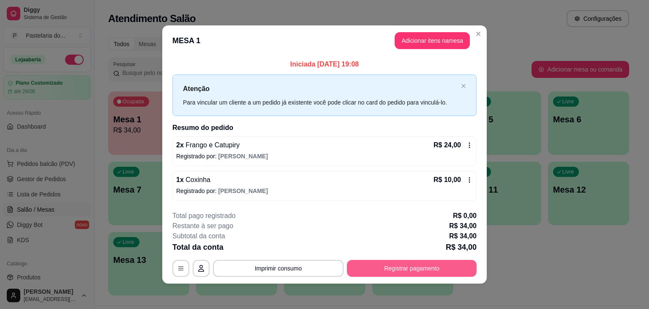
click at [371, 268] on button "Registrar pagamento" at bounding box center [412, 268] width 130 height 17
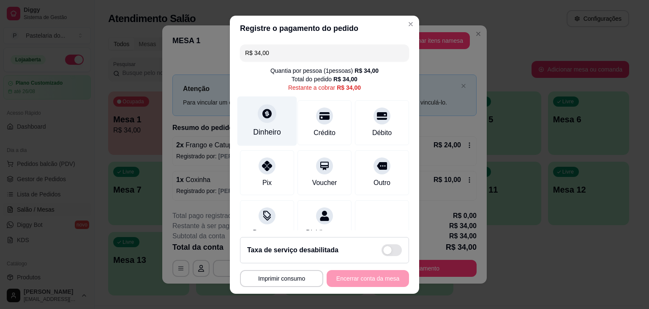
click at [266, 131] on div "Dinheiro" at bounding box center [267, 131] width 28 height 11
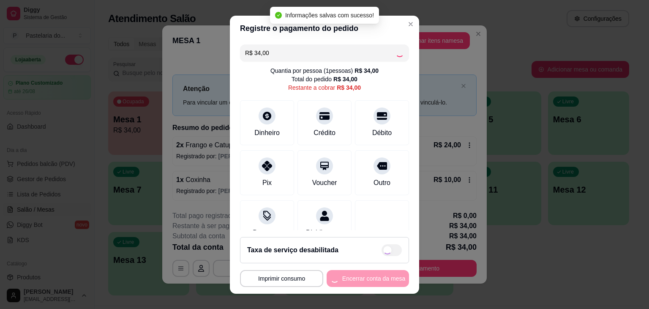
type input "R$ 0,00"
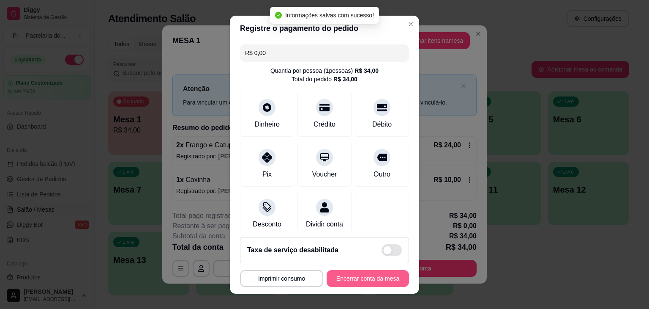
click at [362, 281] on button "Encerrar conta da mesa" at bounding box center [368, 278] width 82 height 17
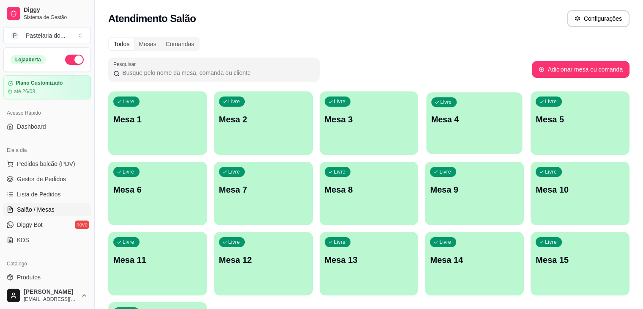
click at [432, 115] on p "Mesa 4" at bounding box center [475, 119] width 86 height 11
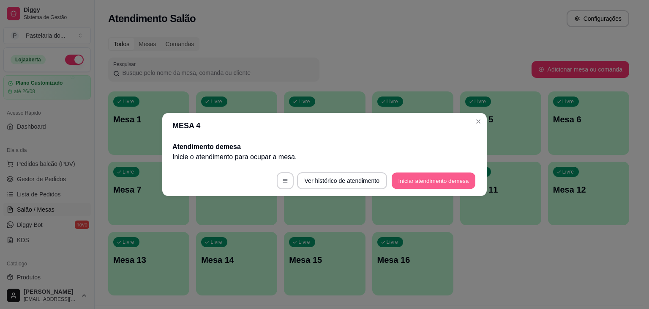
click at [415, 184] on button "Iniciar atendimento de mesa" at bounding box center [434, 181] width 84 height 16
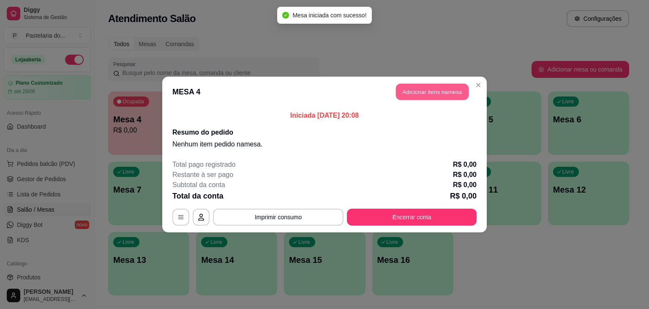
click at [410, 88] on button "Adicionar itens na mesa" at bounding box center [432, 92] width 73 height 16
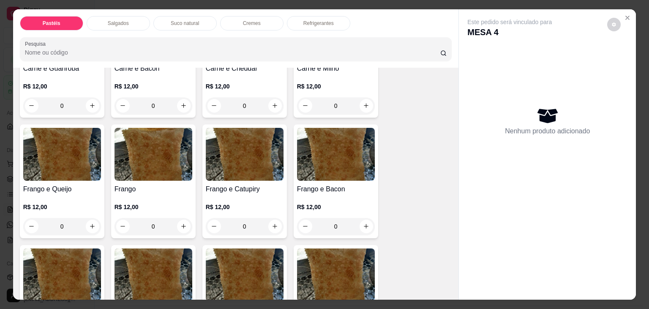
scroll to position [254, 0]
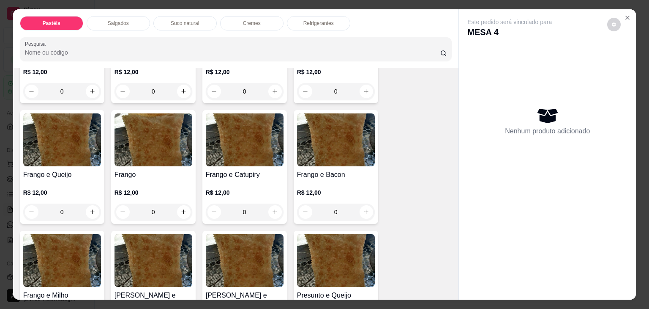
click at [86, 208] on div "0" at bounding box center [62, 211] width 78 height 17
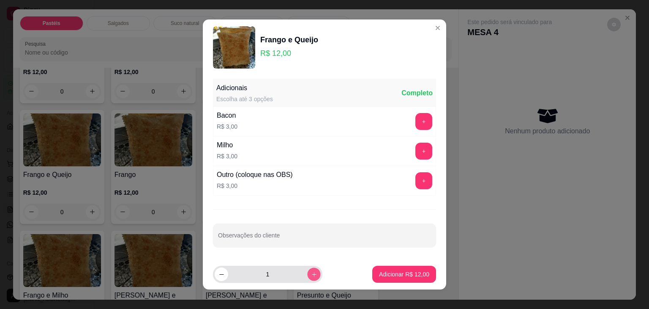
click at [311, 273] on icon "increase-product-quantity" at bounding box center [314, 274] width 6 height 6
click at [221, 274] on icon "decrease-product-quantity" at bounding box center [222, 274] width 6 height 6
type input "2"
click at [390, 272] on p "Adicionar R$ 24,00" at bounding box center [404, 274] width 50 height 8
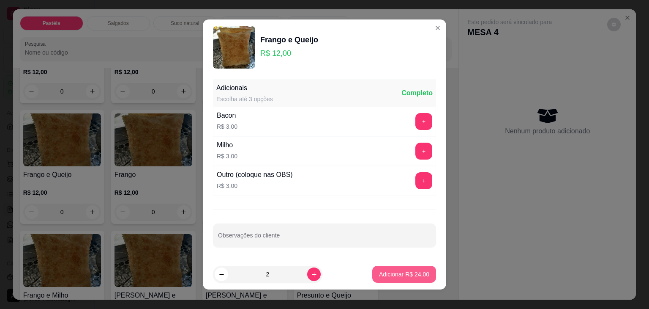
type input "2"
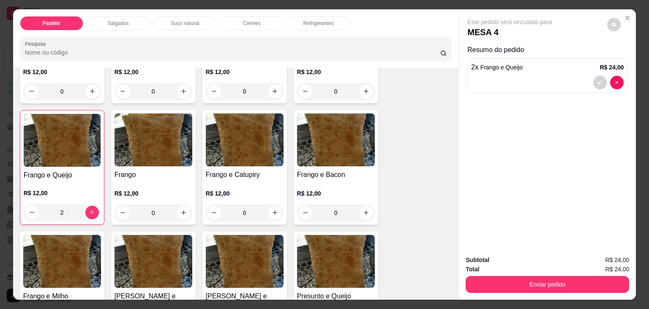
click at [307, 22] on p "Refrigerantes" at bounding box center [319, 23] width 30 height 7
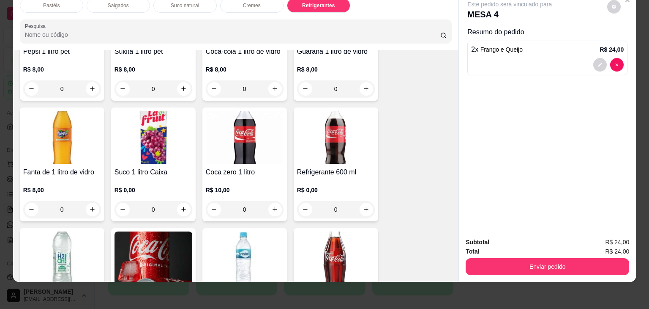
scroll to position [2166, 0]
click at [367, 200] on div "0" at bounding box center [336, 208] width 78 height 17
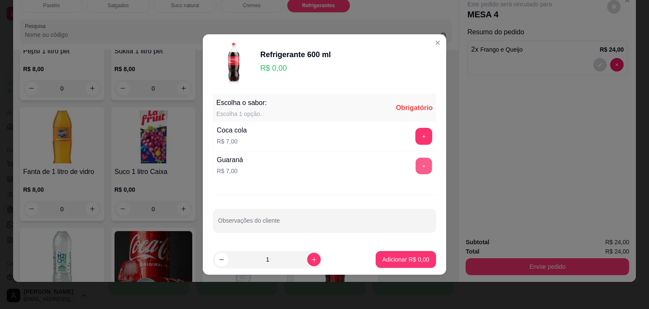
click at [416, 163] on button "+" at bounding box center [424, 166] width 16 height 16
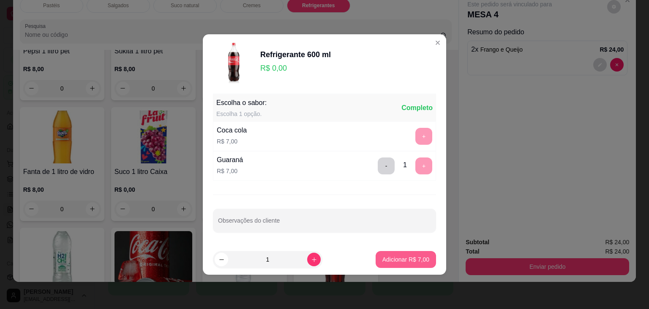
click at [398, 264] on button "Adicionar R$ 7,00" at bounding box center [406, 259] width 60 height 17
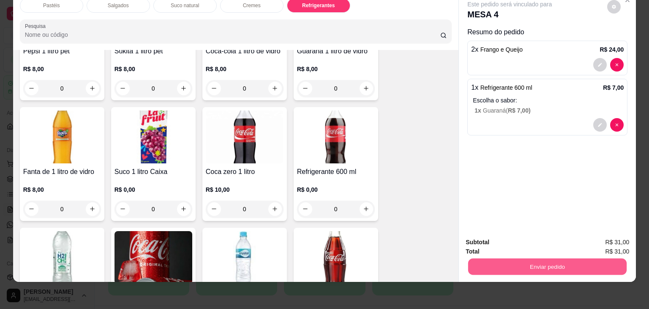
click at [537, 263] on button "Enviar pedido" at bounding box center [547, 266] width 159 height 16
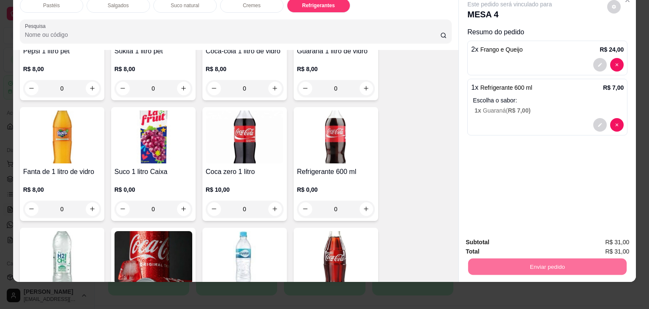
click at [524, 241] on button "Não registrar e enviar pedido" at bounding box center [520, 239] width 88 height 16
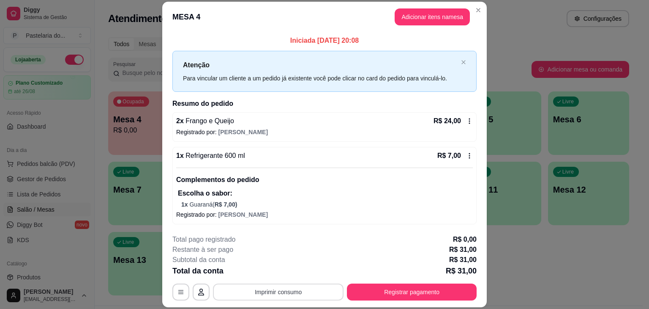
click at [274, 291] on button "Imprimir consumo" at bounding box center [278, 291] width 131 height 17
click at [266, 272] on button "IMPRESSORA" at bounding box center [277, 271] width 59 height 13
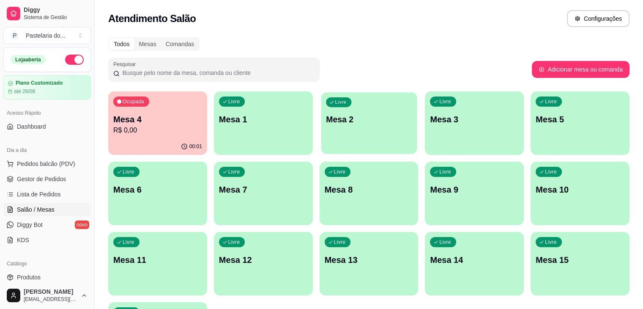
click at [326, 115] on p "Mesa 2" at bounding box center [369, 119] width 86 height 11
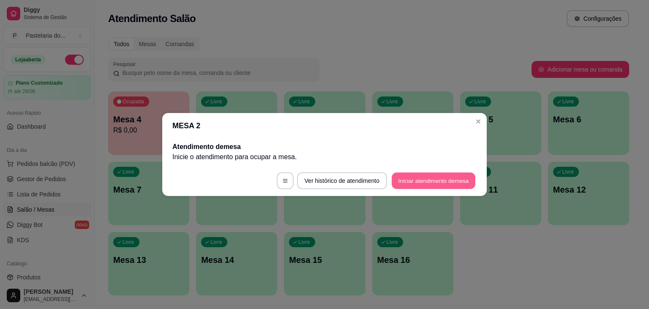
click at [399, 180] on button "Iniciar atendimento de mesa" at bounding box center [434, 181] width 84 height 16
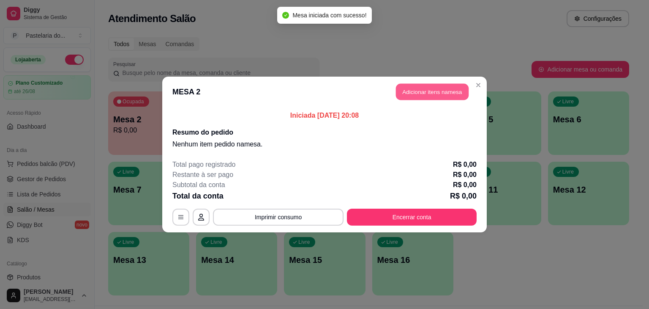
click at [451, 89] on button "Adicionar itens na mesa" at bounding box center [432, 92] width 73 height 16
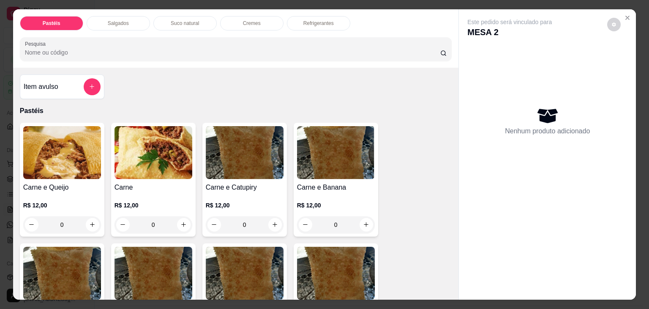
click at [308, 20] on p "Refrigerantes" at bounding box center [319, 23] width 30 height 7
click at [308, 41] on div at bounding box center [236, 49] width 422 height 17
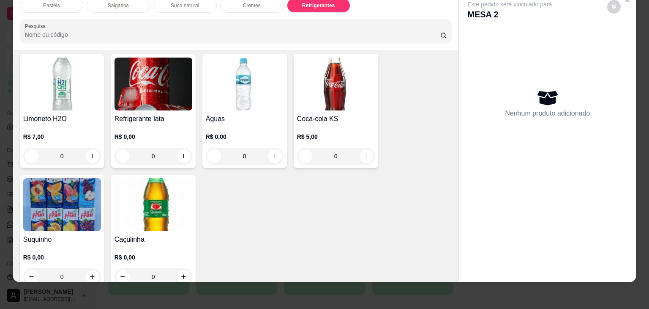
scroll to position [2341, 0]
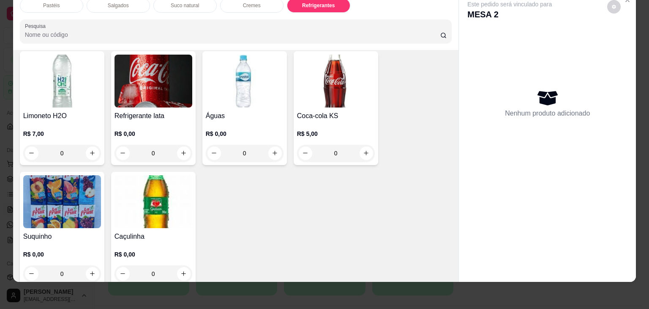
click at [179, 265] on div "0" at bounding box center [154, 273] width 78 height 17
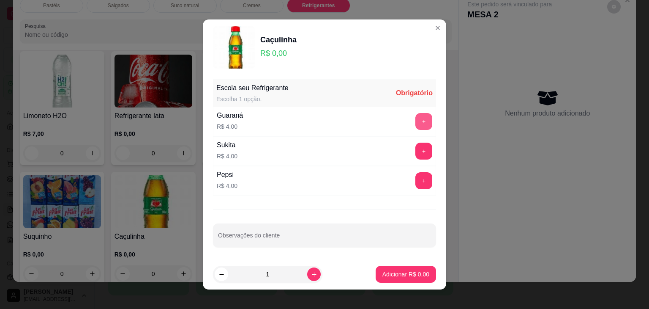
click at [416, 116] on button "+" at bounding box center [424, 121] width 17 height 17
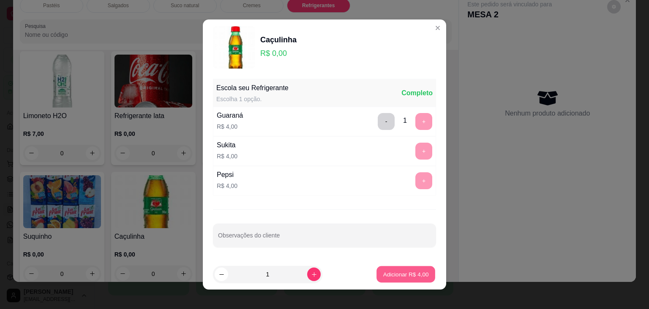
click at [394, 277] on p "Adicionar R$ 4,00" at bounding box center [406, 274] width 46 height 8
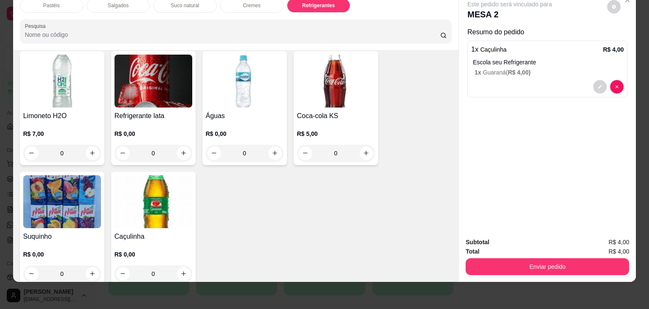
click at [37, 3] on div "Pastéis" at bounding box center [51, 5] width 63 height 14
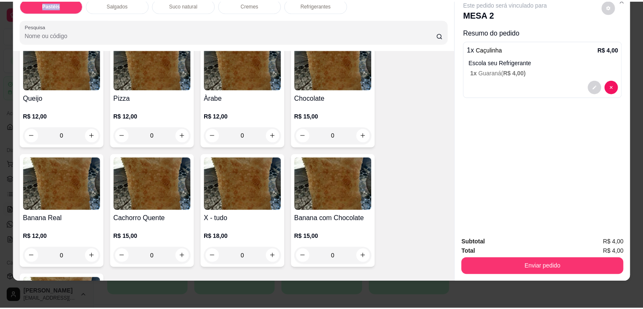
scroll to position [545, 0]
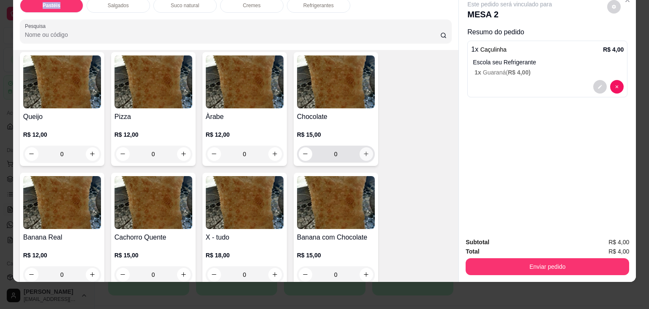
click at [365, 151] on icon "increase-product-quantity" at bounding box center [366, 154] width 6 height 6
type input "1"
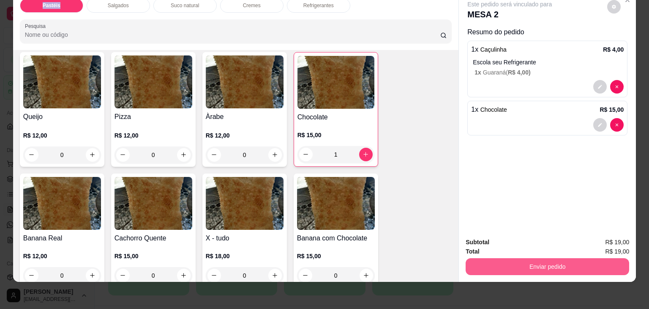
click at [523, 262] on button "Enviar pedido" at bounding box center [548, 266] width 164 height 17
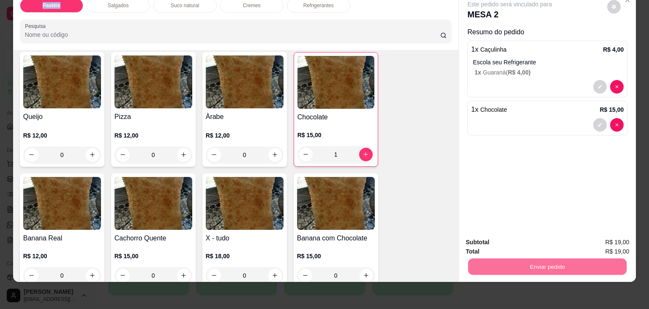
click at [512, 242] on button "Não registrar e enviar pedido" at bounding box center [520, 239] width 88 height 16
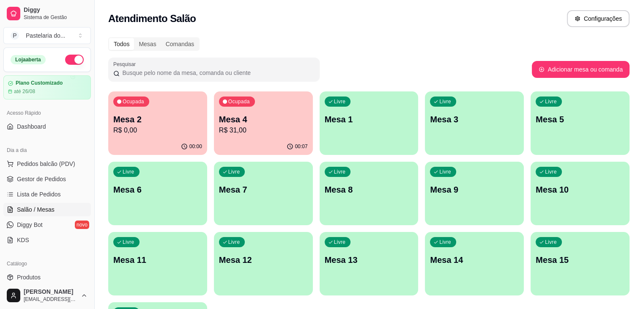
click at [2, 173] on div "Dia a dia Pedidos balcão (PDV) Gestor de Pedidos Lista de Pedidos Salão / Mesas…" at bounding box center [47, 195] width 94 height 110
click at [23, 189] on link "Lista de Pedidos" at bounding box center [47, 194] width 88 height 14
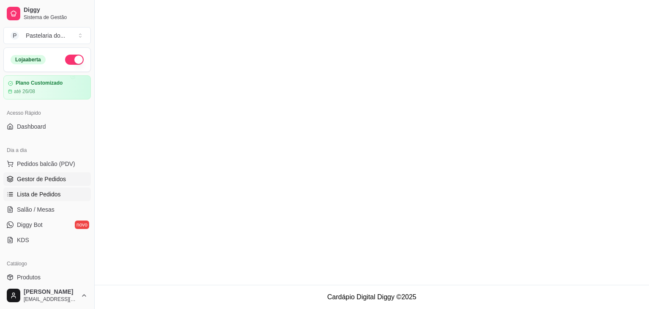
click at [34, 181] on span "Gestor de Pedidos" at bounding box center [41, 179] width 49 height 8
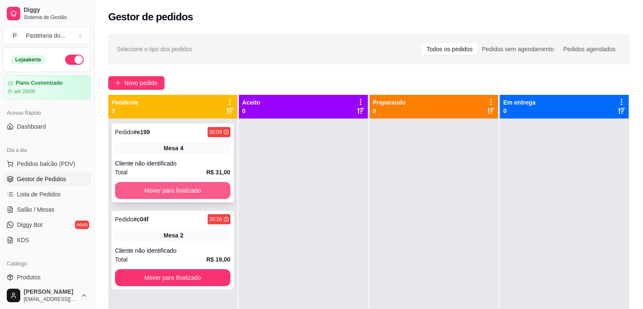
click at [209, 186] on button "Mover para finalizado" at bounding box center [172, 190] width 115 height 17
click at [209, 186] on div "Mover para finalizado" at bounding box center [172, 190] width 115 height 17
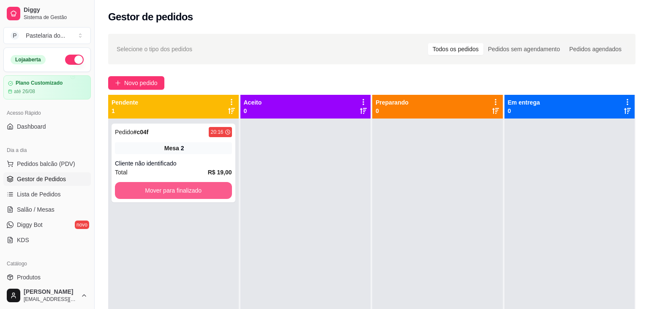
click at [161, 188] on button "Mover para finalizado" at bounding box center [173, 190] width 117 height 17
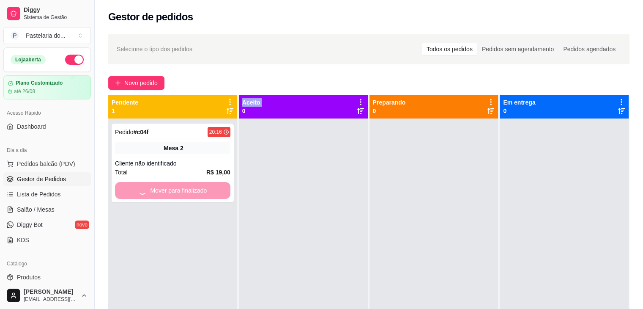
click at [161, 188] on div "Mover para finalizado" at bounding box center [172, 190] width 115 height 17
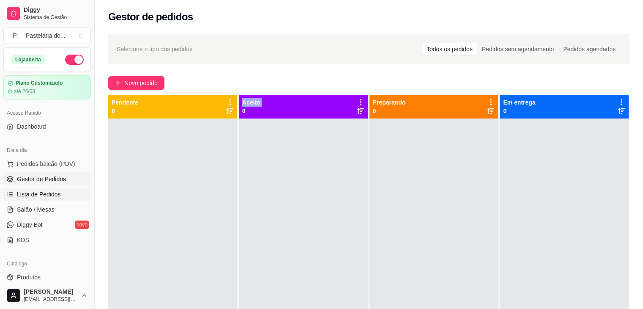
click at [57, 198] on link "Lista de Pedidos" at bounding box center [47, 194] width 88 height 14
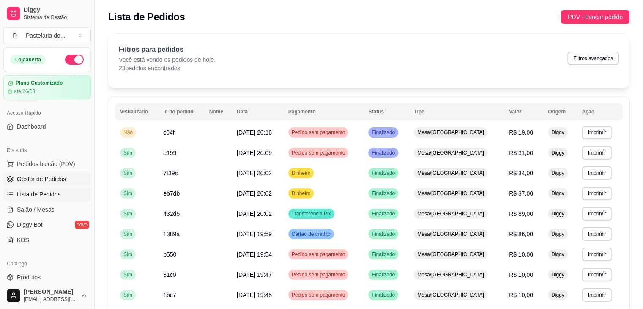
click at [71, 178] on link "Gestor de Pedidos" at bounding box center [47, 179] width 88 height 14
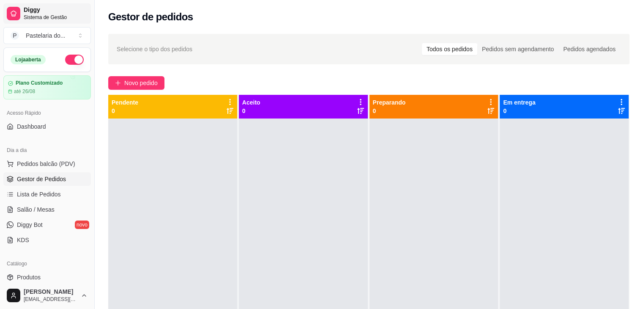
click at [30, 19] on span "Sistema de Gestão" at bounding box center [56, 17] width 64 height 7
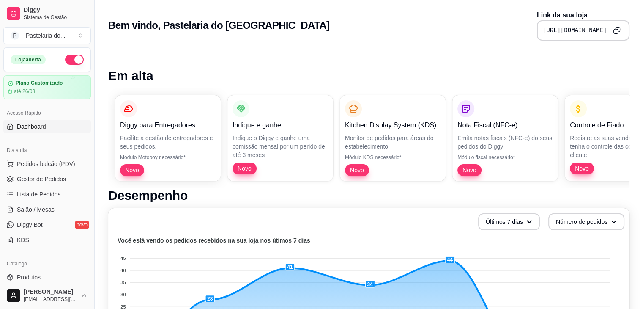
click at [262, 166] on p "Novo" at bounding box center [281, 168] width 96 height 12
click at [291, 127] on p "Indique e ganhe" at bounding box center [281, 125] width 96 height 10
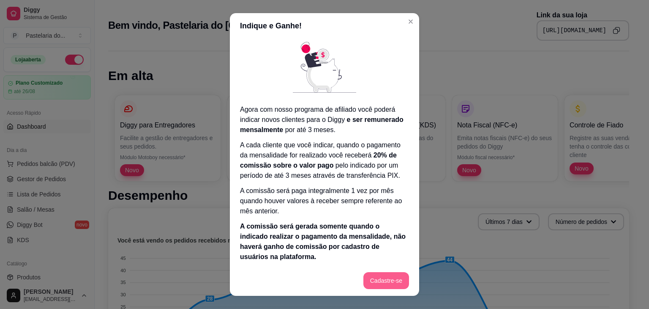
click at [378, 284] on button "Cadastre-se" at bounding box center [387, 280] width 46 height 17
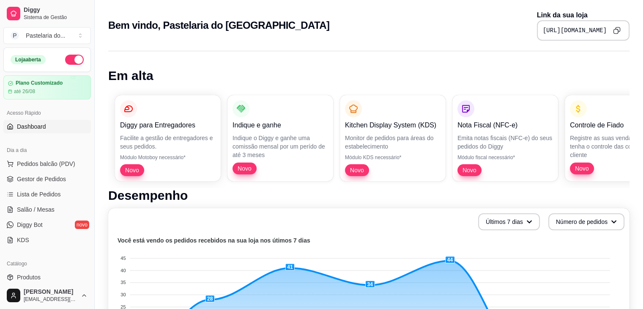
click at [286, 159] on div "Diggy para Entregadores Facilite a gestão de entregadores e seus pedidos. Módul…" at bounding box center [368, 137] width 521 height 99
click at [54, 168] on button "Pedidos balcão (PDV)" at bounding box center [47, 164] width 88 height 14
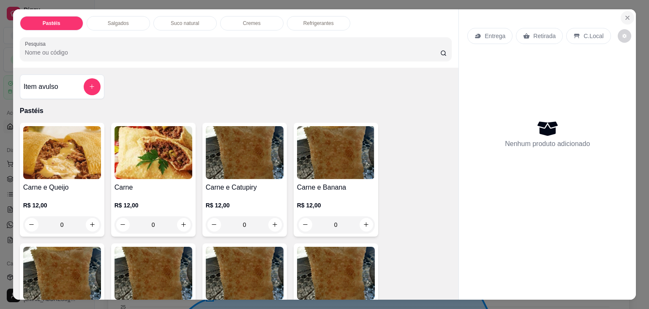
click at [621, 14] on button "Close" at bounding box center [628, 18] width 14 height 14
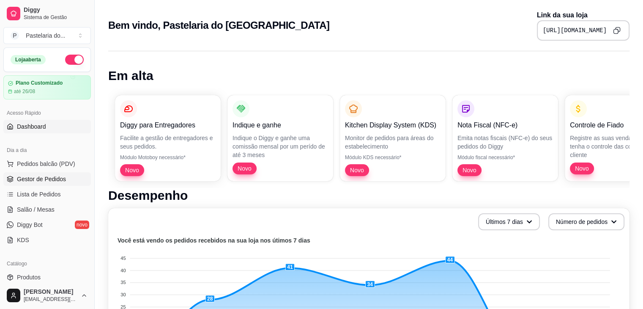
click at [27, 175] on span "Gestor de Pedidos" at bounding box center [41, 179] width 49 height 8
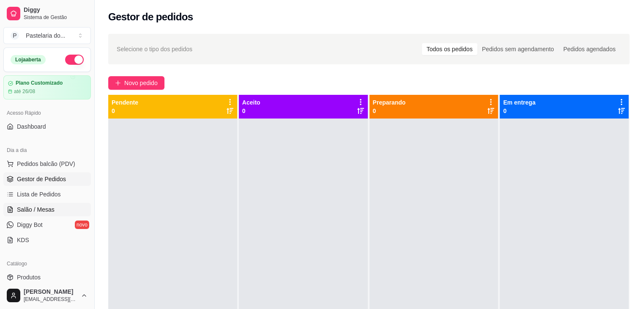
click at [47, 210] on span "Salão / Mesas" at bounding box center [36, 209] width 38 height 8
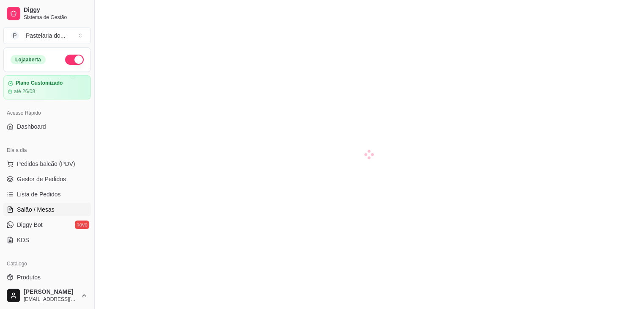
click at [47, 210] on span "Salão / Mesas" at bounding box center [36, 209] width 38 height 8
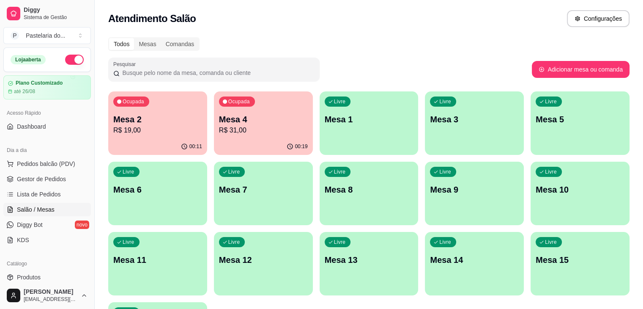
click at [249, 136] on div "Ocupada Mesa 4 R$ 31,00" at bounding box center [263, 114] width 99 height 47
click at [249, 136] on body "Diggy Sistema de Gestão P Pastelaria do ... Loja aberta Plano Customizado até 2…" at bounding box center [321, 154] width 643 height 309
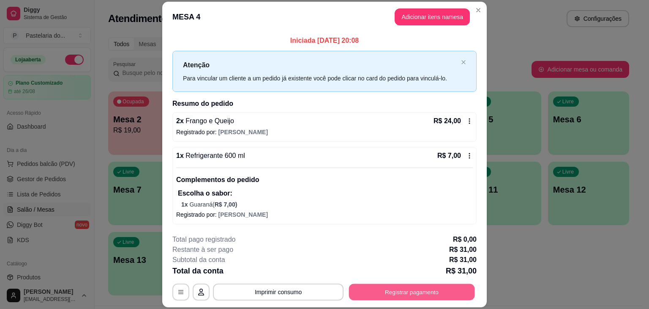
click at [380, 290] on button "Registrar pagamento" at bounding box center [412, 292] width 126 height 16
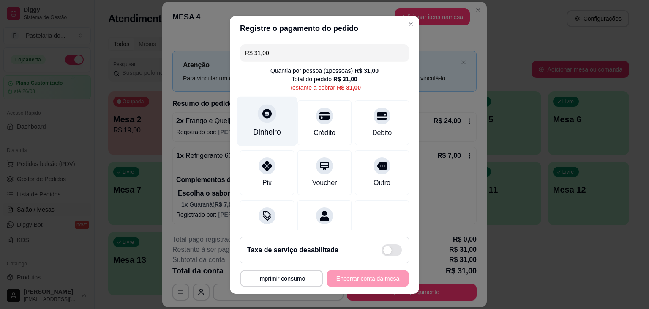
click at [262, 123] on div "Dinheiro" at bounding box center [268, 120] width 60 height 49
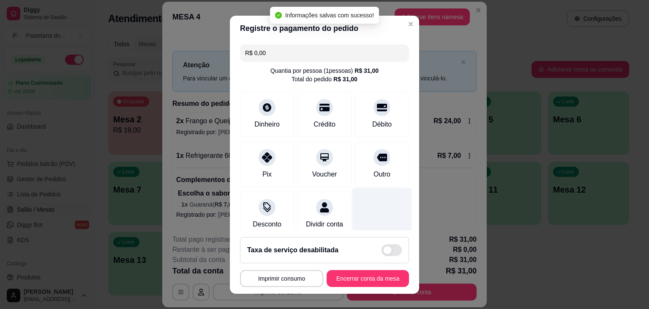
type input "R$ 0,00"
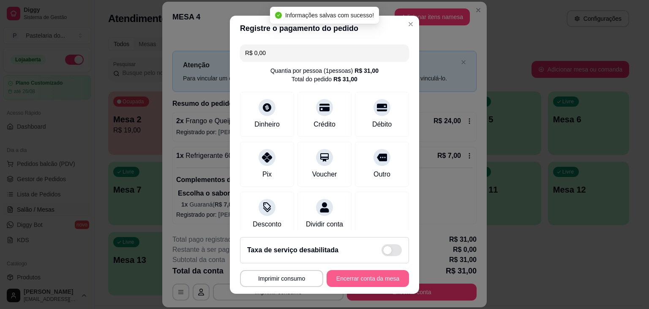
click at [348, 279] on button "Encerrar conta da mesa" at bounding box center [368, 278] width 82 height 17
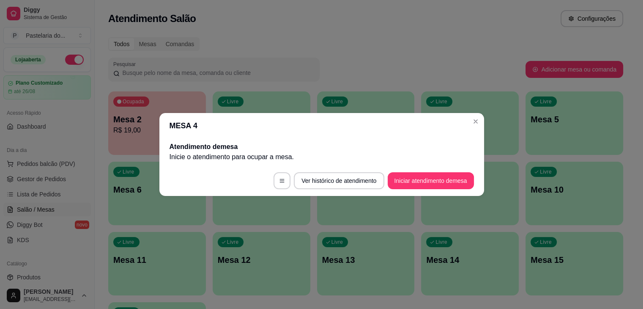
click at [140, 307] on div "Livre" at bounding box center [126, 312] width 26 height 10
